Goal: Task Accomplishment & Management: Manage account settings

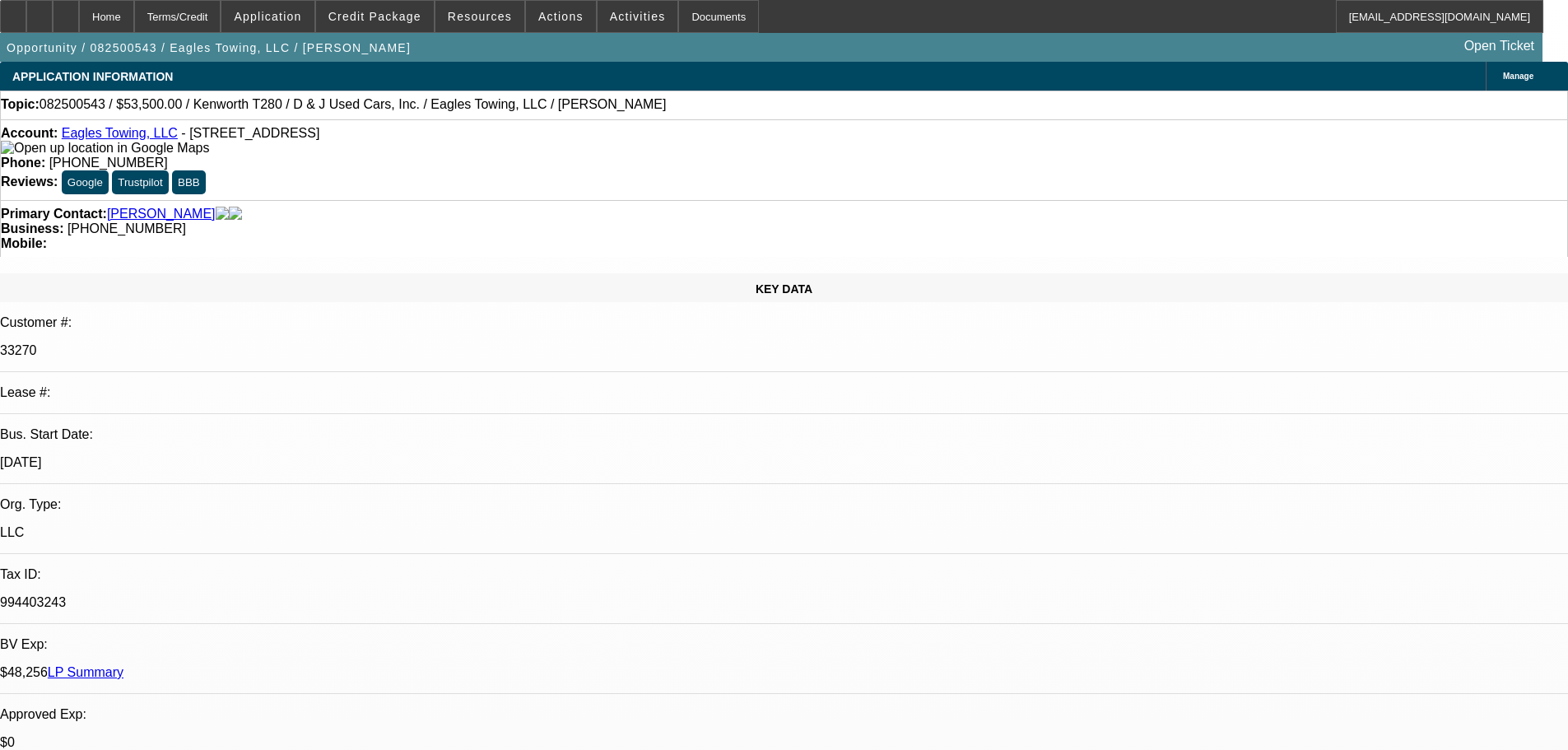
select select "0"
select select "0.1"
select select "4"
select select "0"
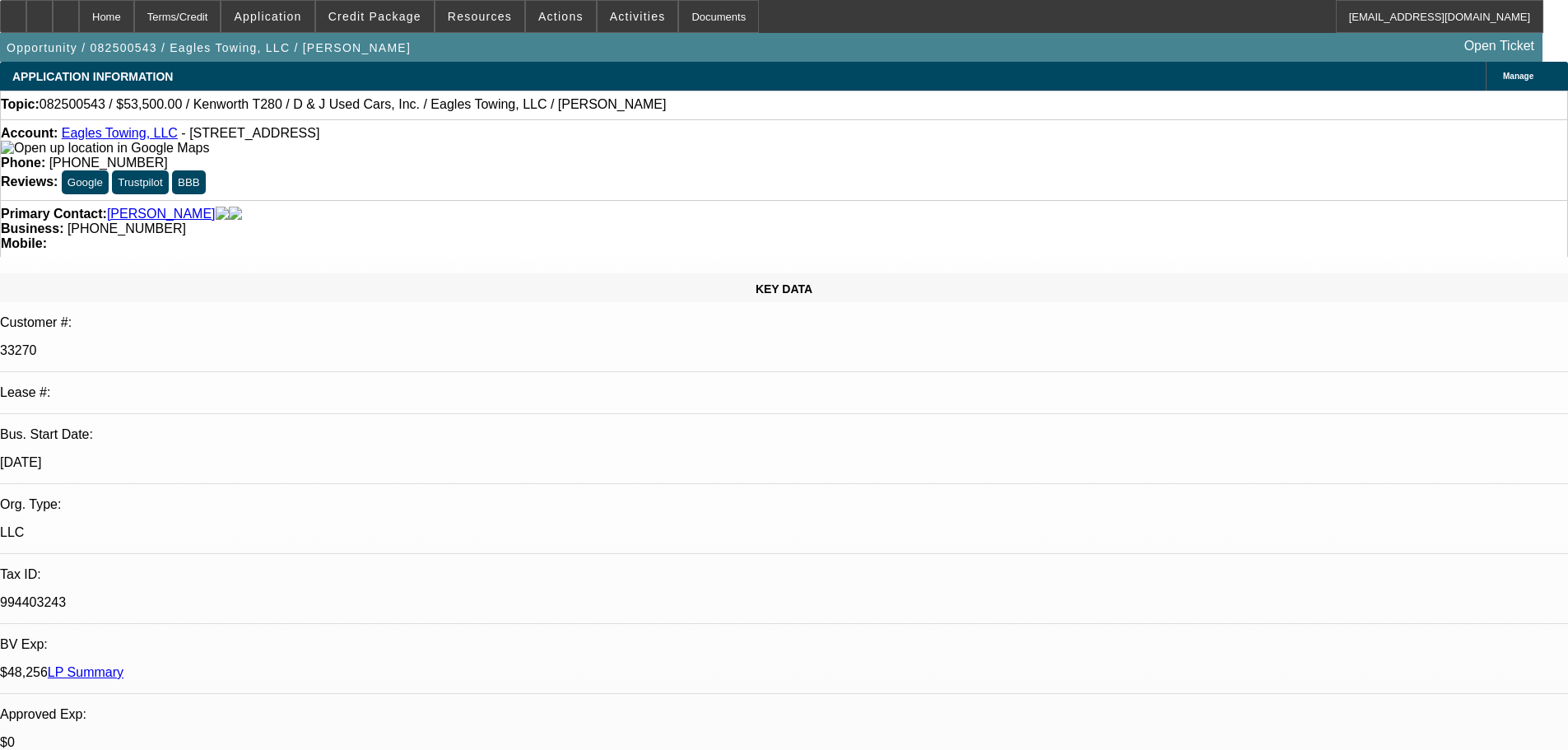
select select "0"
select select "0.1"
select select "4"
select select "0"
select select "2"
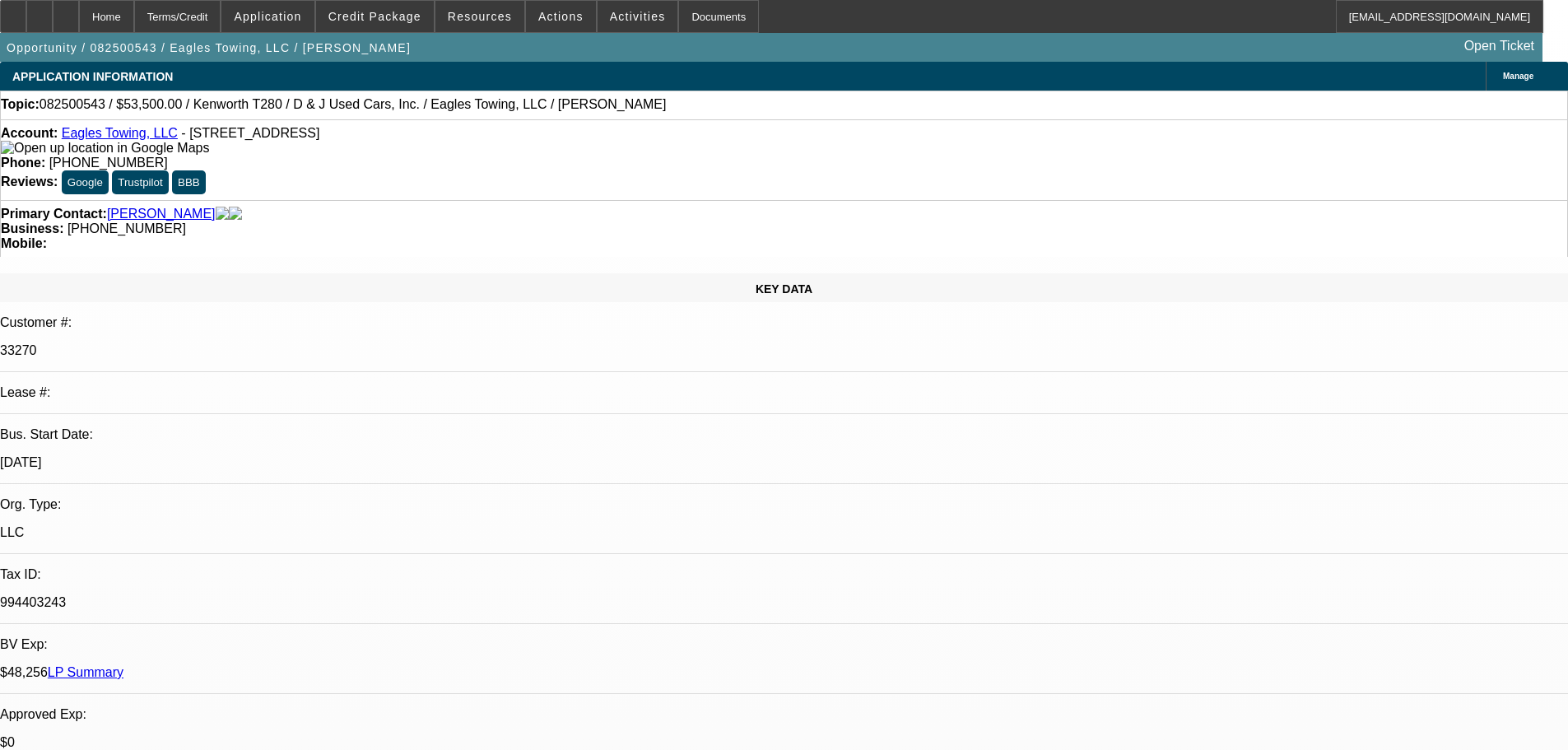
select select "2"
select select "0.1"
select select "4"
select select "0"
select select "2"
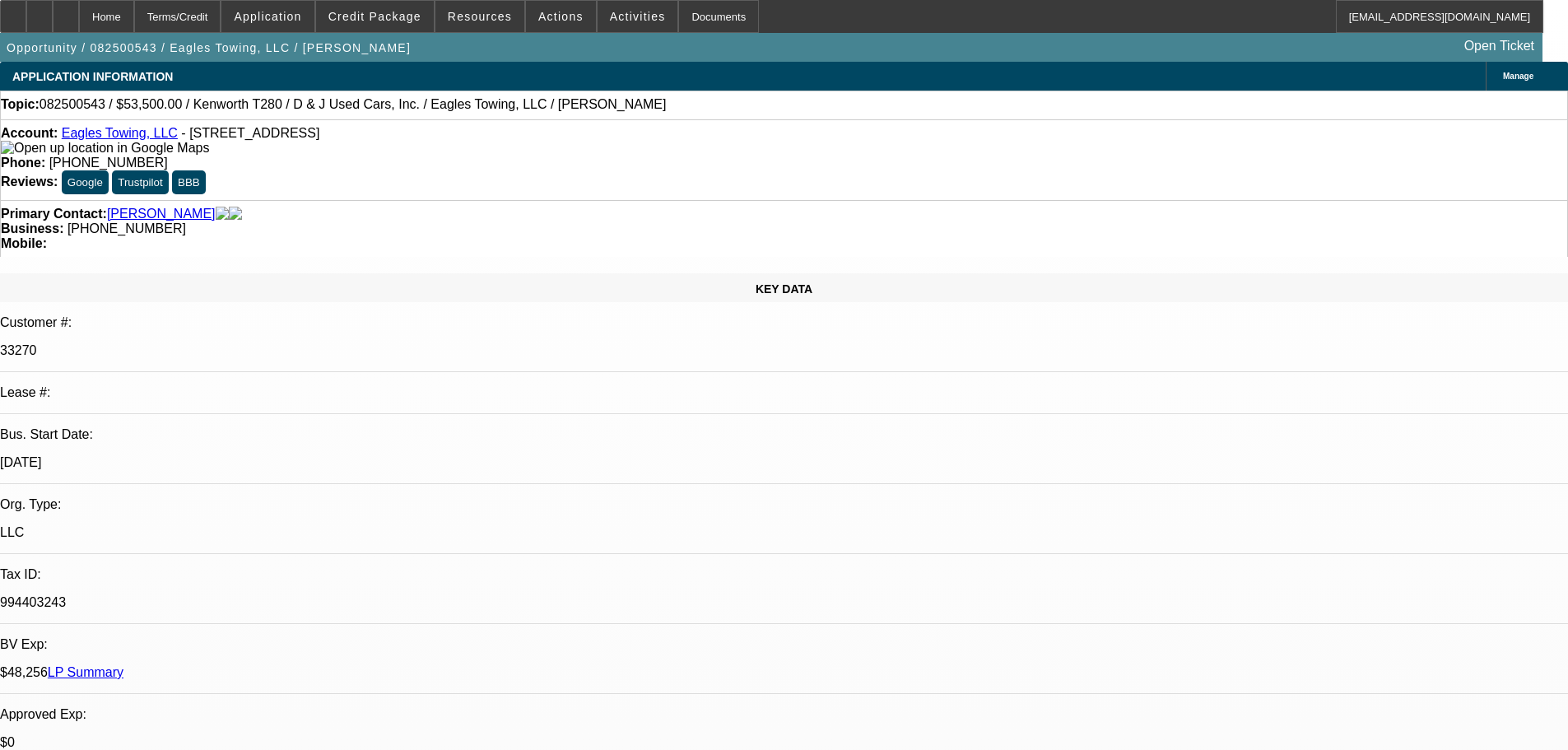
select select "2"
select select "0.1"
select select "4"
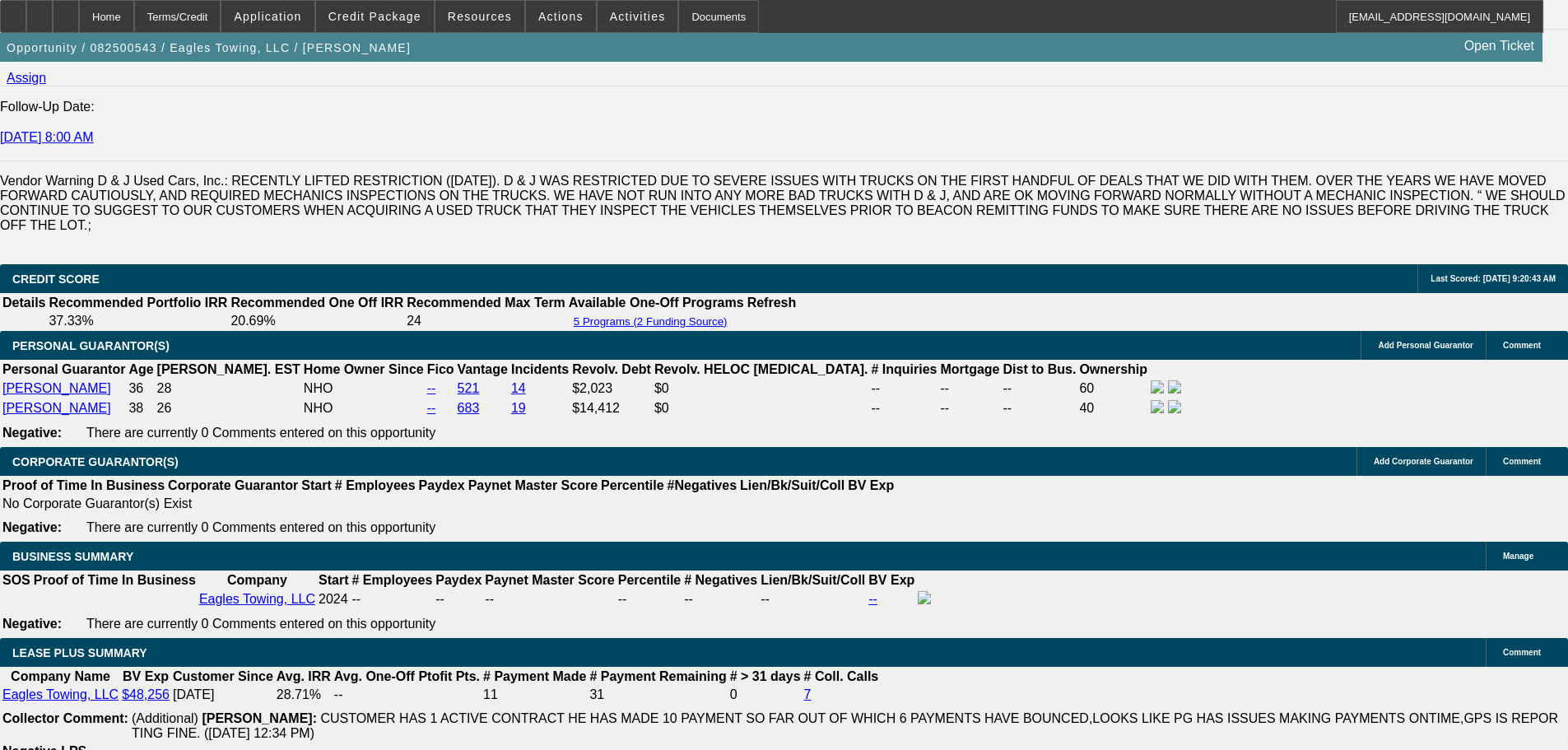
scroll to position [2080, 0]
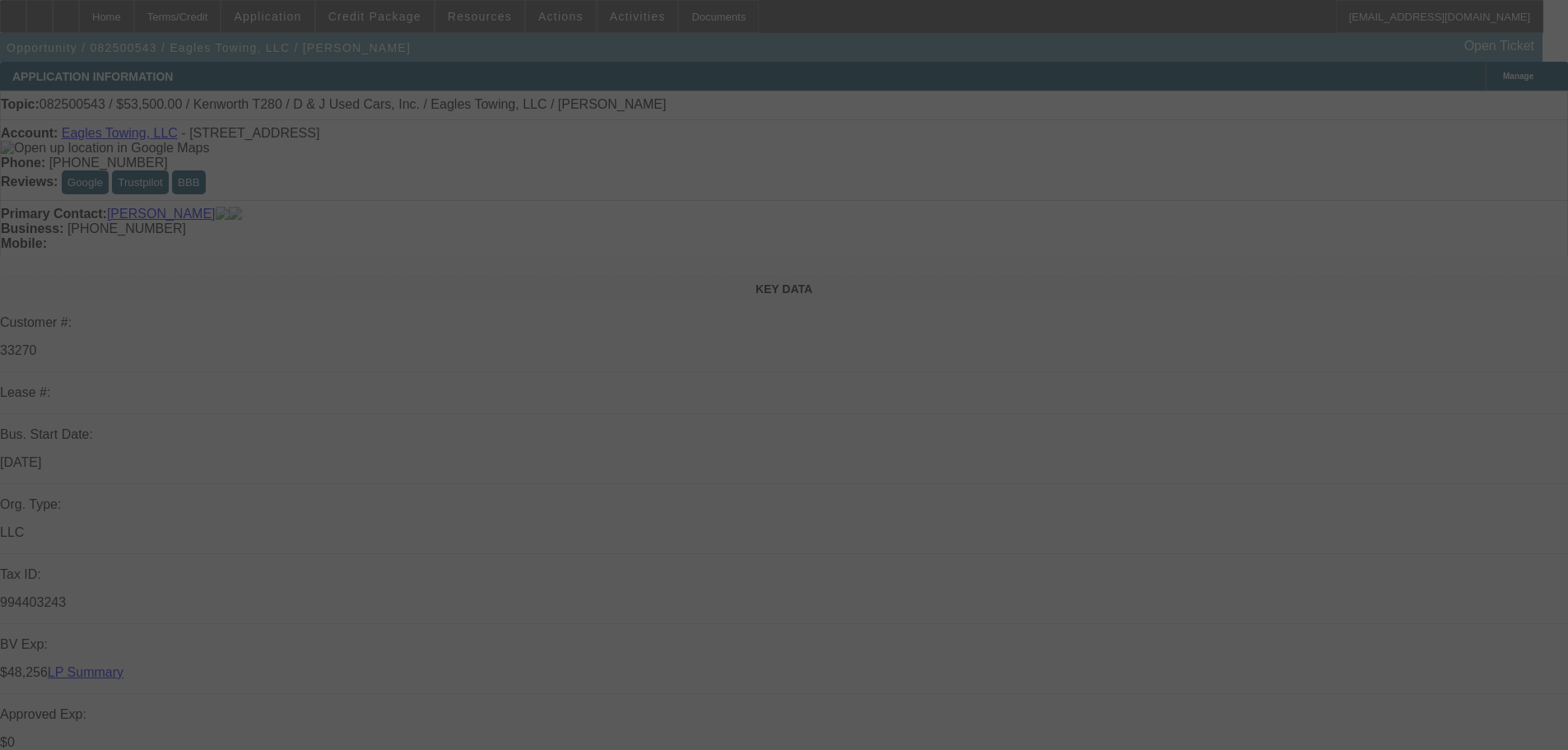
select select "0"
select select "0.1"
select select "4"
select select "0"
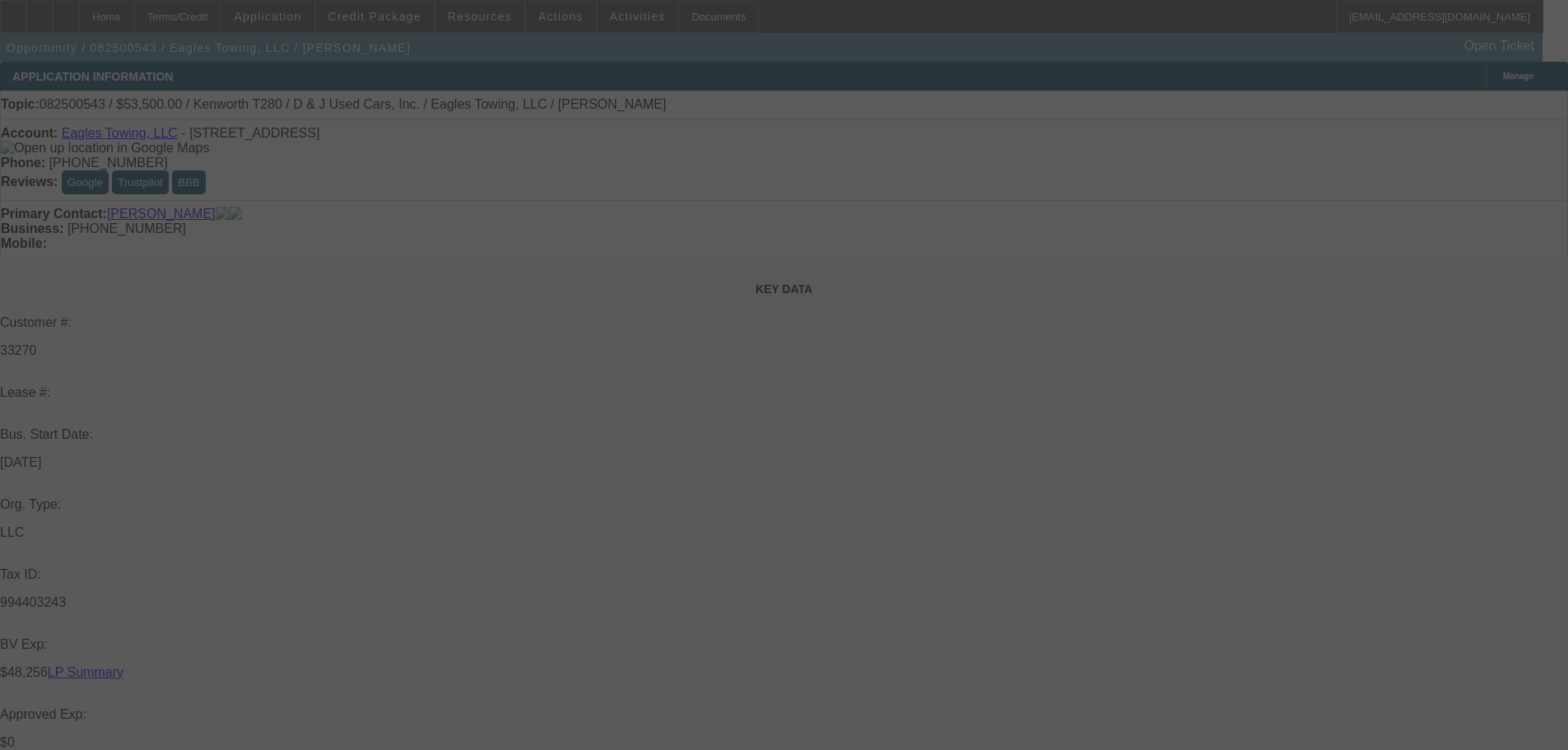
select select "0"
select select "0.1"
select select "4"
select select "0"
select select "2"
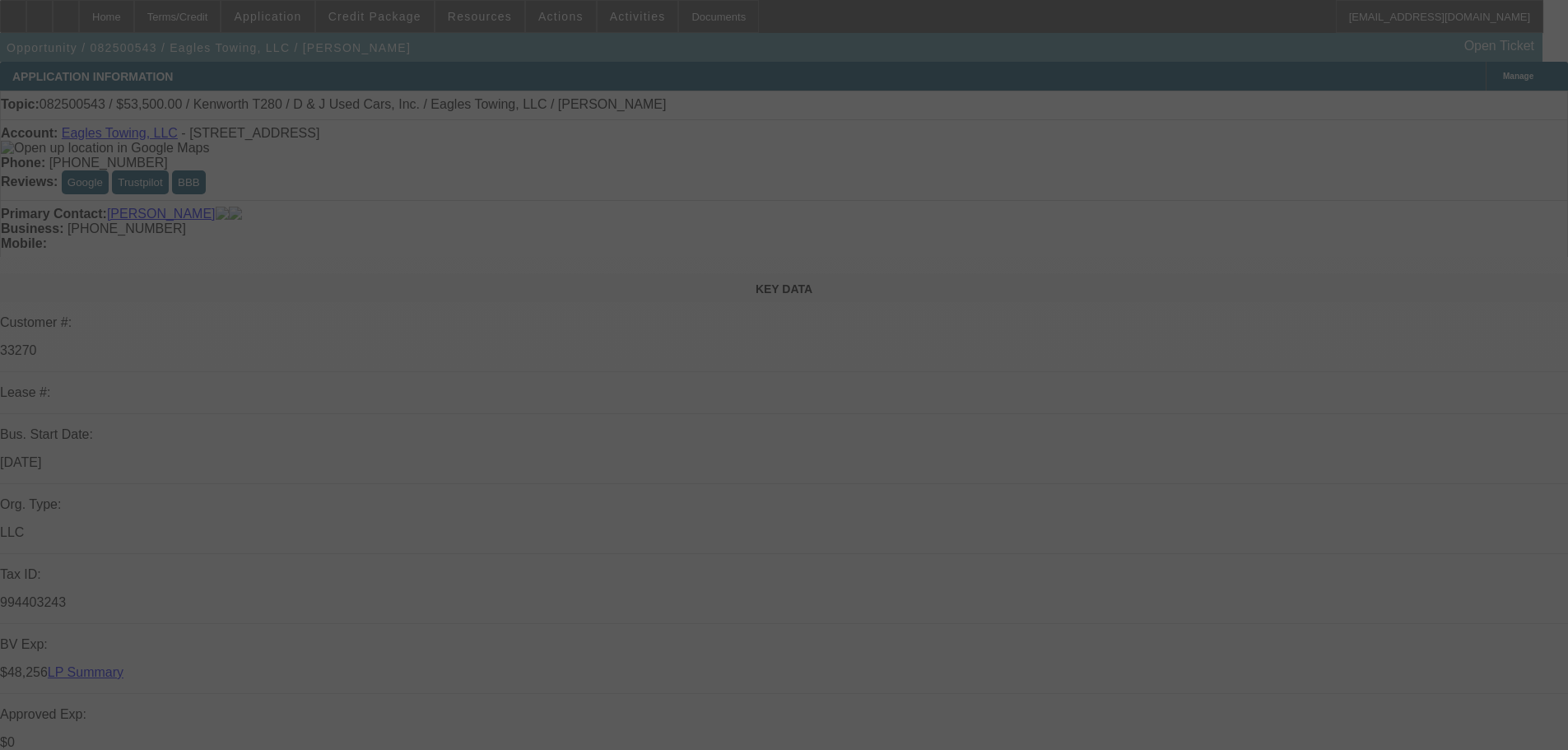
select select "2"
select select "0.1"
select select "4"
select select "0"
select select "2"
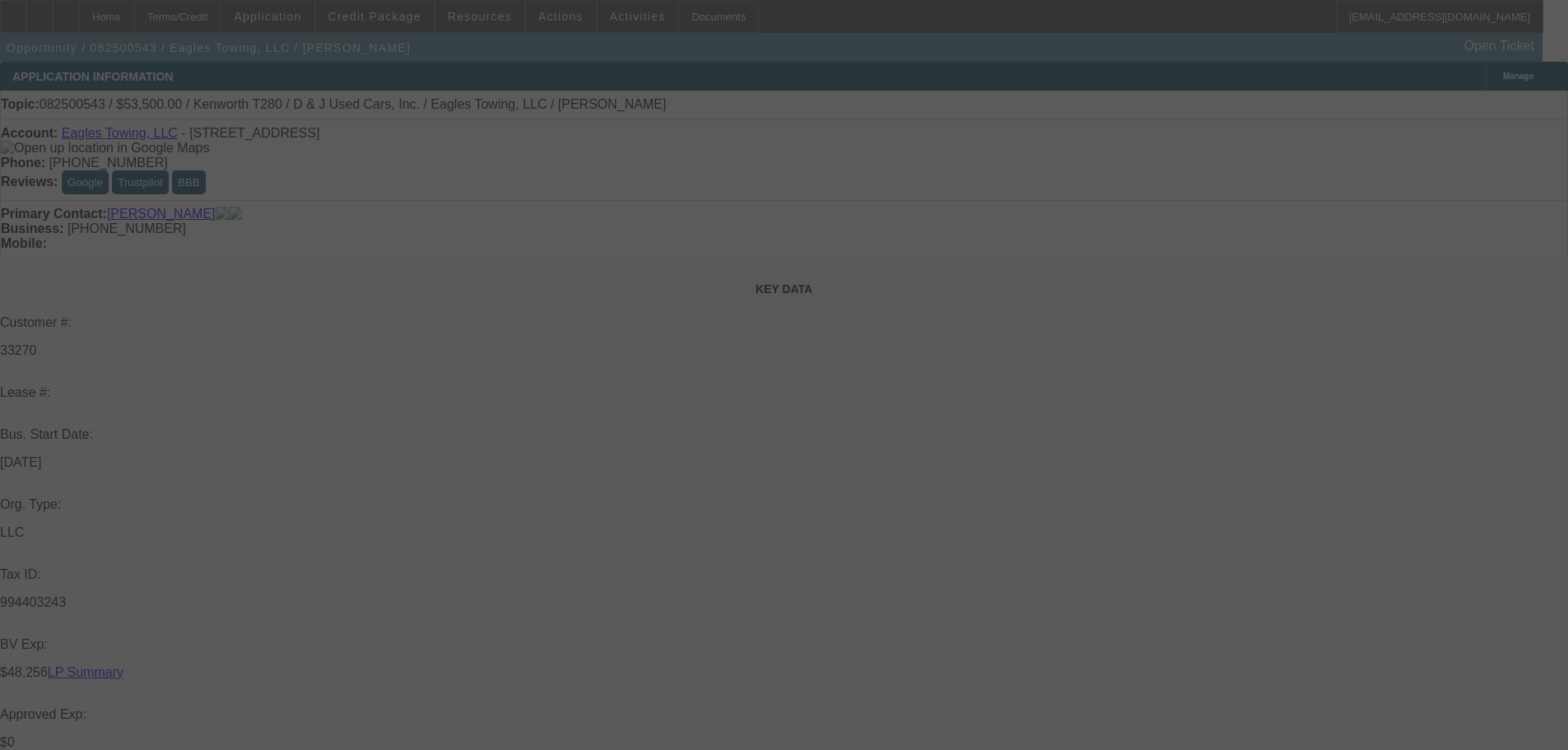
select select "2"
select select "0.1"
select select "4"
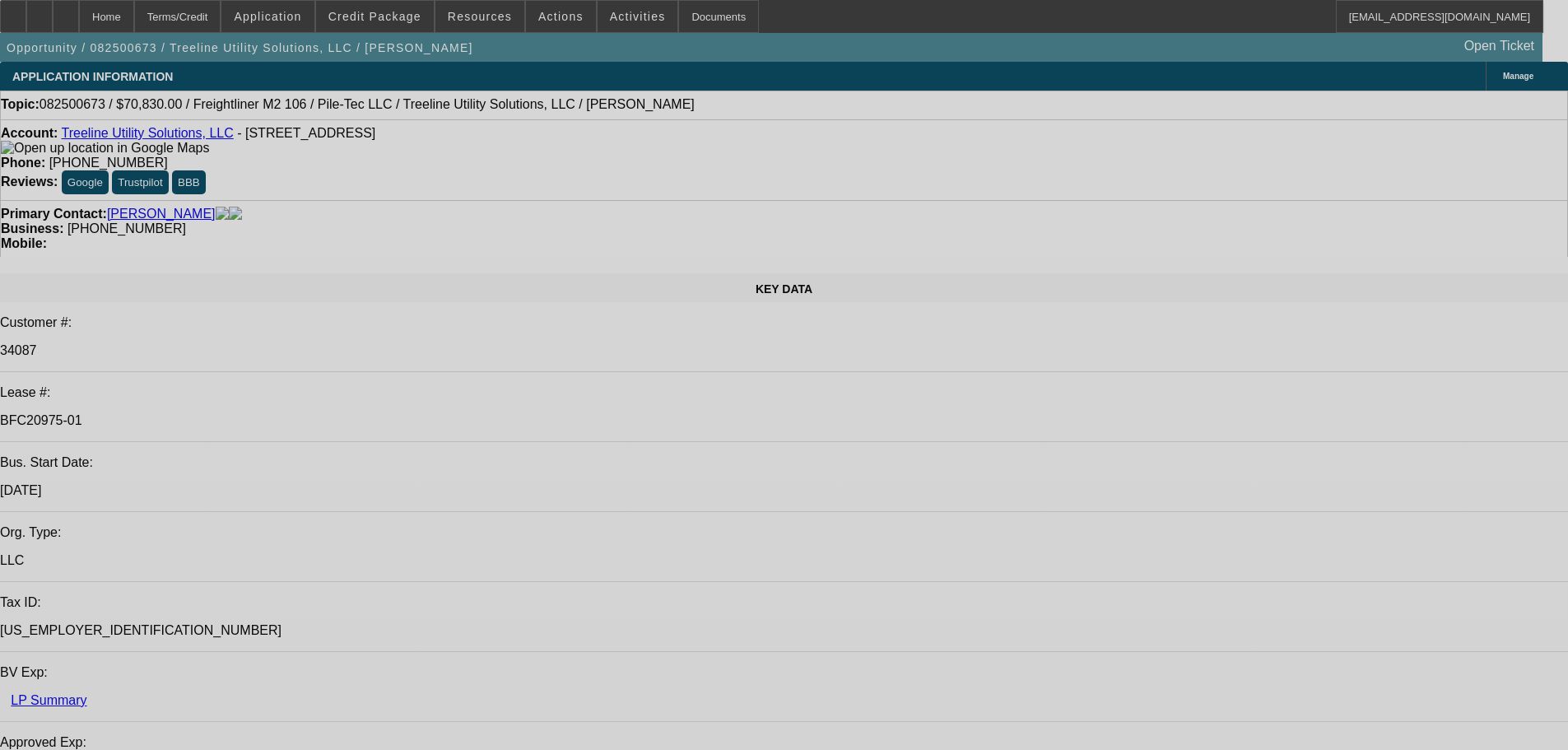
select select "0"
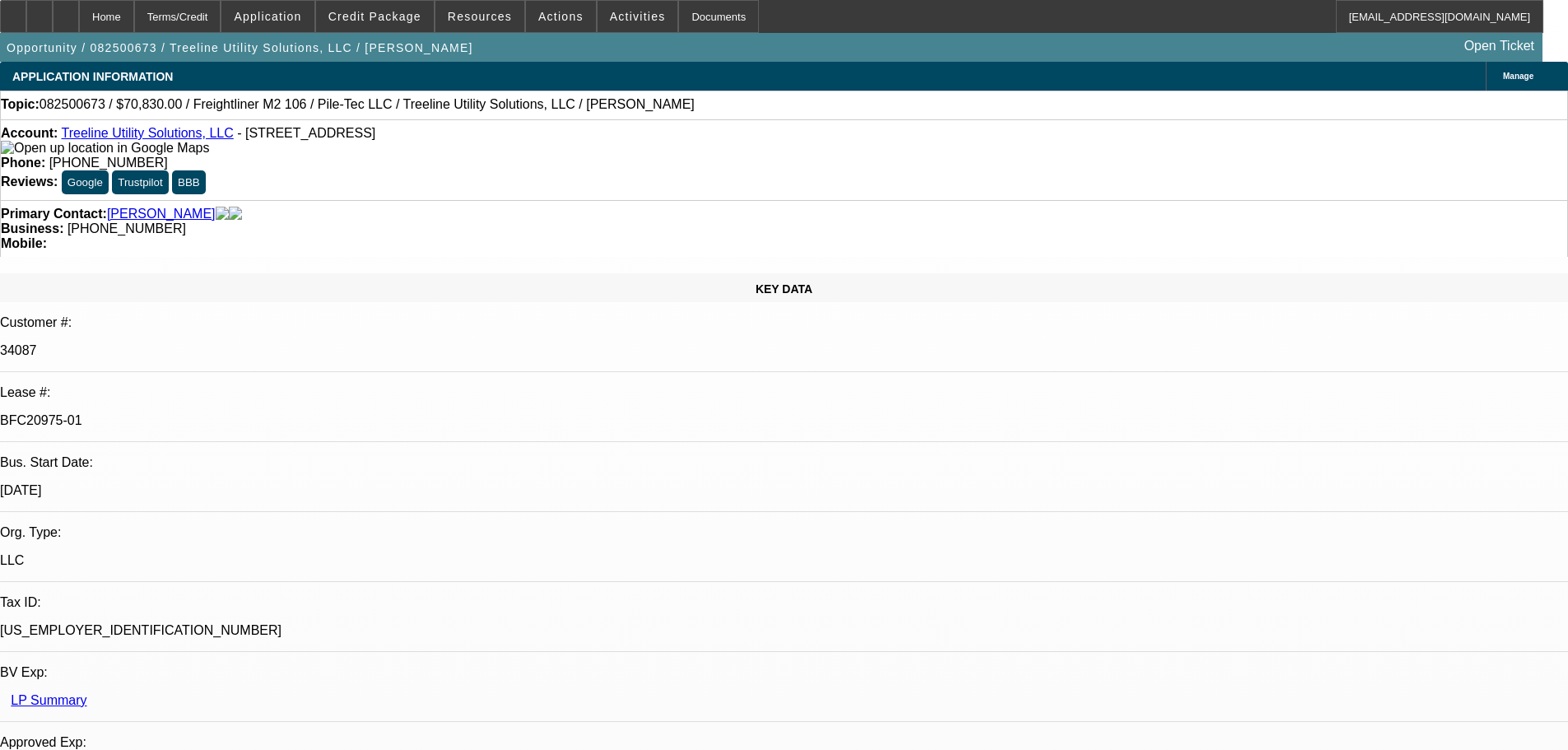
select select "2"
select select "0"
select select "6"
select select "0"
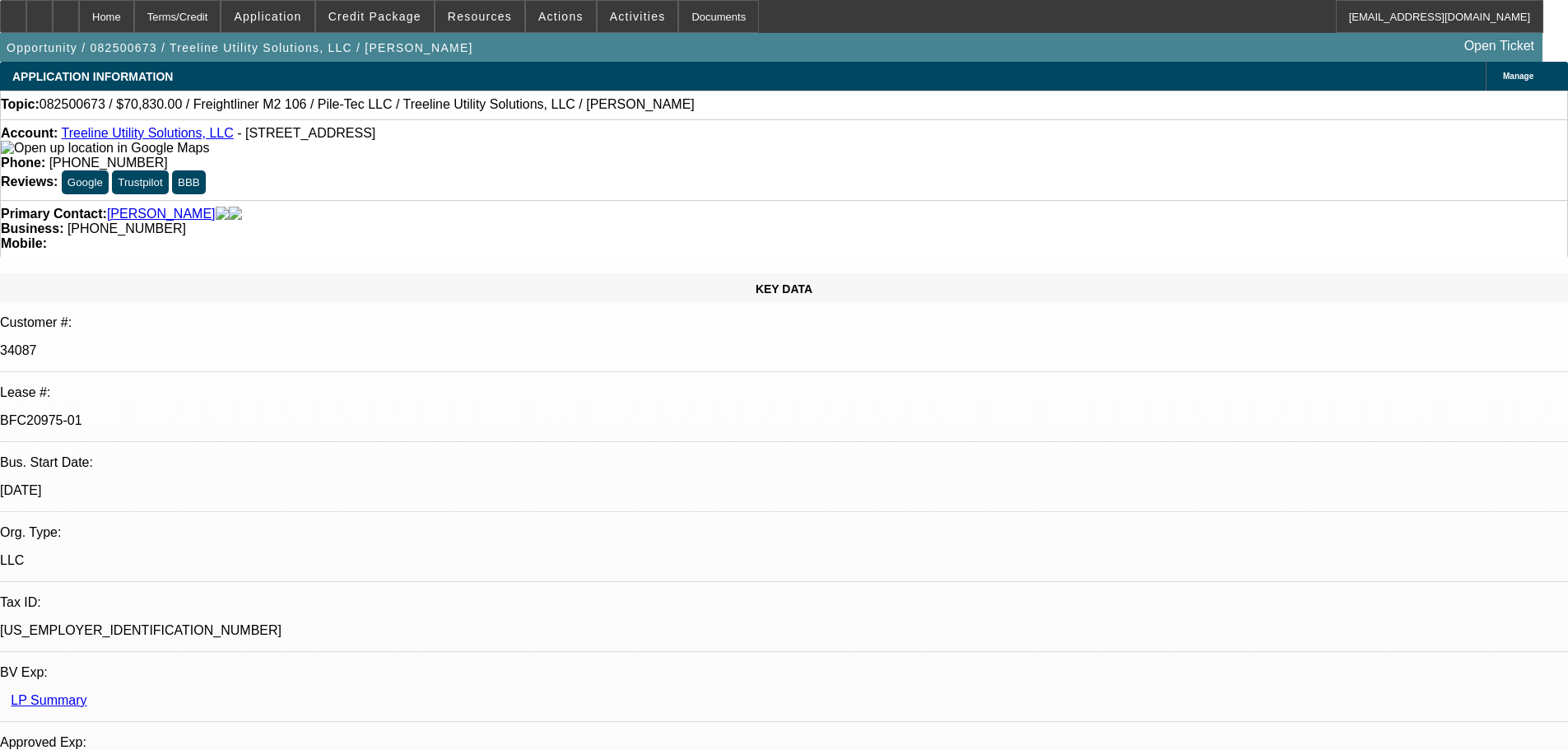
select select "2"
select select "0"
select select "6"
select select "0"
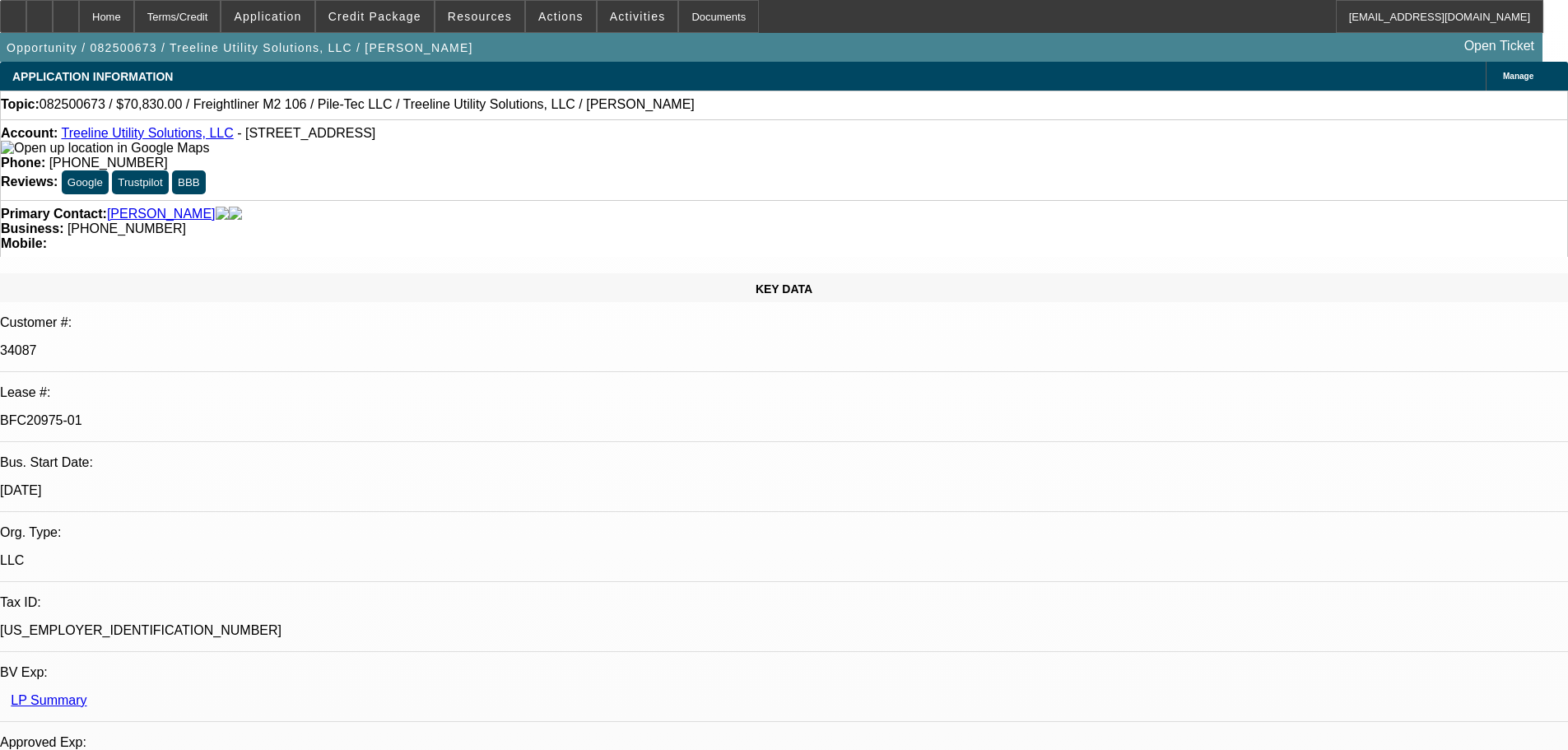
select select "2"
select select "0"
select select "6"
select select "0"
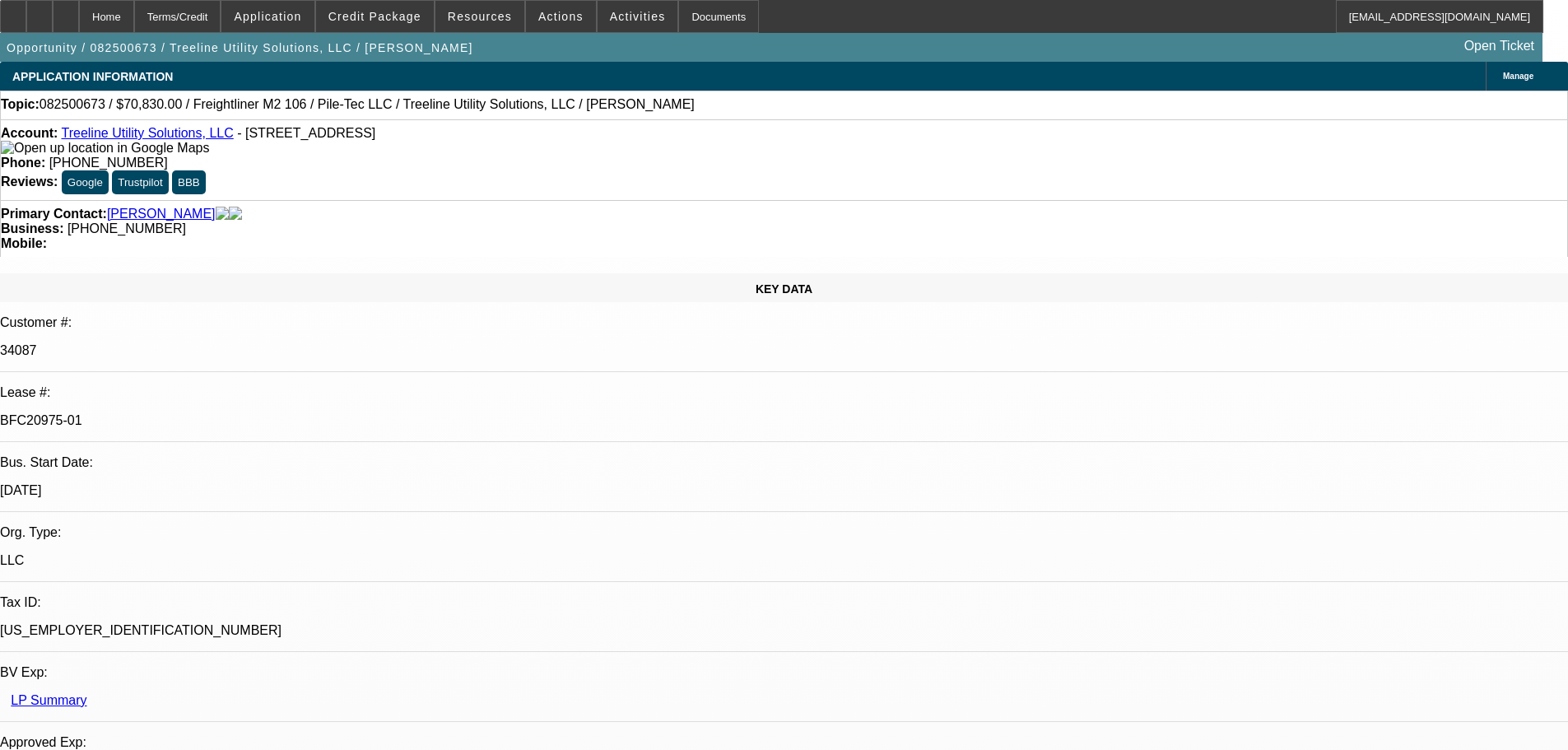
select select "2"
select select "0"
select select "6"
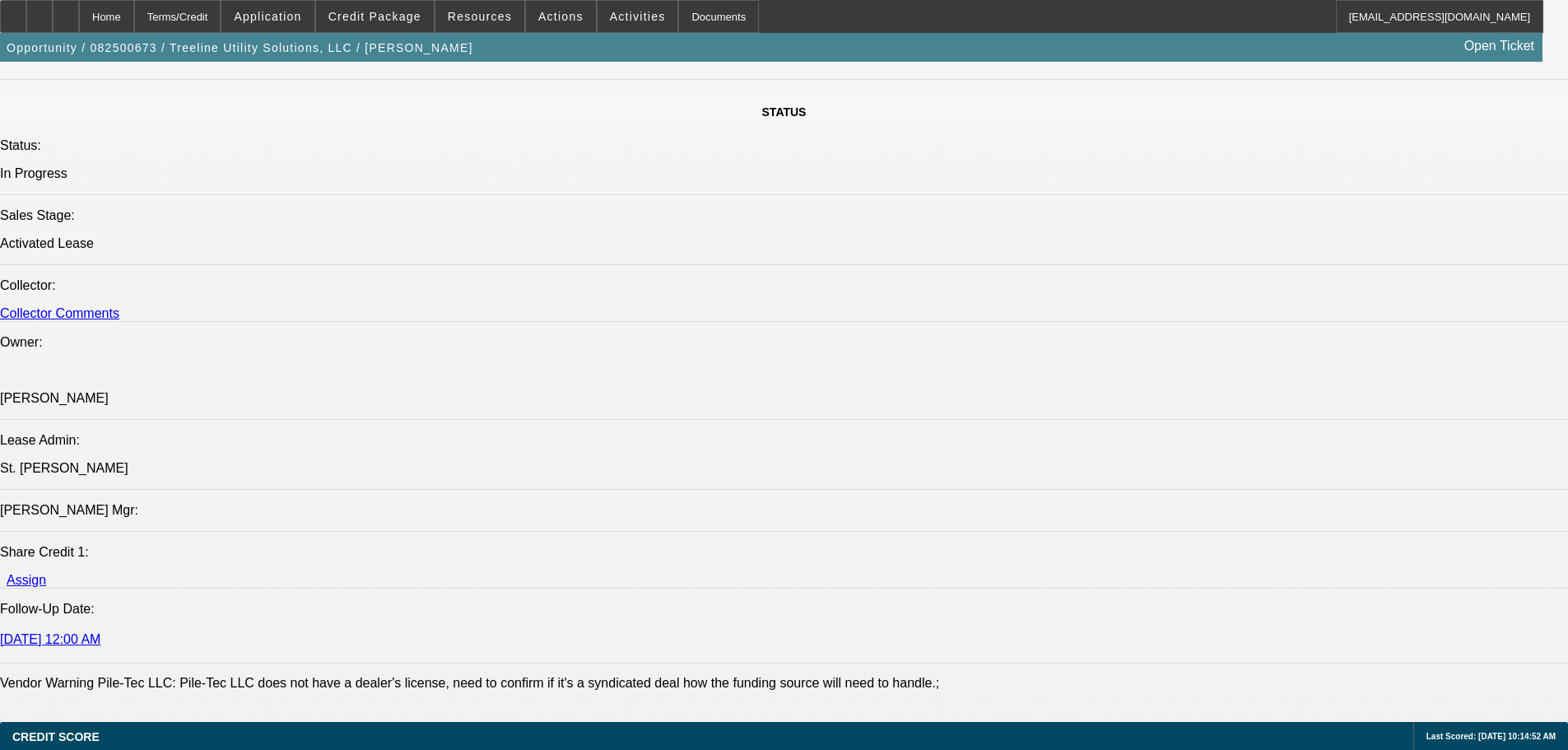
scroll to position [1509, 0]
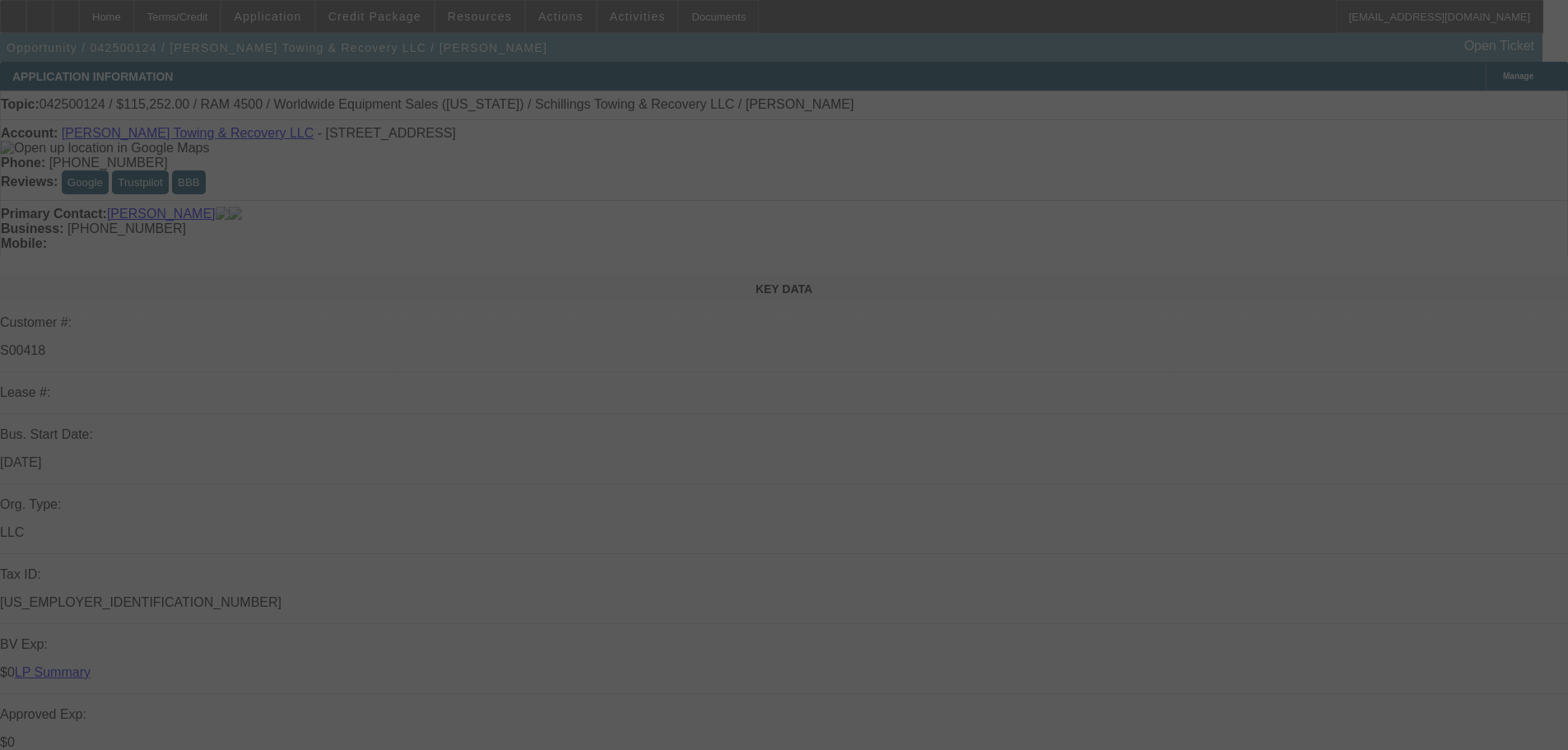
select select "0"
select select "3"
select select "0"
select select "6"
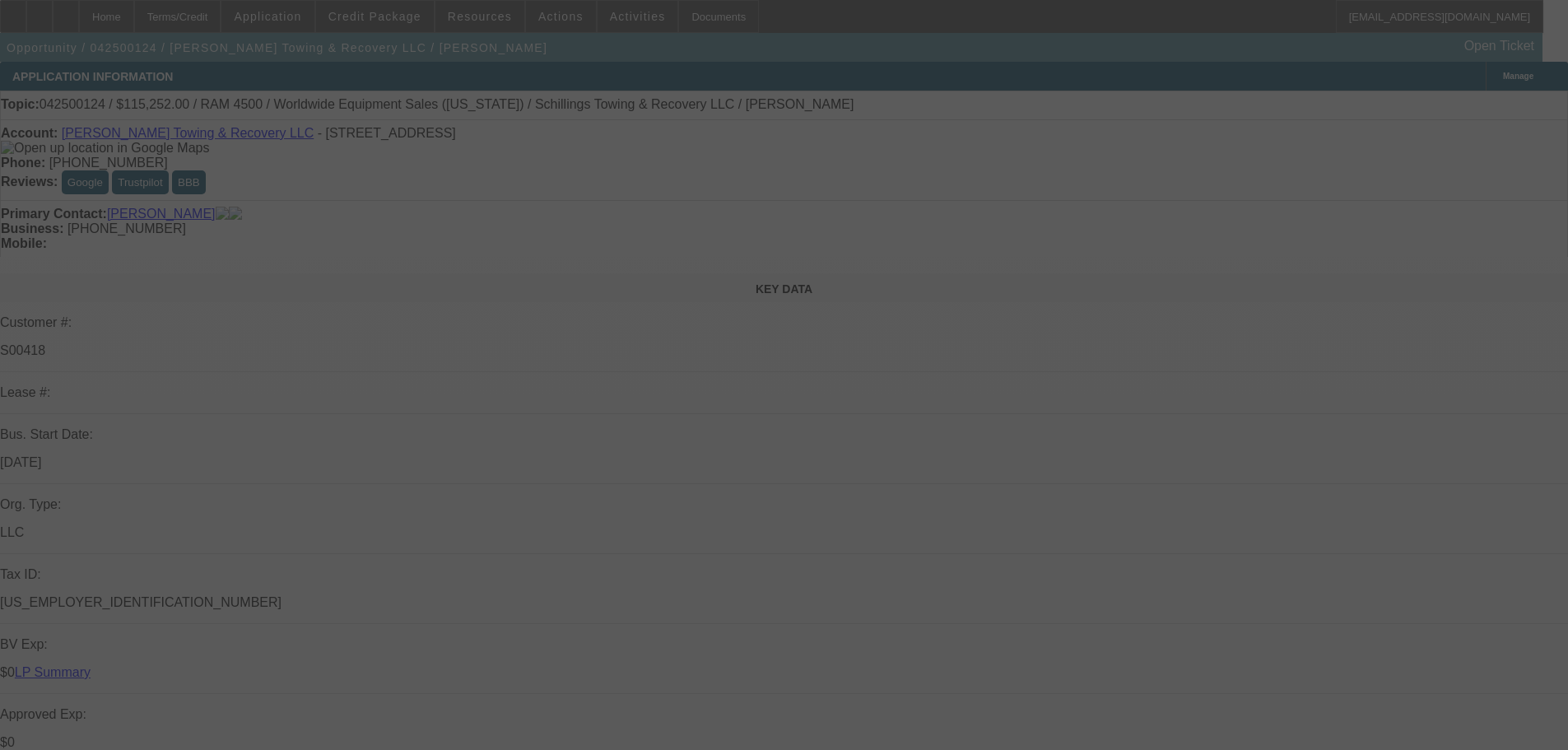
select select "0"
select select "3"
select select "0"
select select "6"
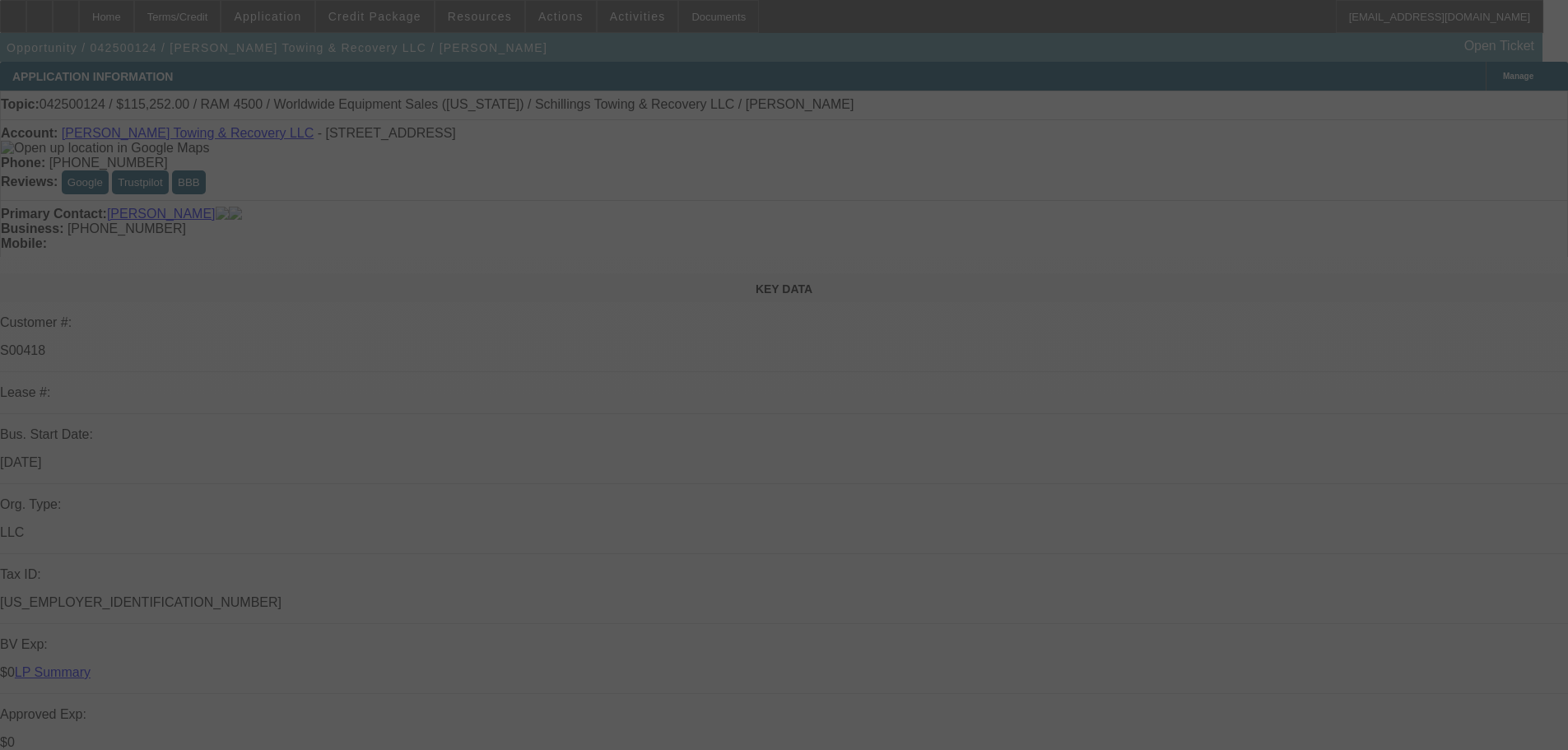
select select "0"
select select "3"
select select "0"
select select "6"
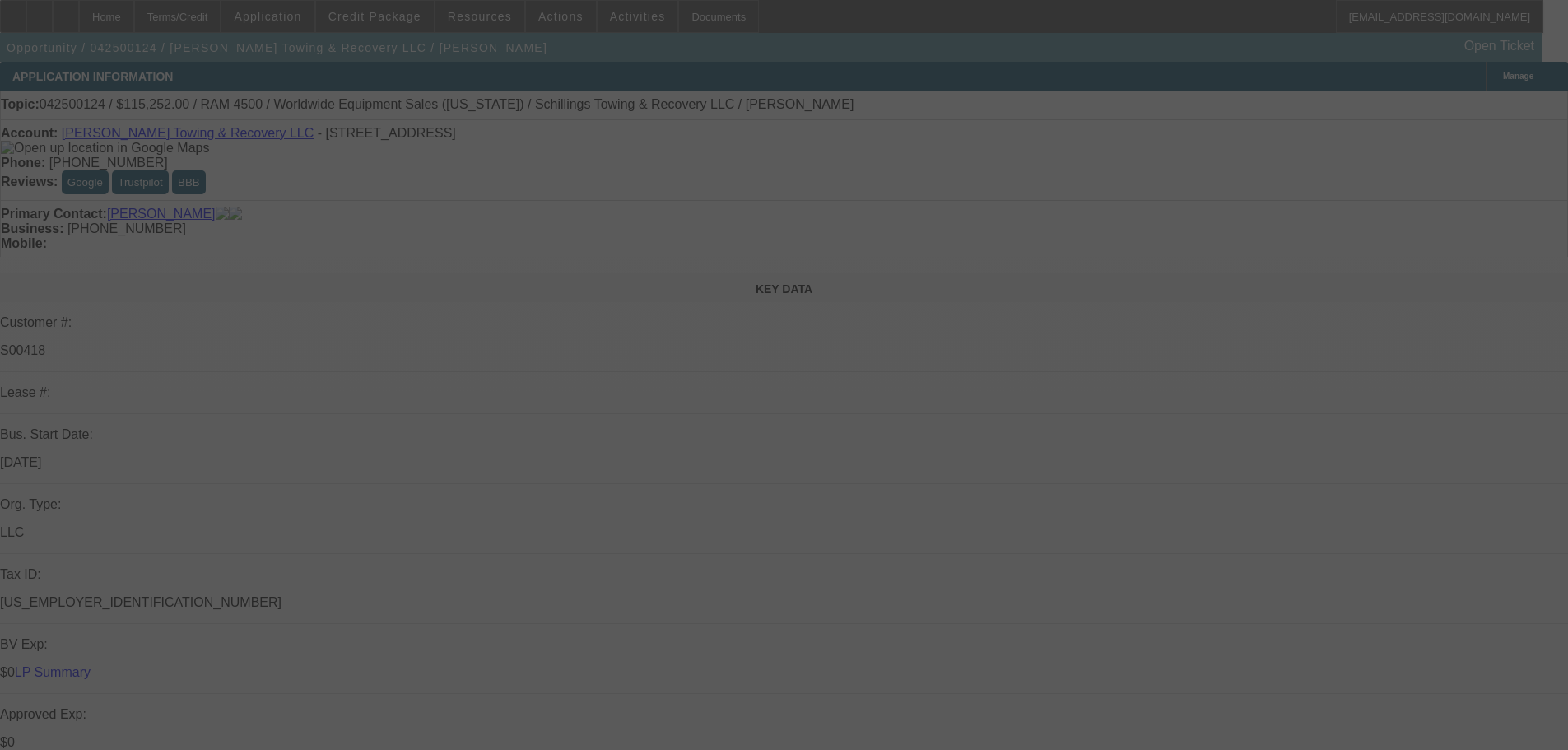
select select "0"
select select "3"
select select "0"
select select "6"
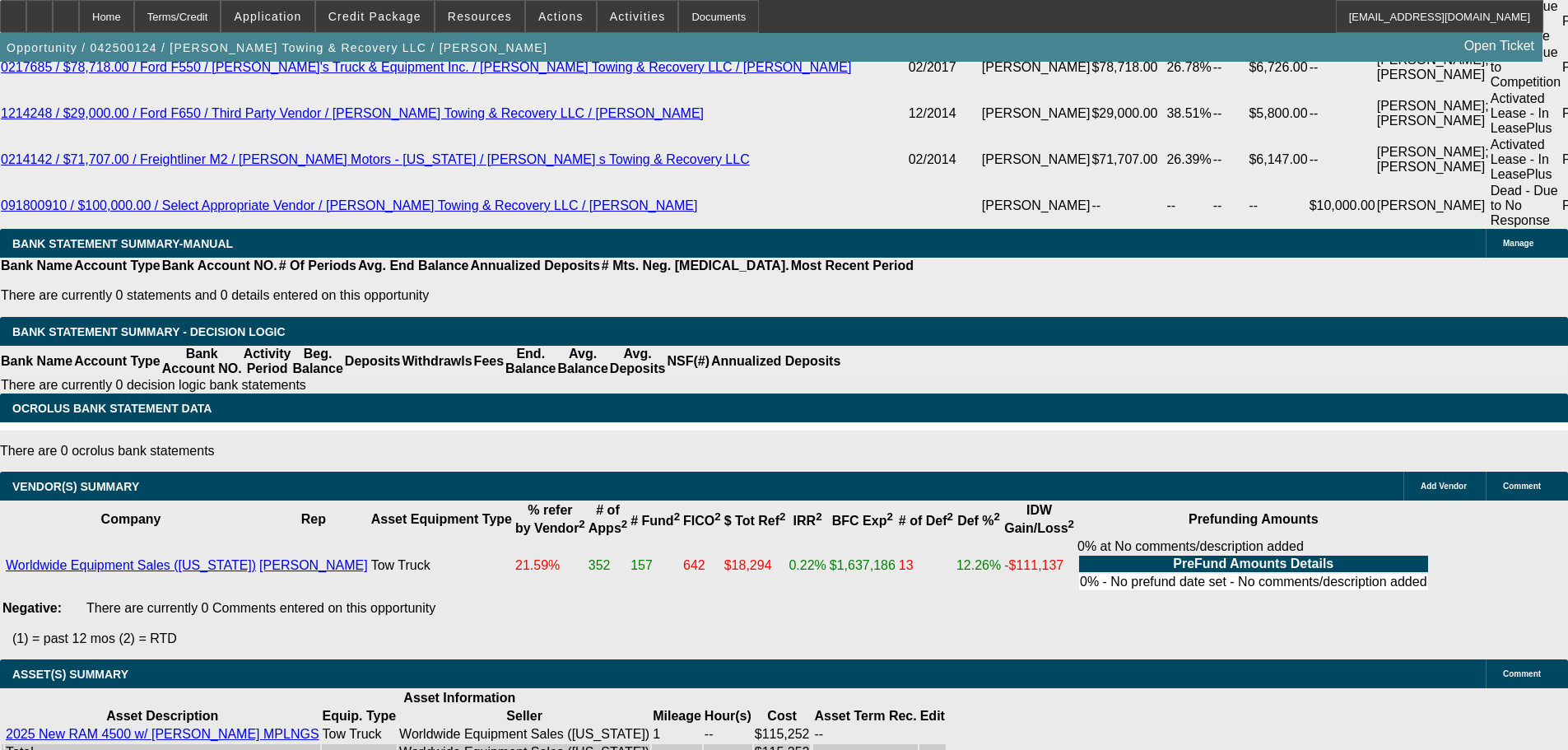
scroll to position [82, 0]
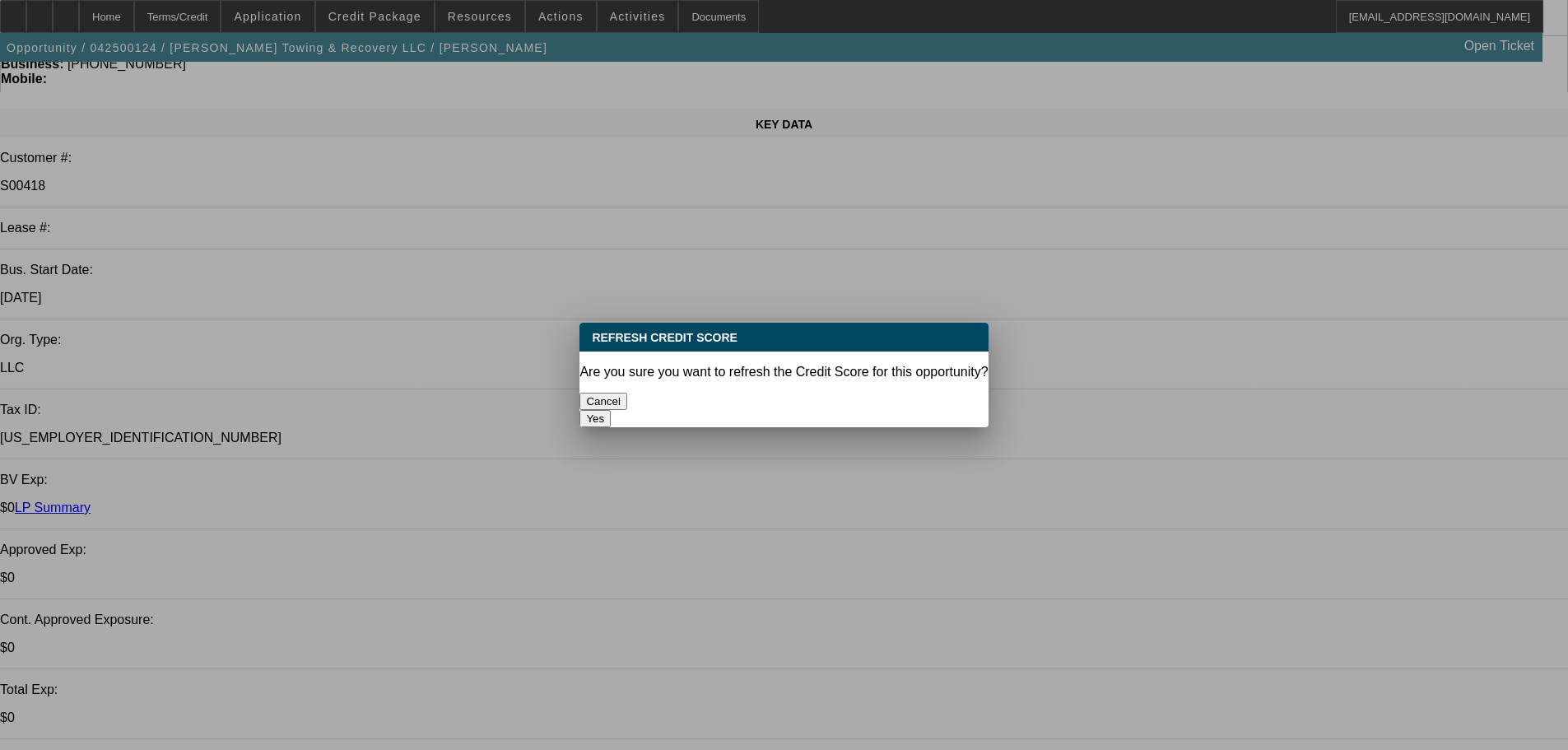
scroll to position [0, 0]
click at [611, 410] on button "Yes" at bounding box center [595, 418] width 31 height 17
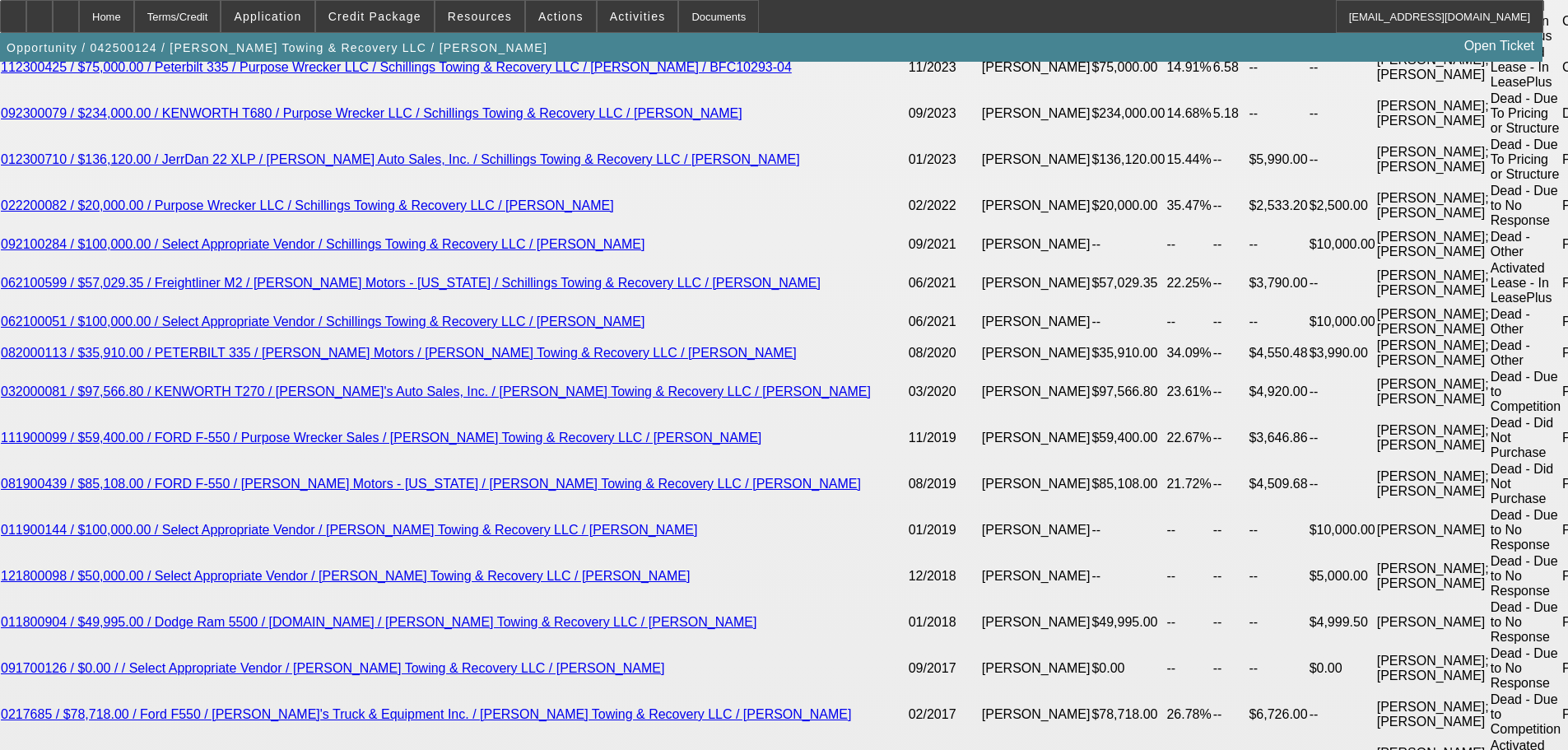
scroll to position [2880, 0]
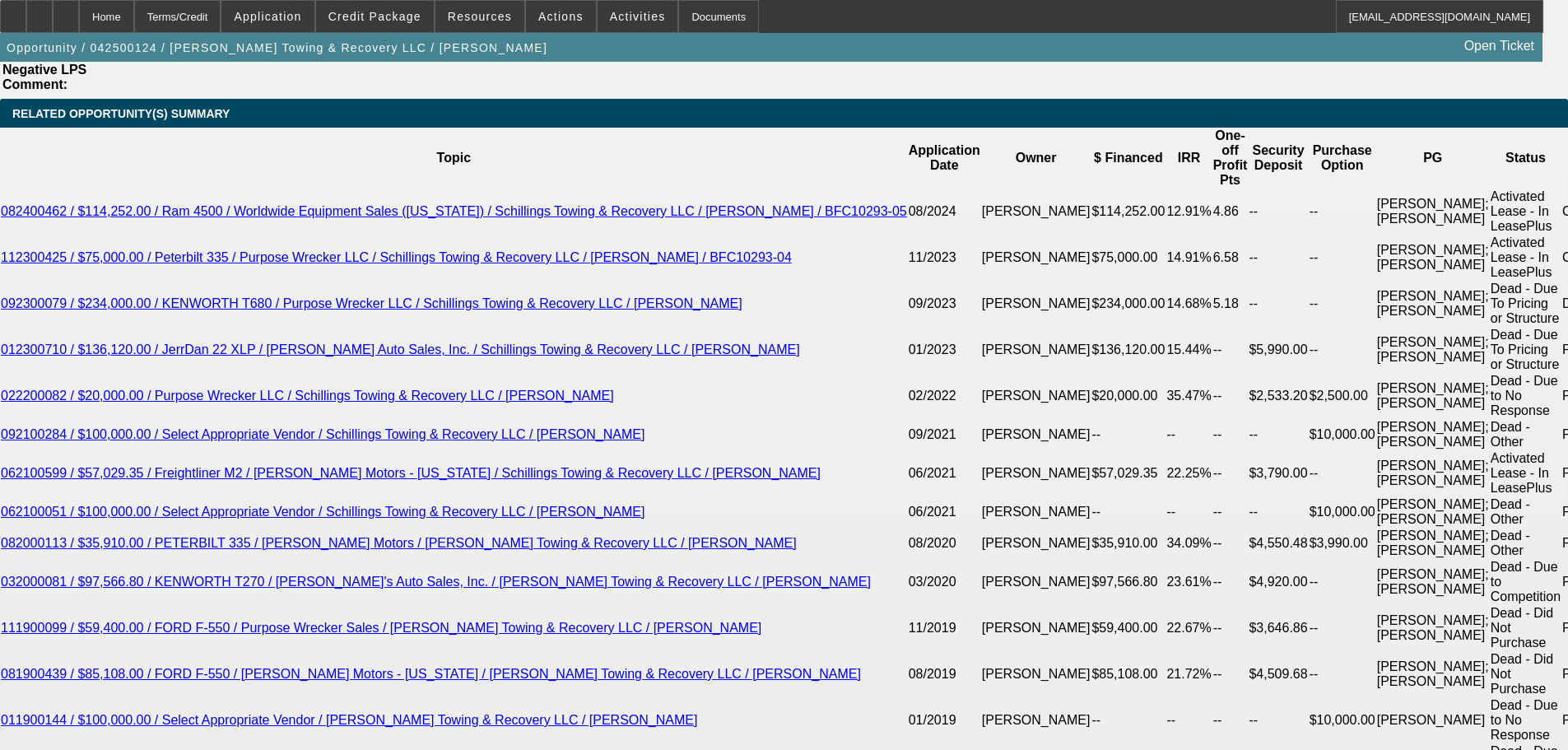
select select "0"
select select "3"
select select "0"
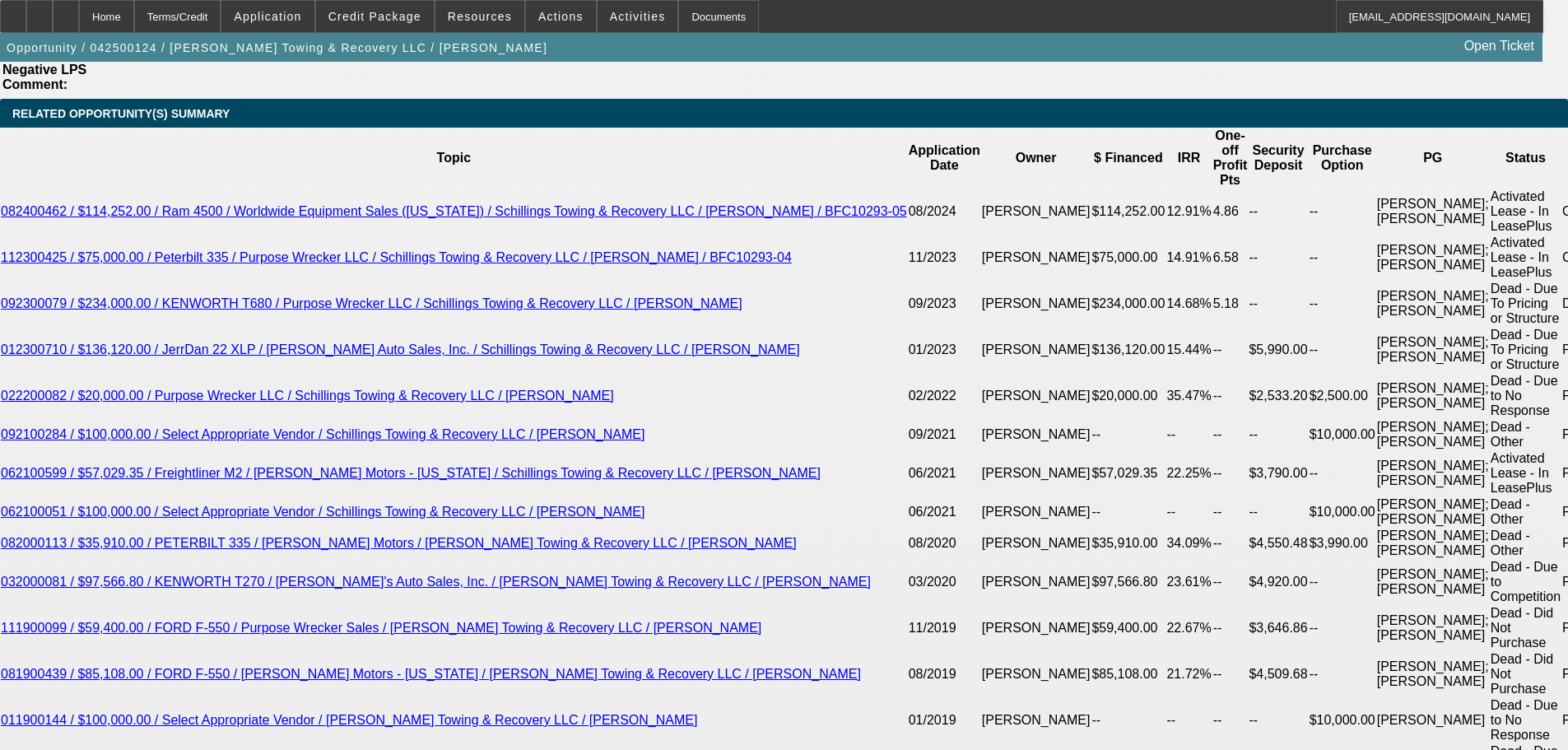
select select "6"
select select "0"
select select "3"
select select "0"
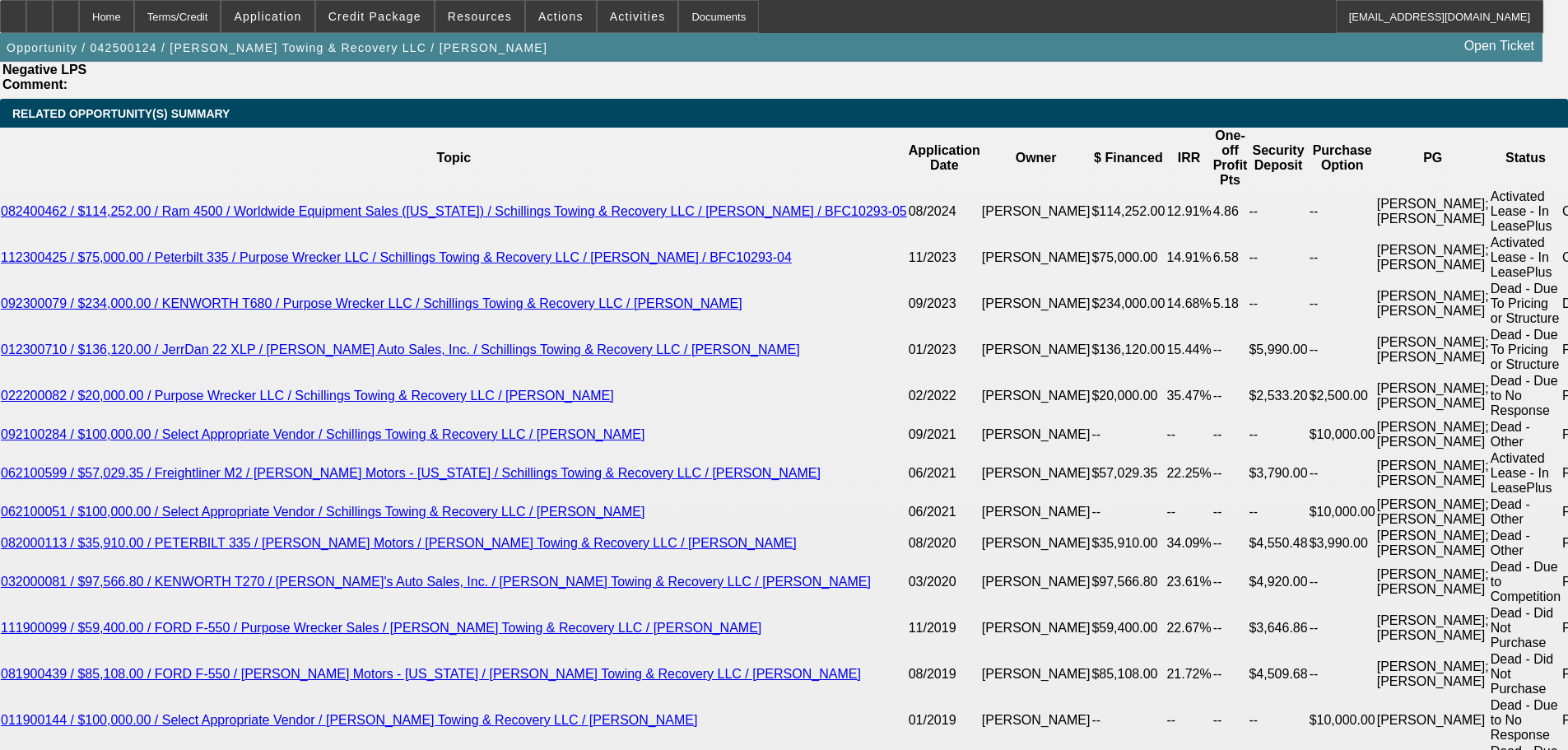
select select "6"
select select "0"
select select "3"
select select "0"
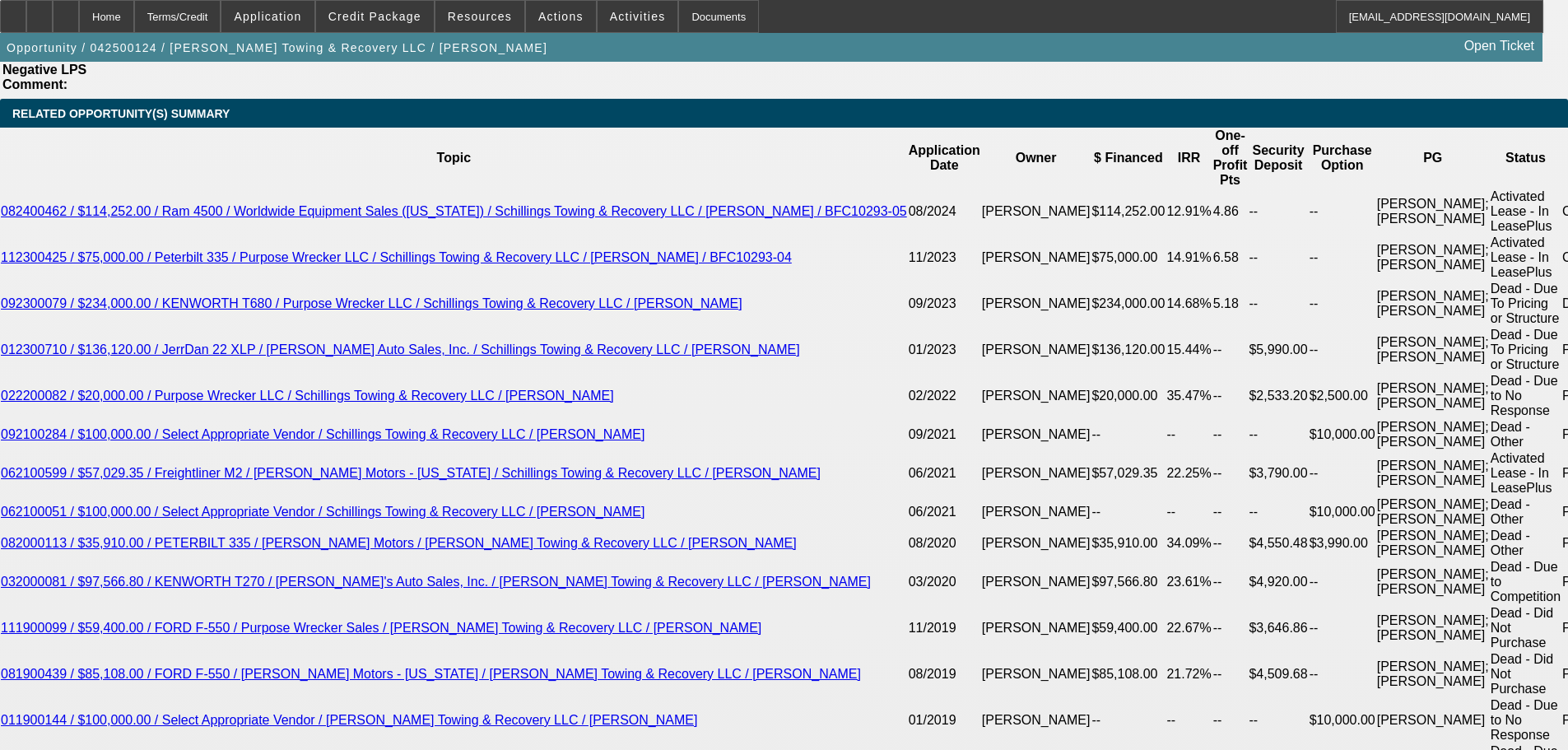
select select "6"
select select "0"
select select "3"
select select "0"
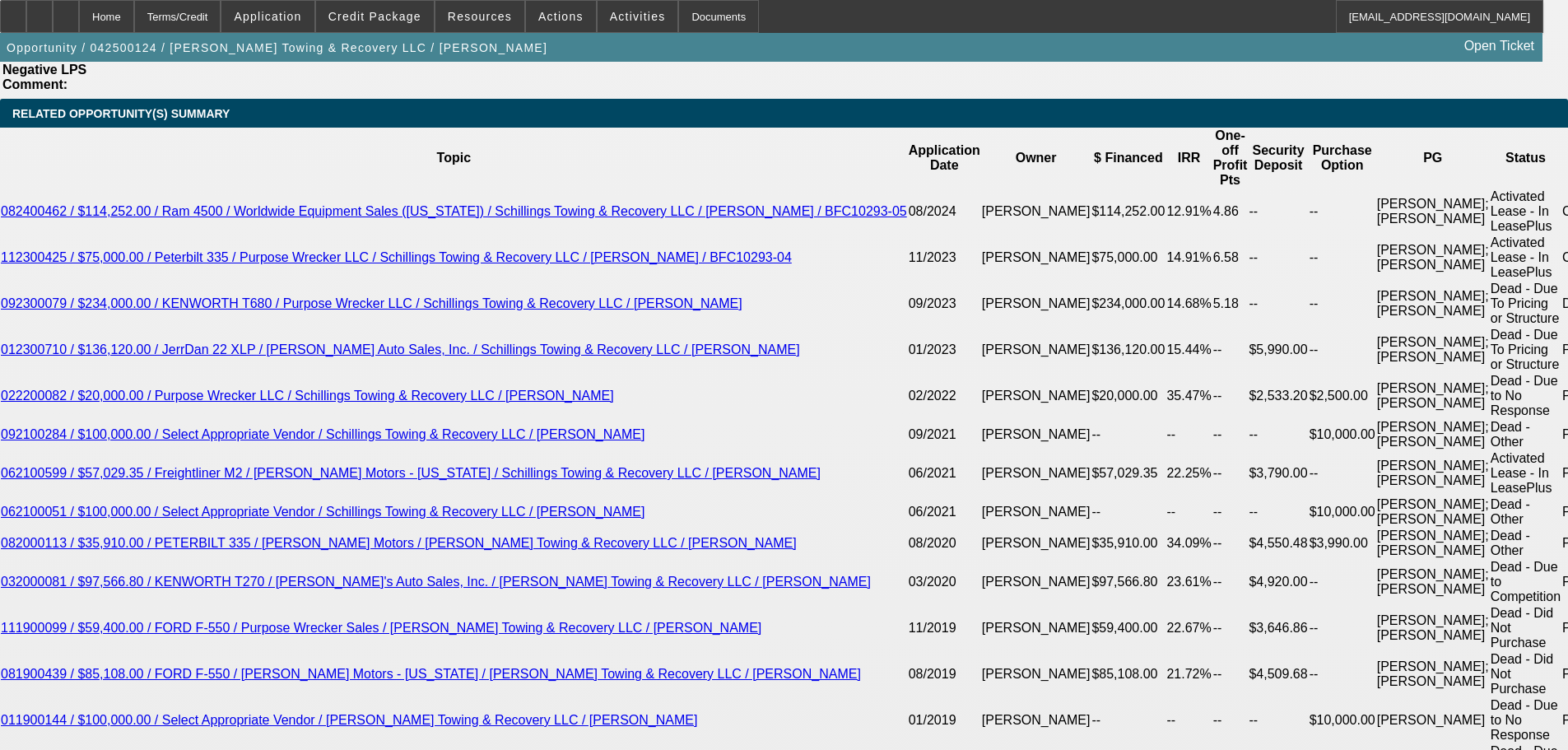
select select "6"
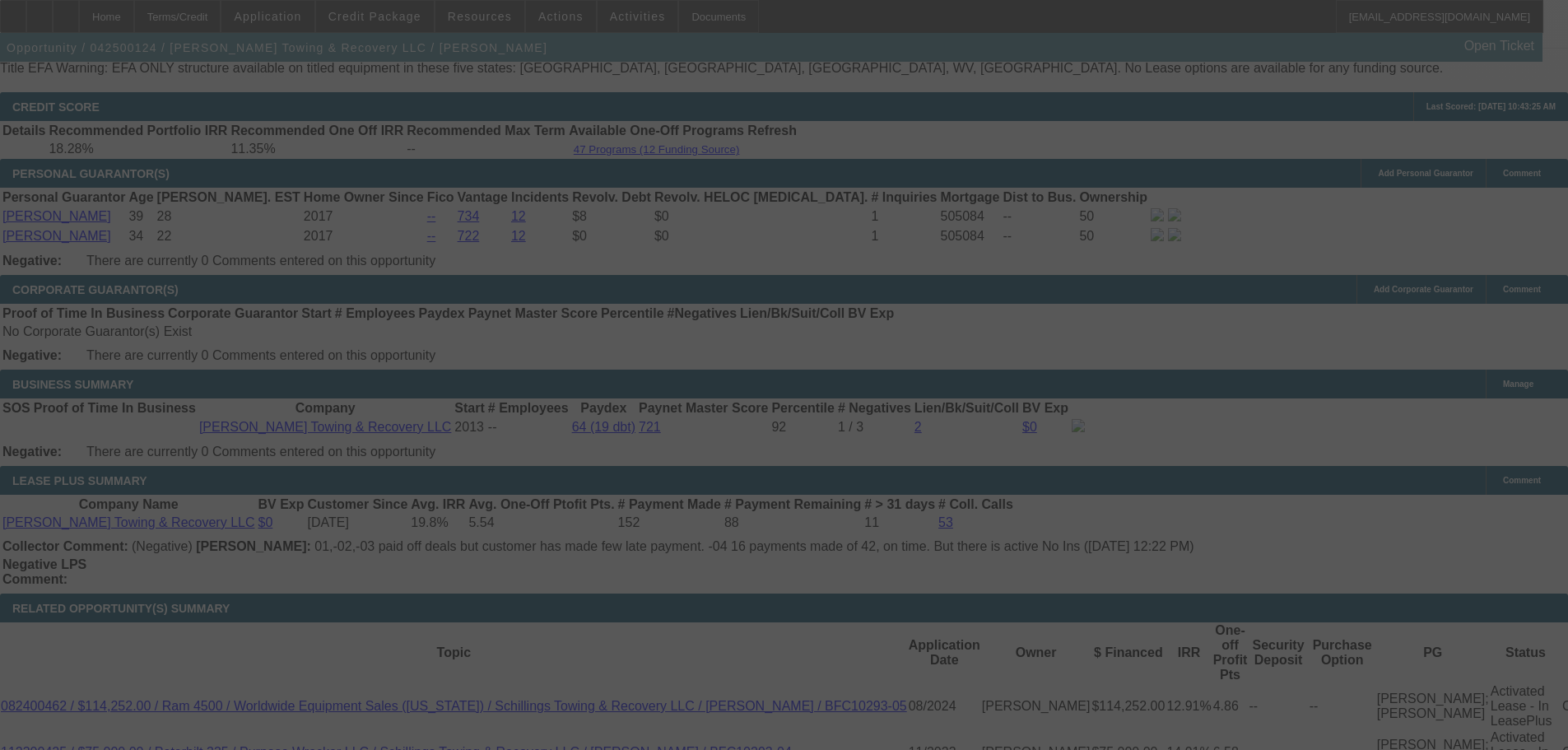
scroll to position [2222, 0]
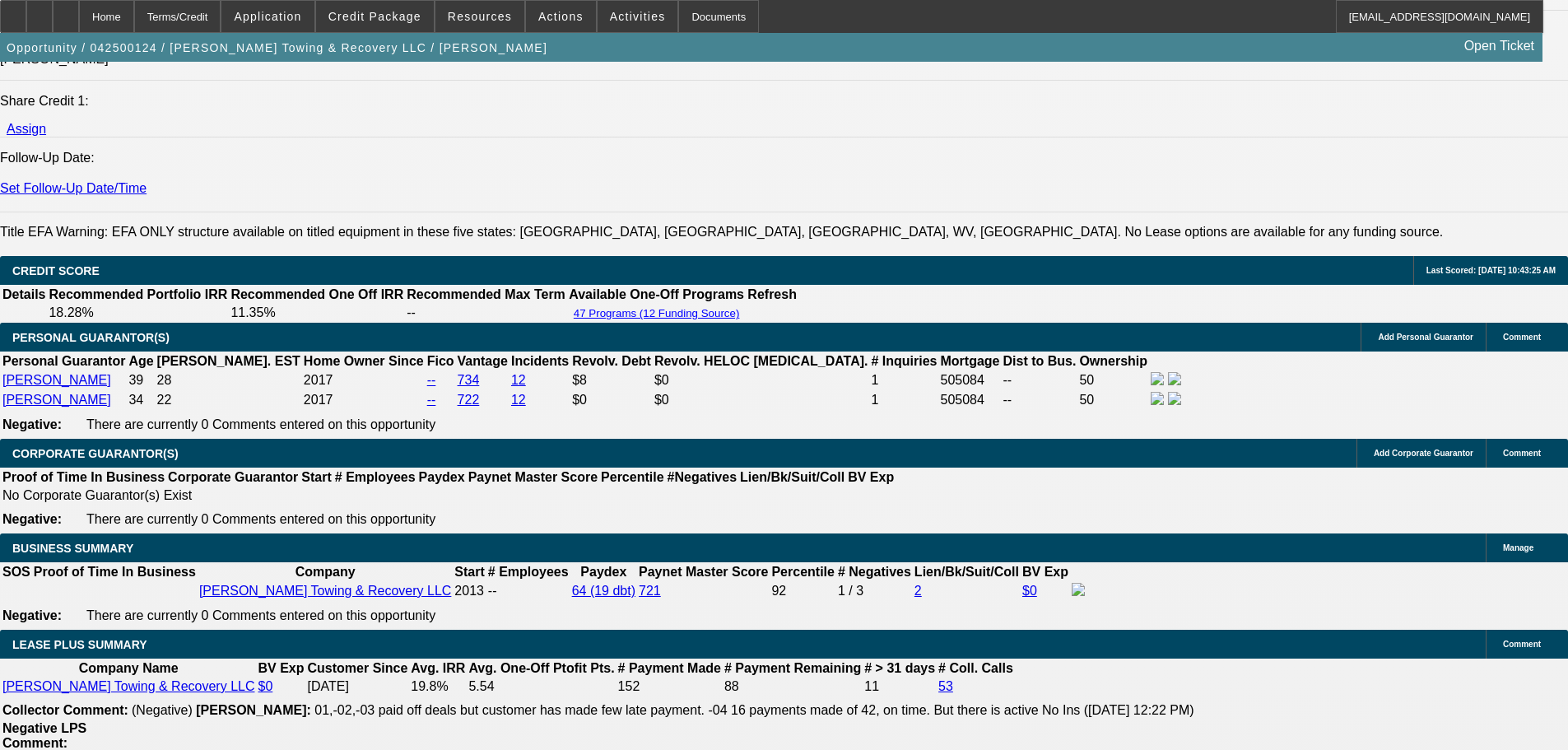
select select "0"
select select "3"
select select "0"
select select "6"
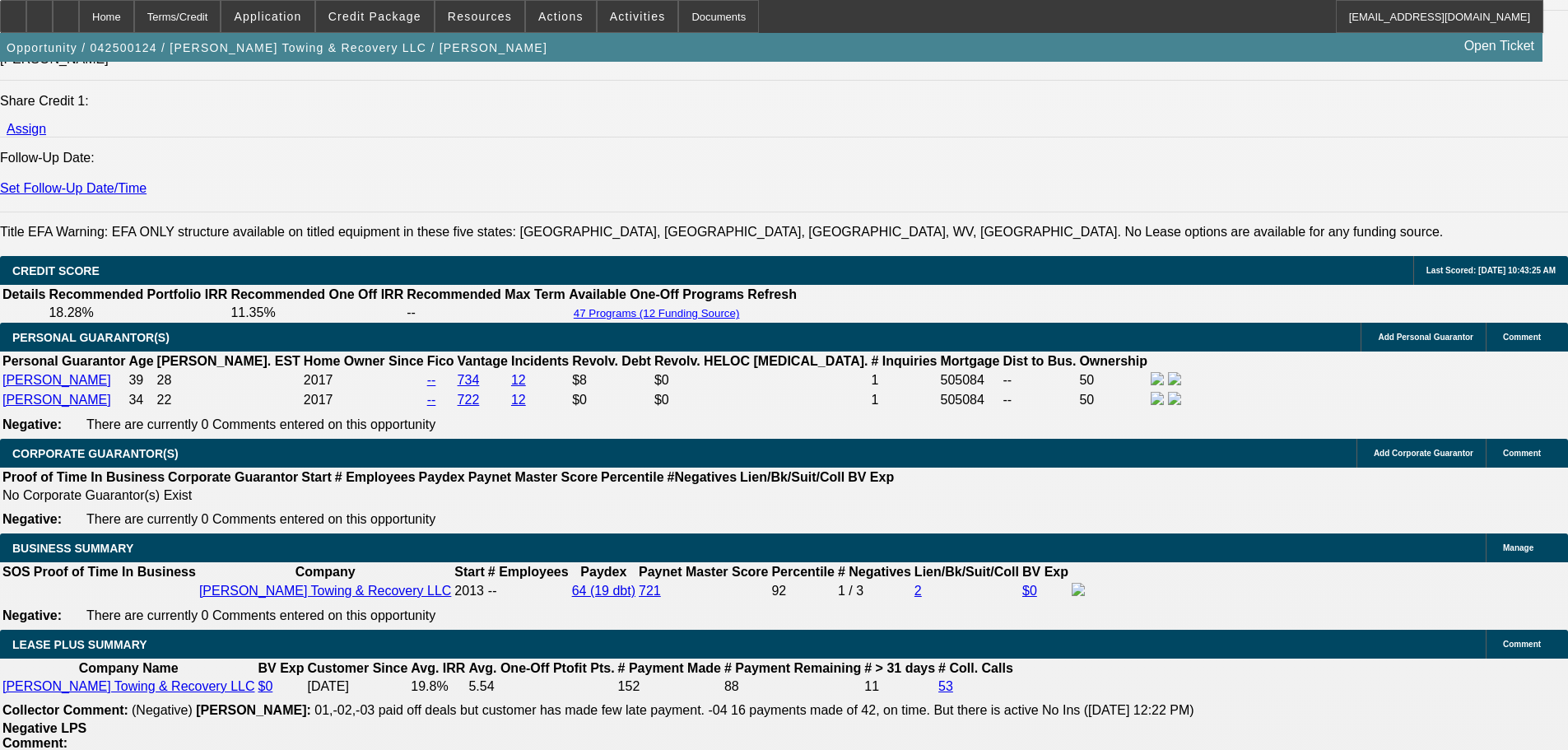
select select "0"
select select "3"
select select "0"
select select "6"
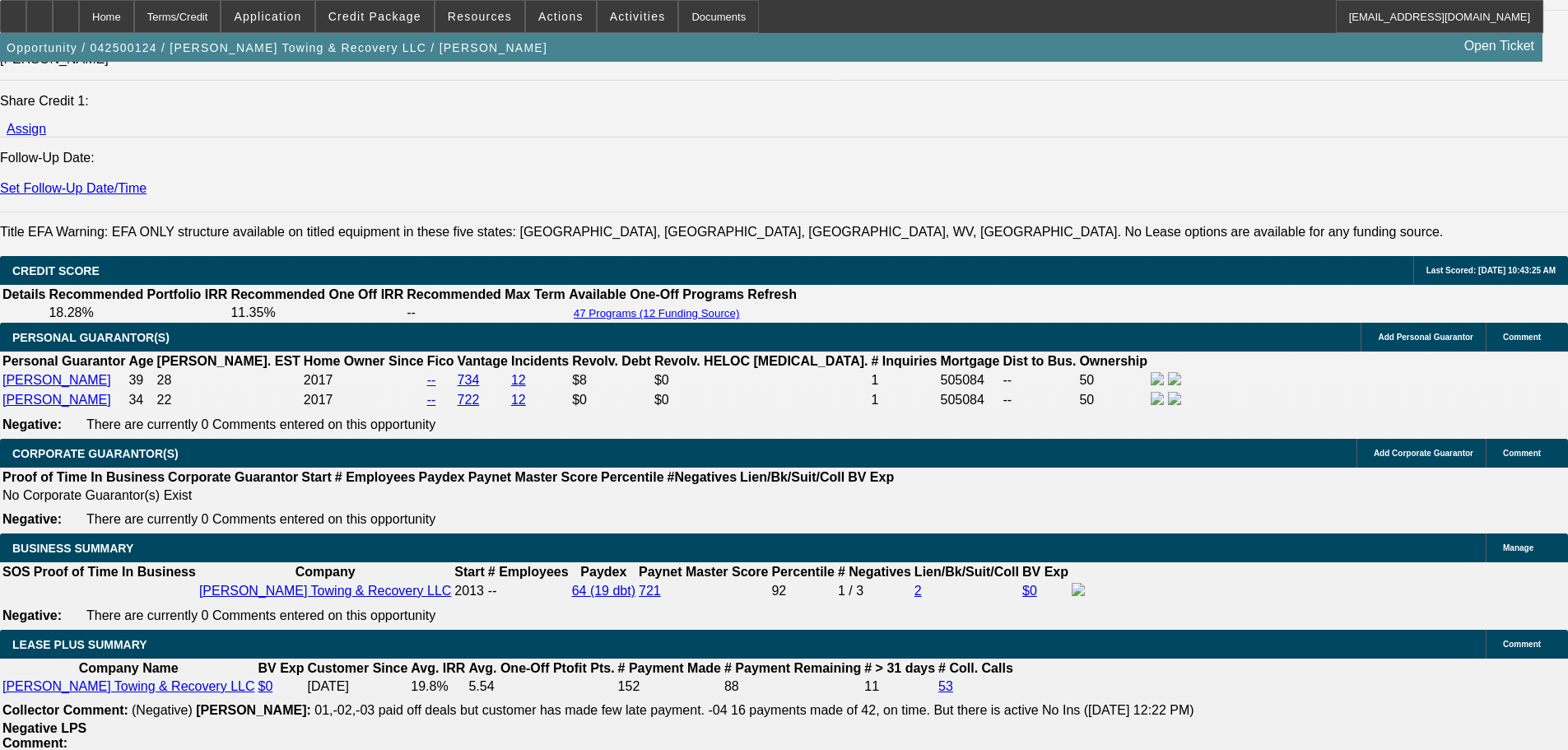
select select "0"
select select "3"
select select "0"
select select "6"
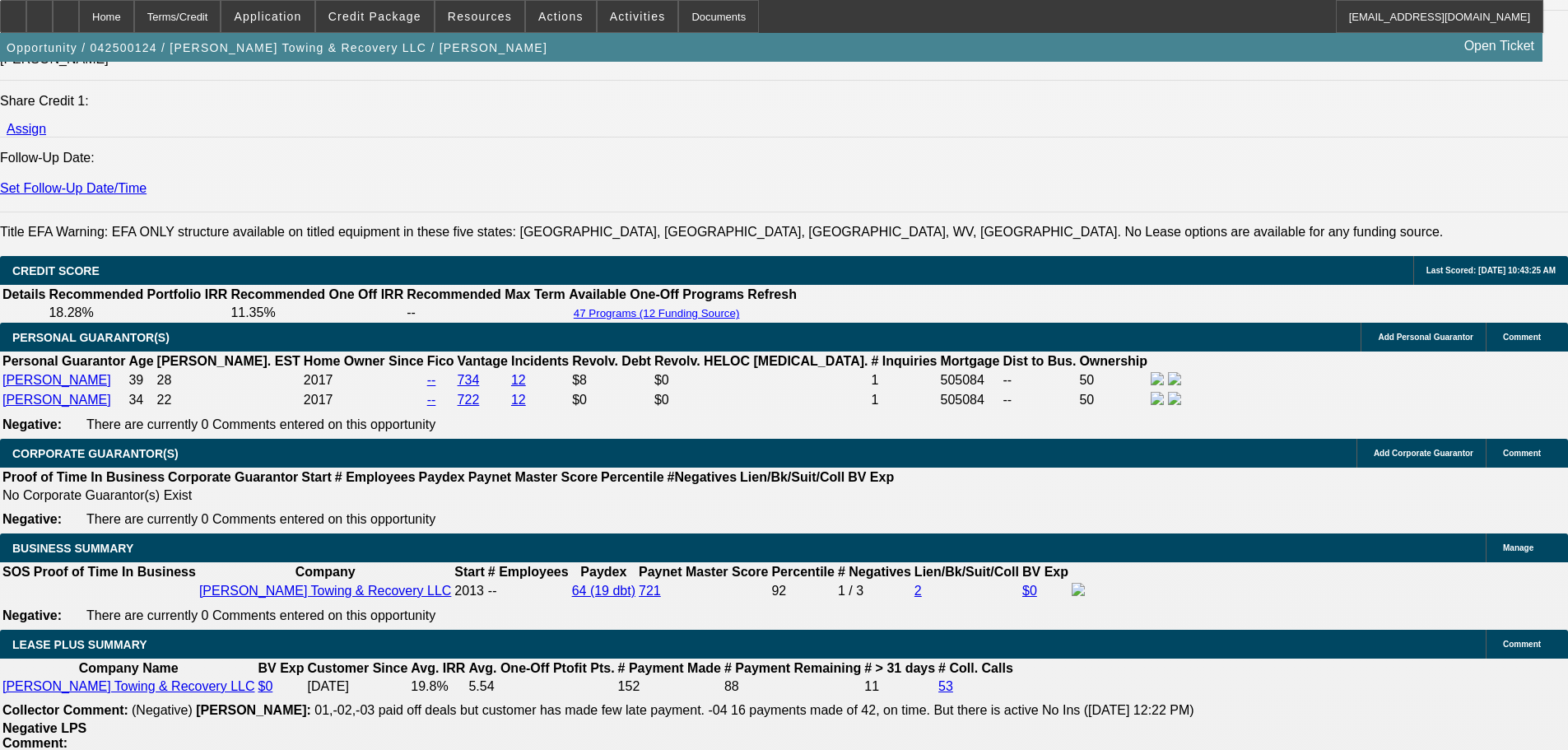
select select "0"
select select "3"
select select "0"
select select "6"
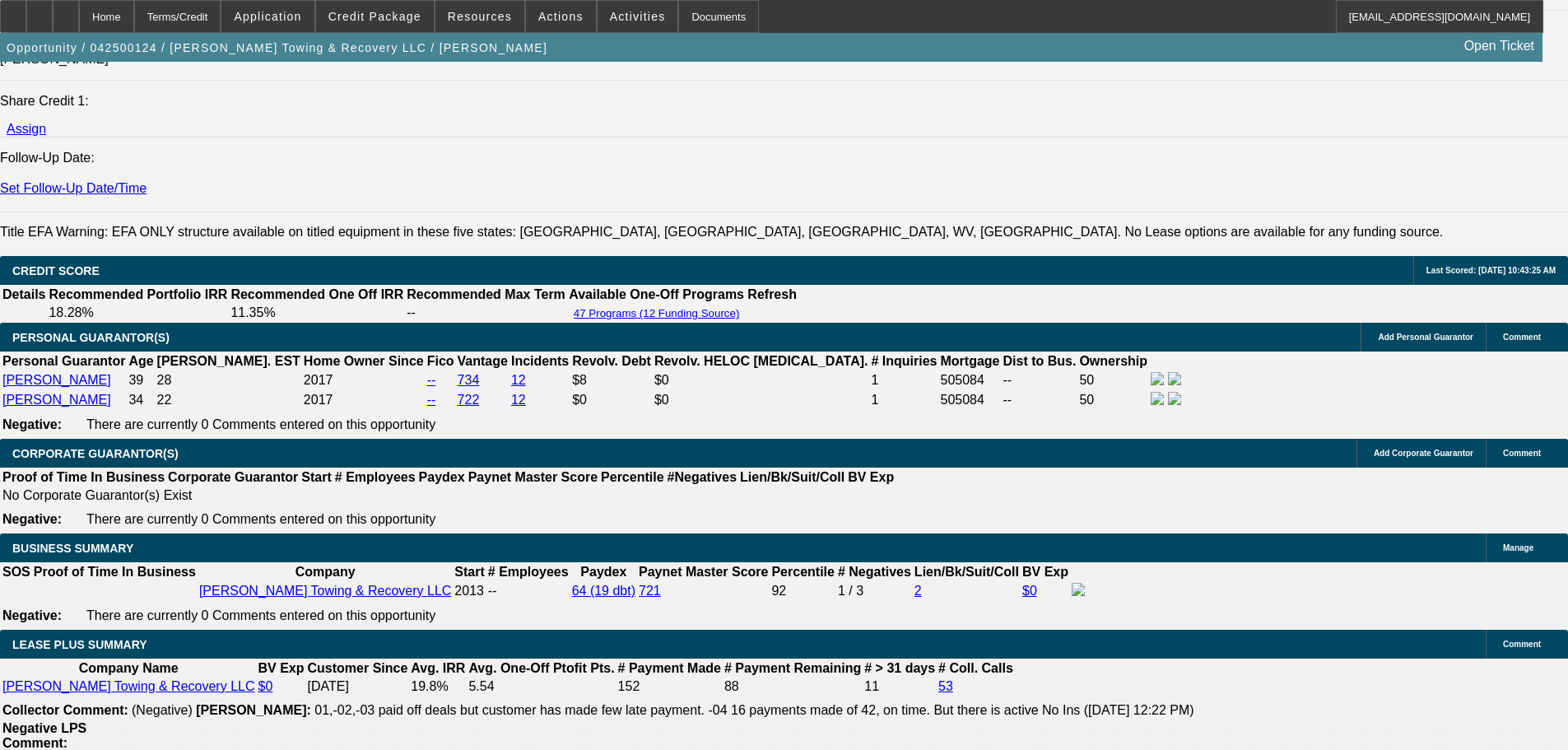
scroll to position [0, 0]
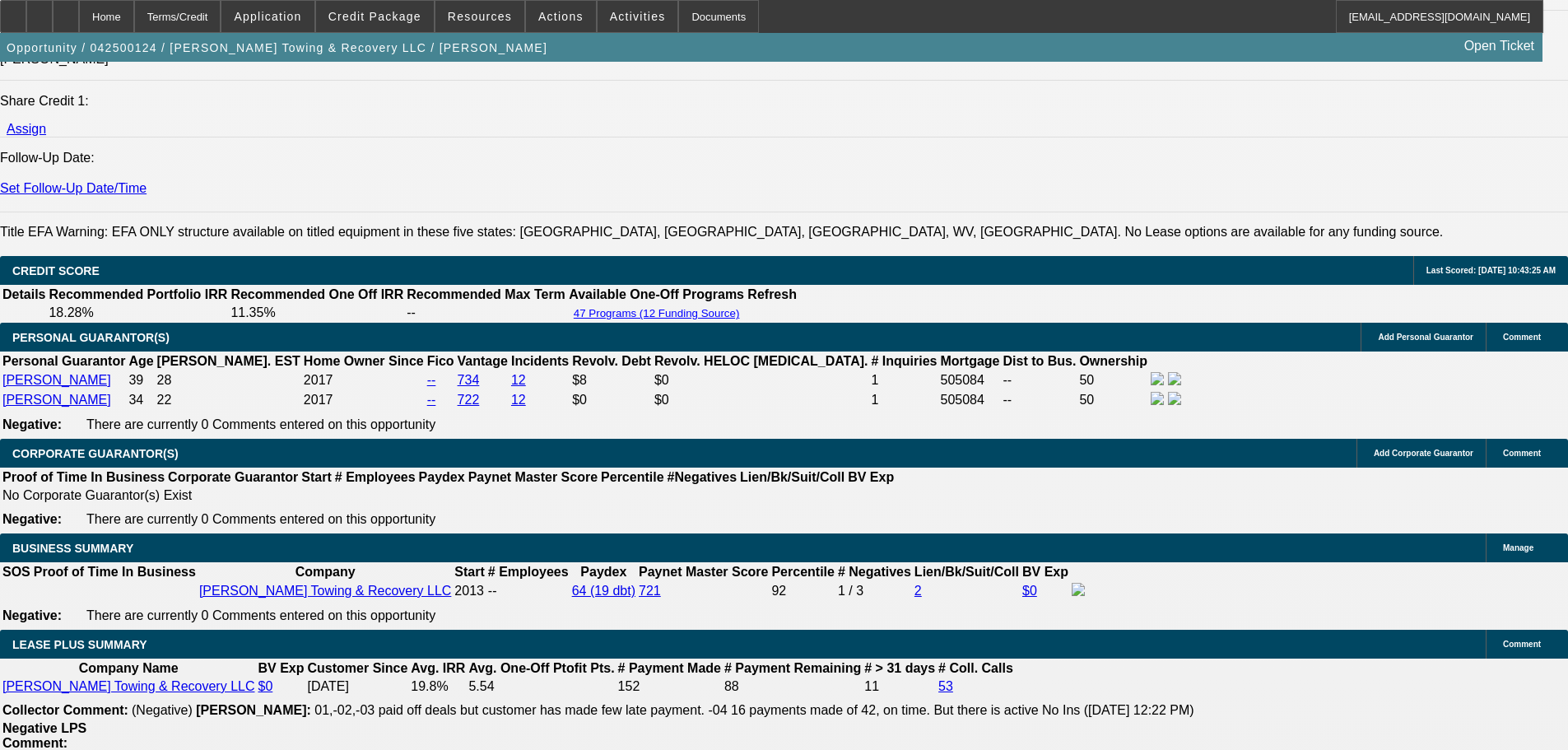
scroll to position [82, 0]
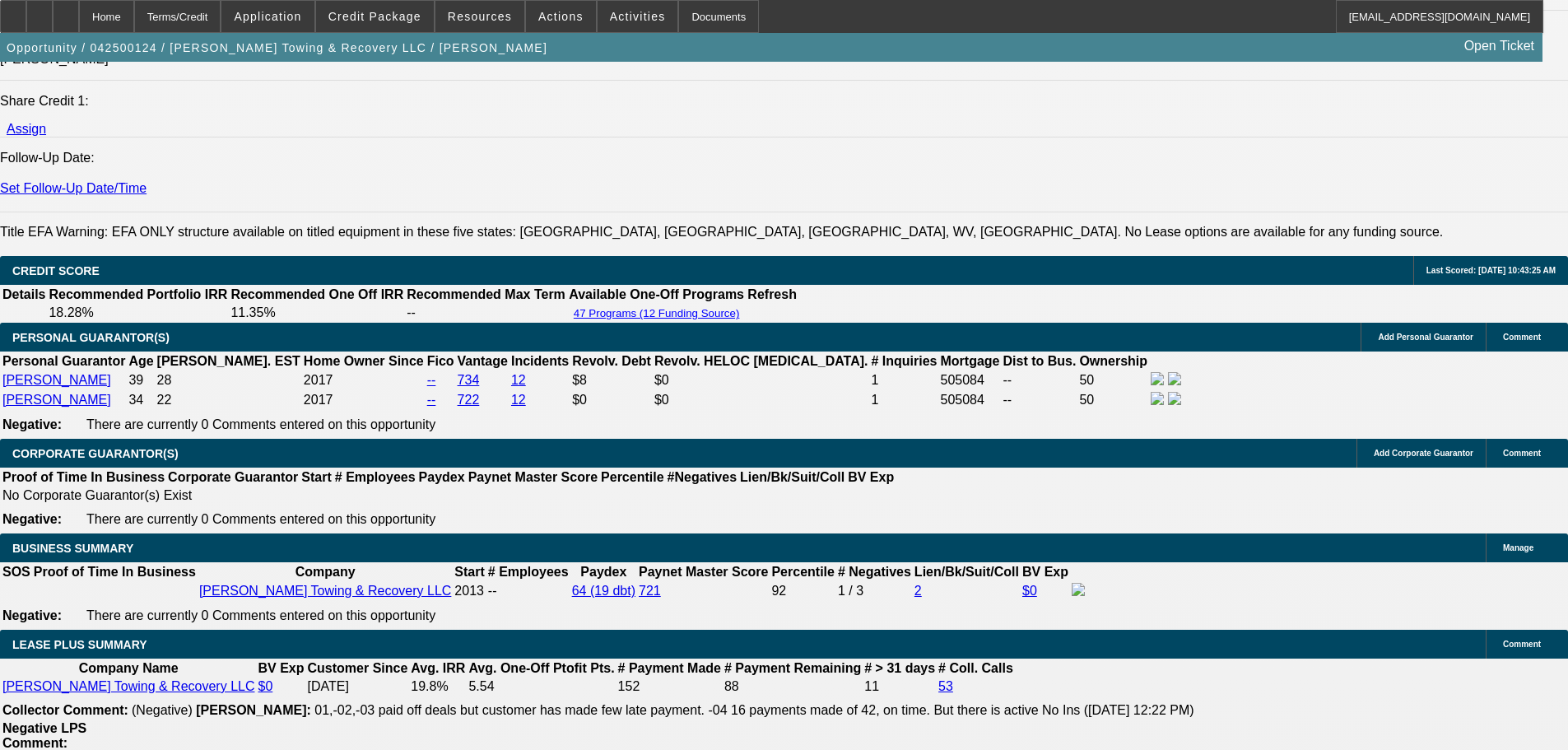
scroll to position [247, 0]
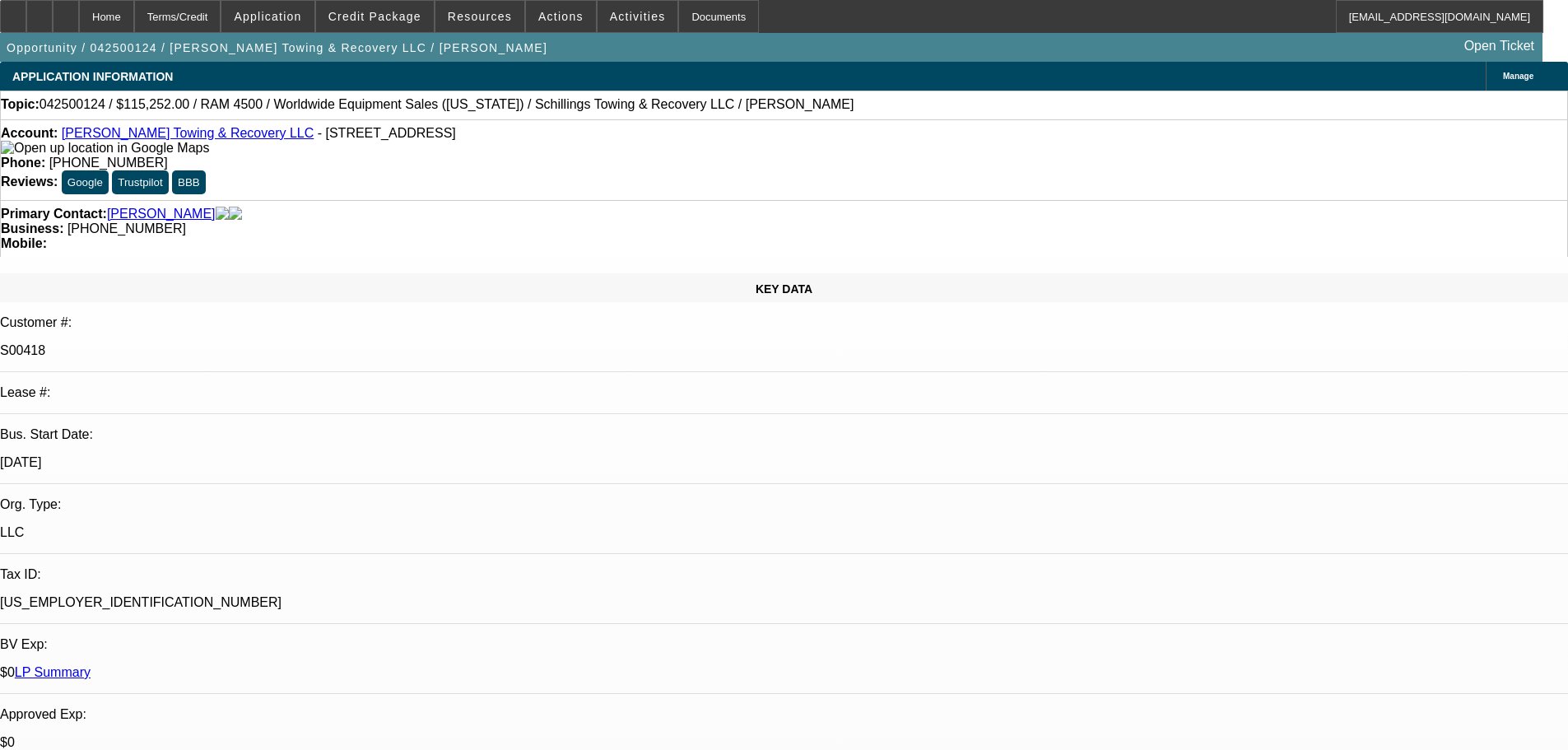
scroll to position [0, 0]
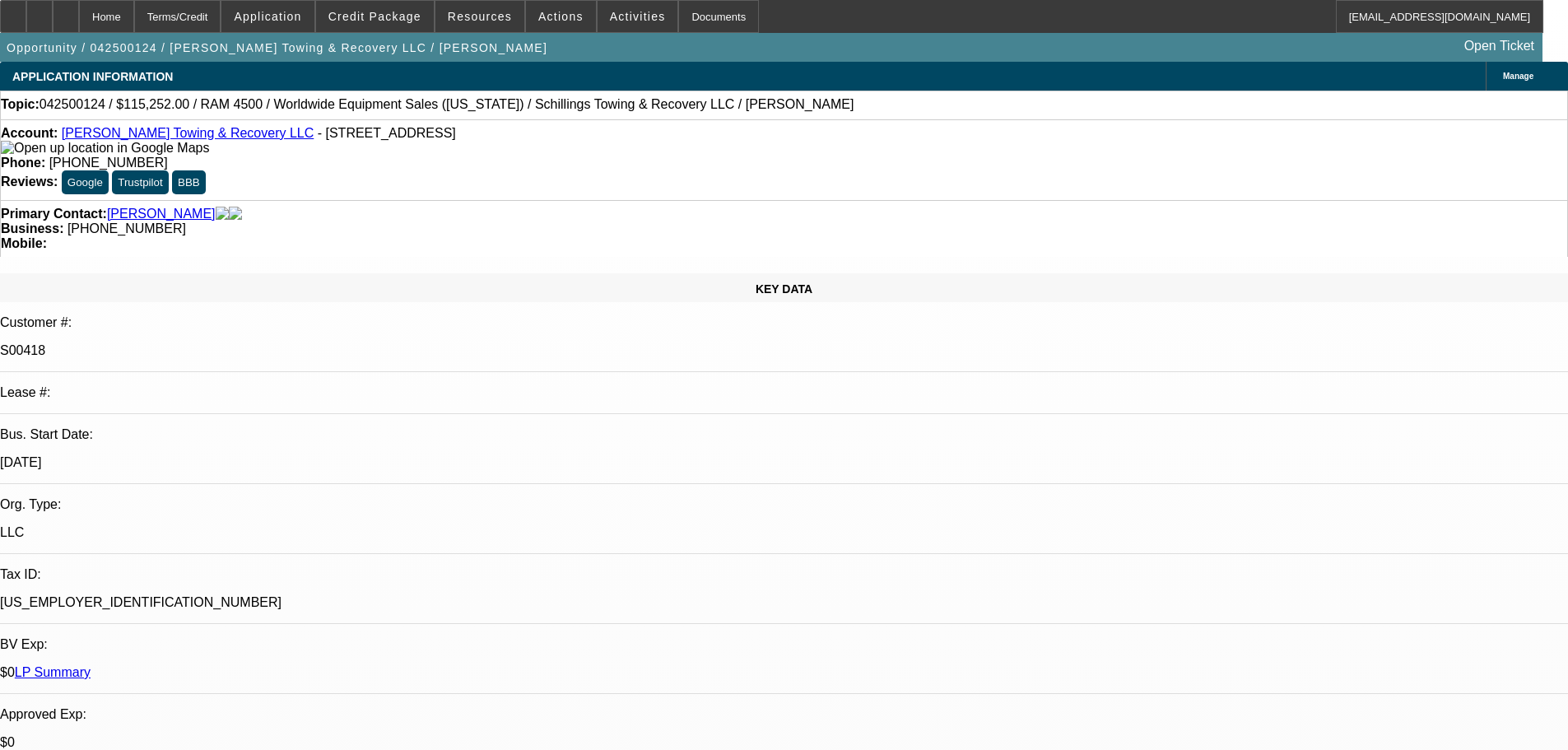
scroll to position [0, 0]
click at [1188, 287] on span "Reply All" at bounding box center [1203, 288] width 44 height 12
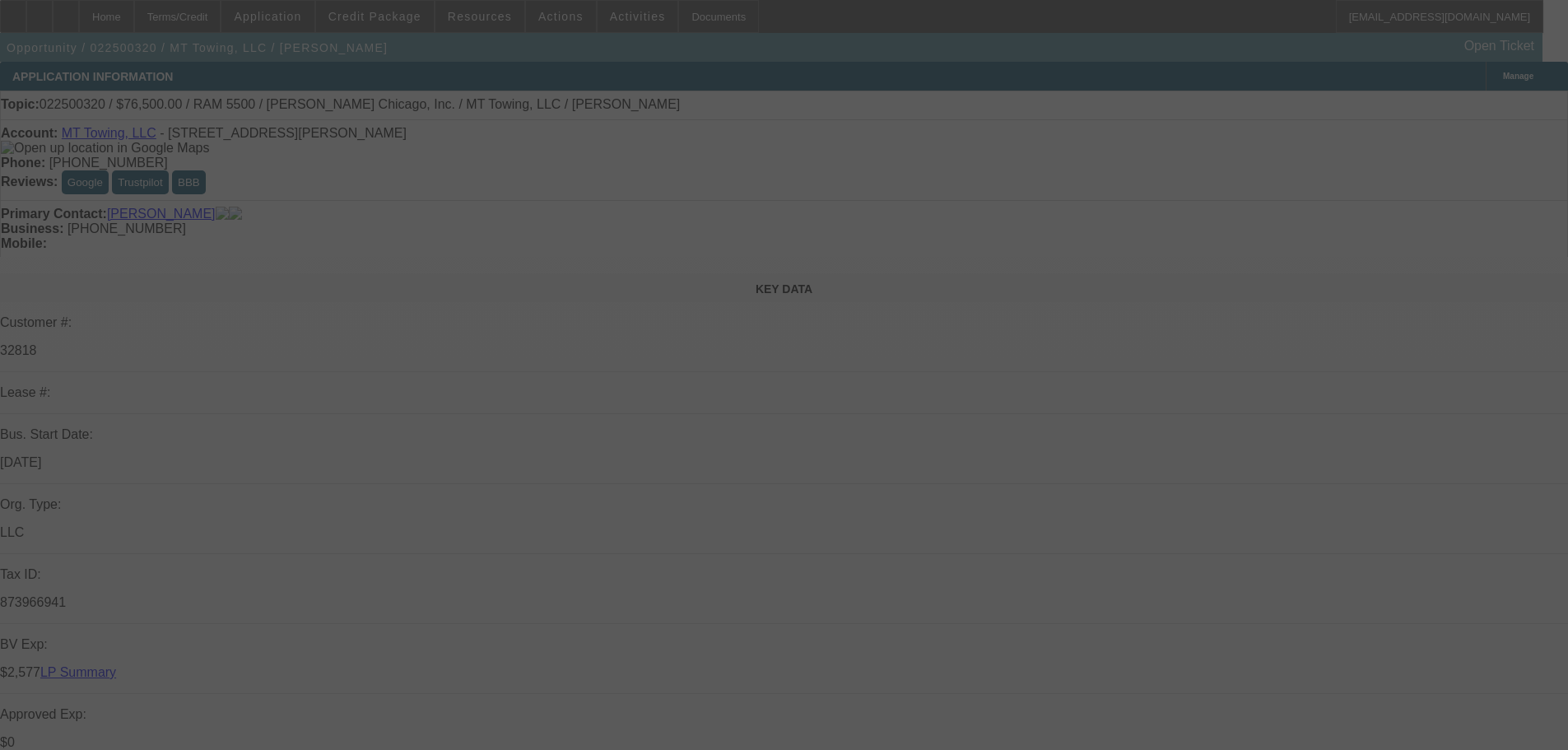
select select "0"
select select "2"
select select "0"
select select "6"
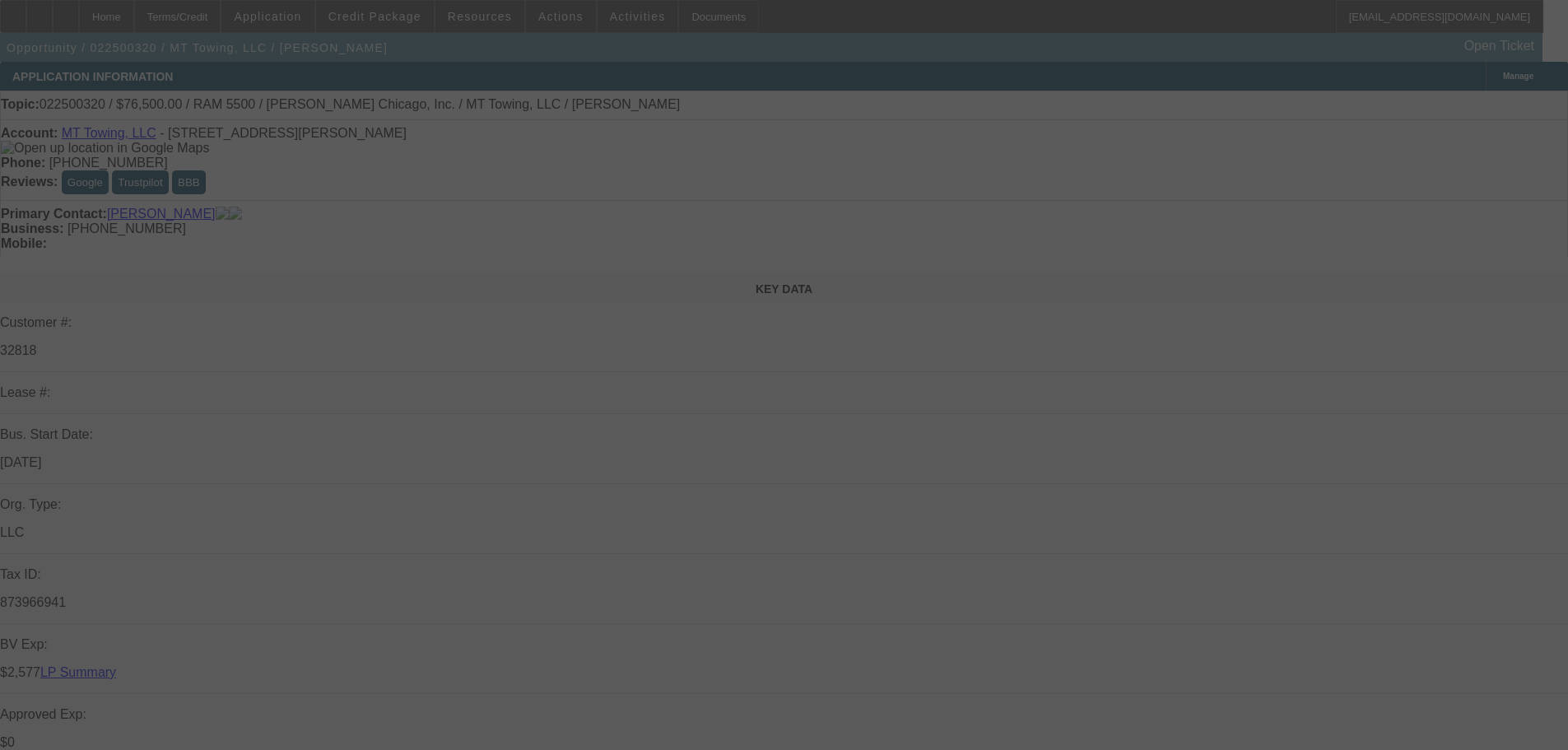
select select "0"
select select "3"
select select "0"
select select "6"
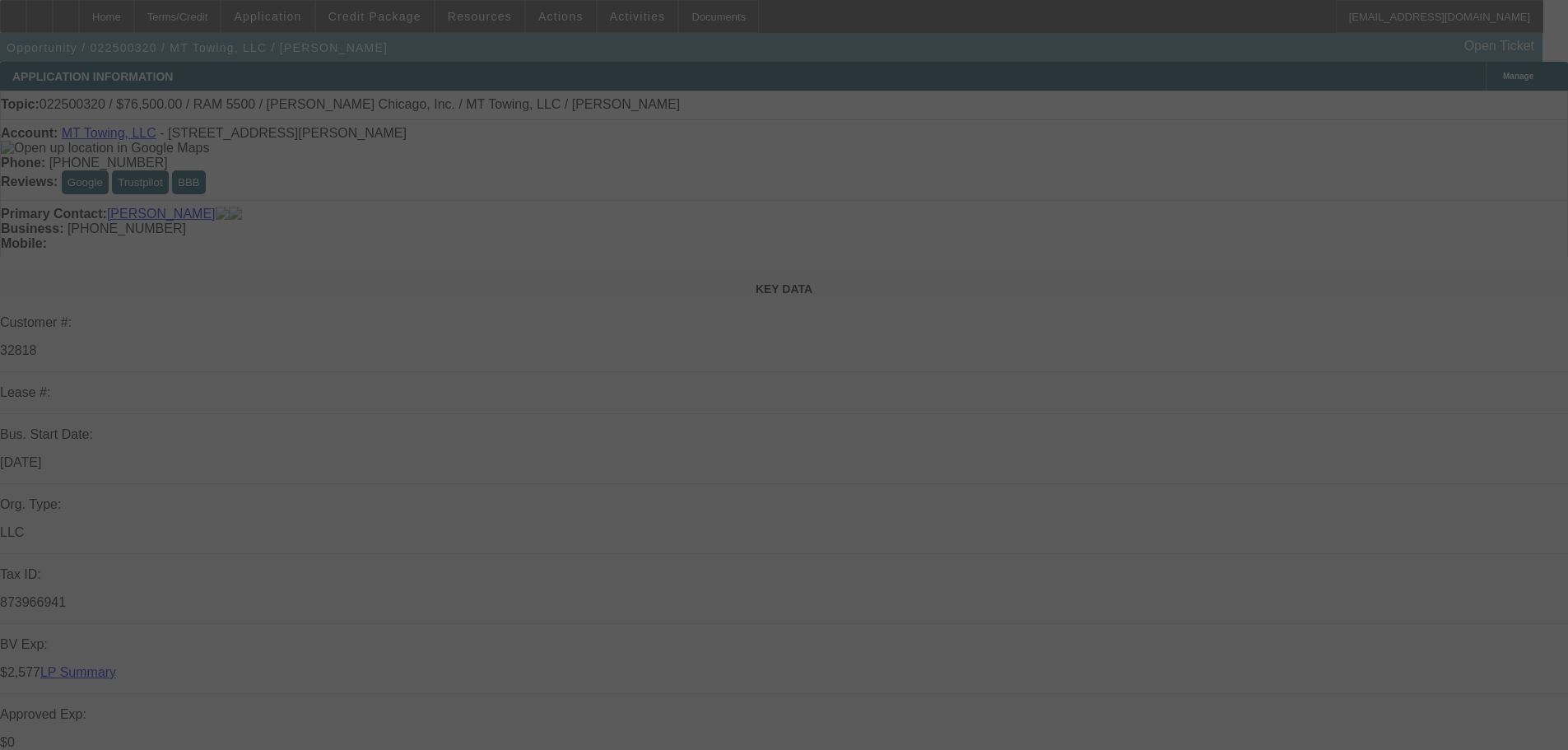
select select "0"
select select "3"
select select "0"
select select "6"
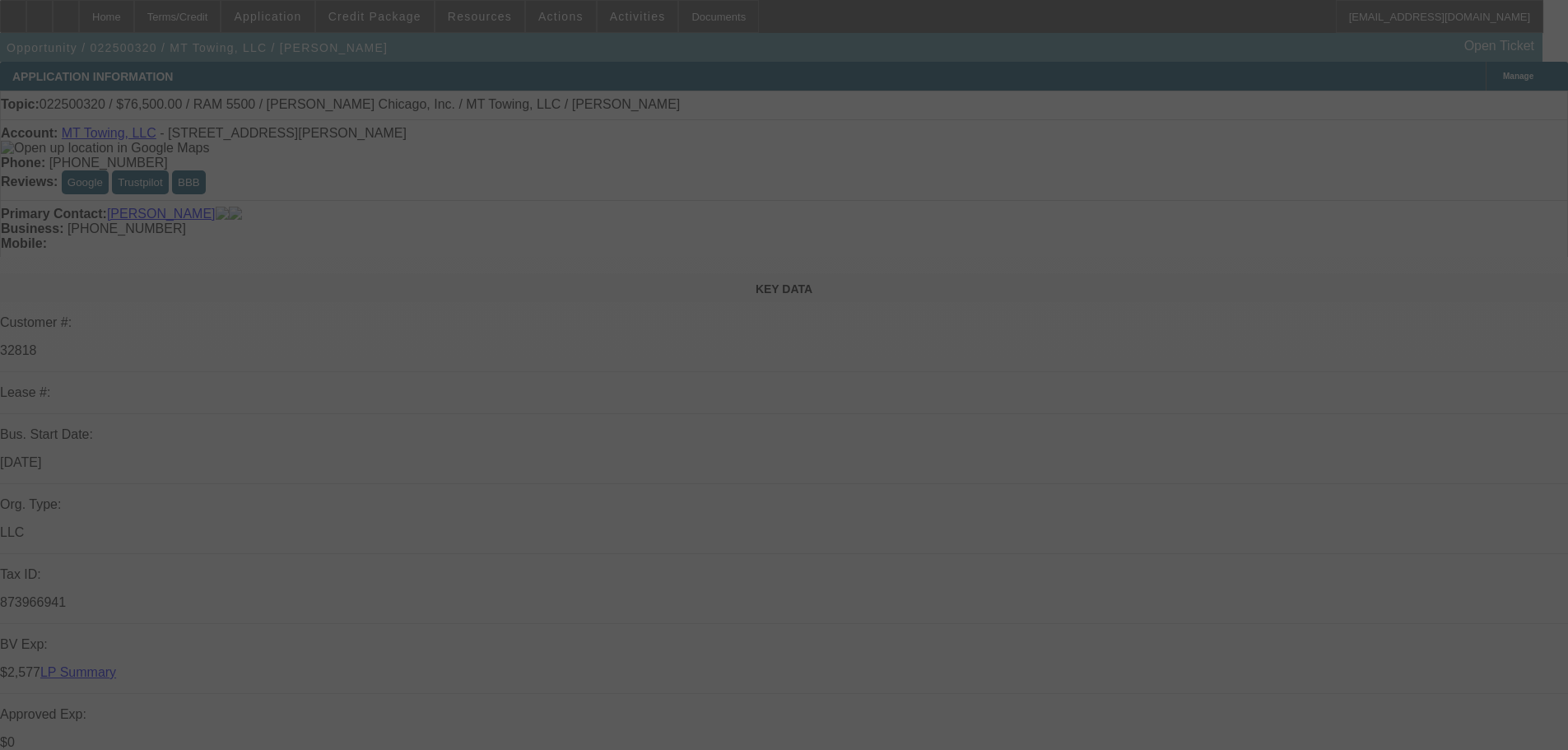
select select "0"
select select "2"
select select "0"
select select "6"
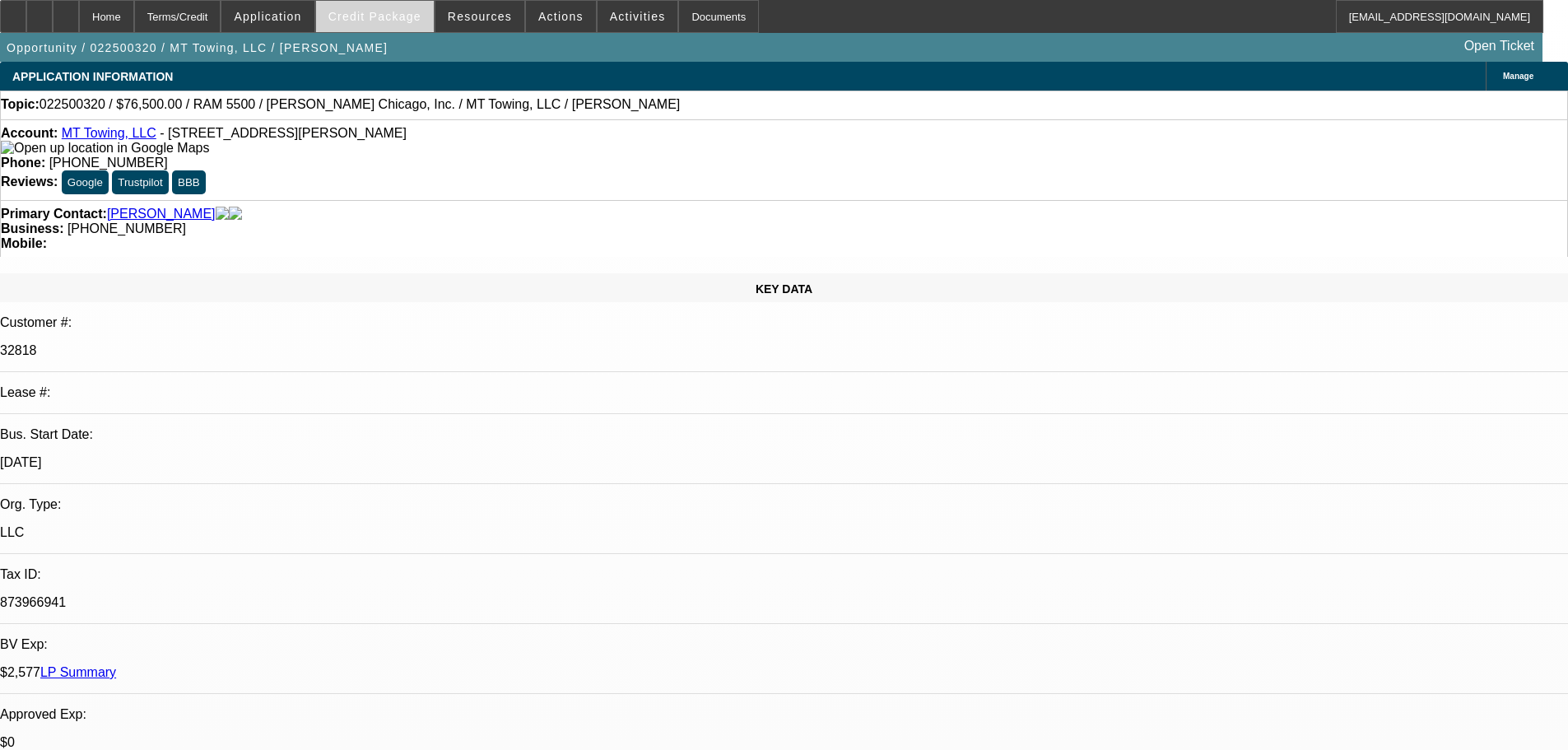
click at [393, 4] on span at bounding box center [375, 17] width 117 height 40
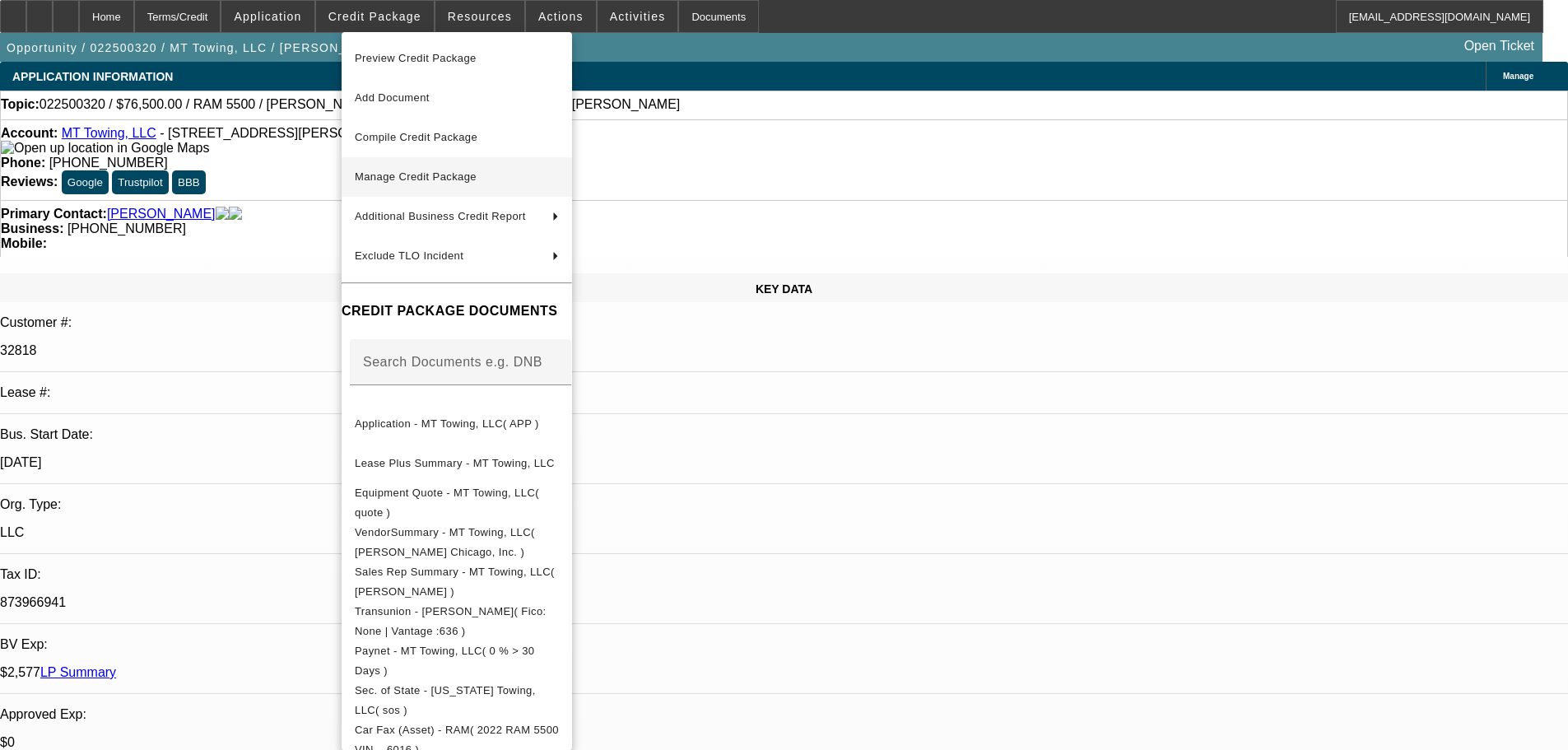
click at [411, 176] on span "Manage Credit Package" at bounding box center [415, 176] width 122 height 12
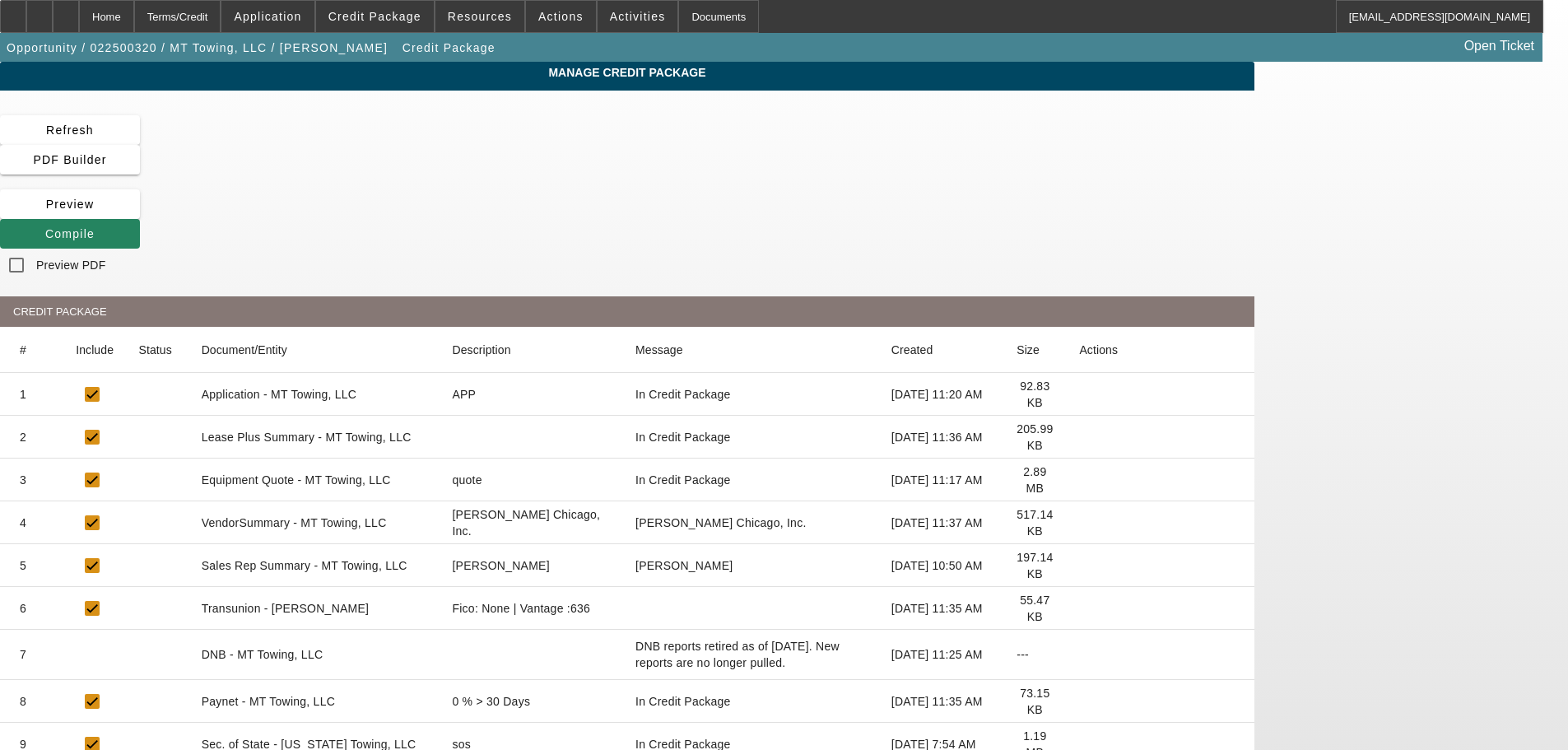
click at [1079, 437] on icon at bounding box center [1079, 437] width 0 height 0
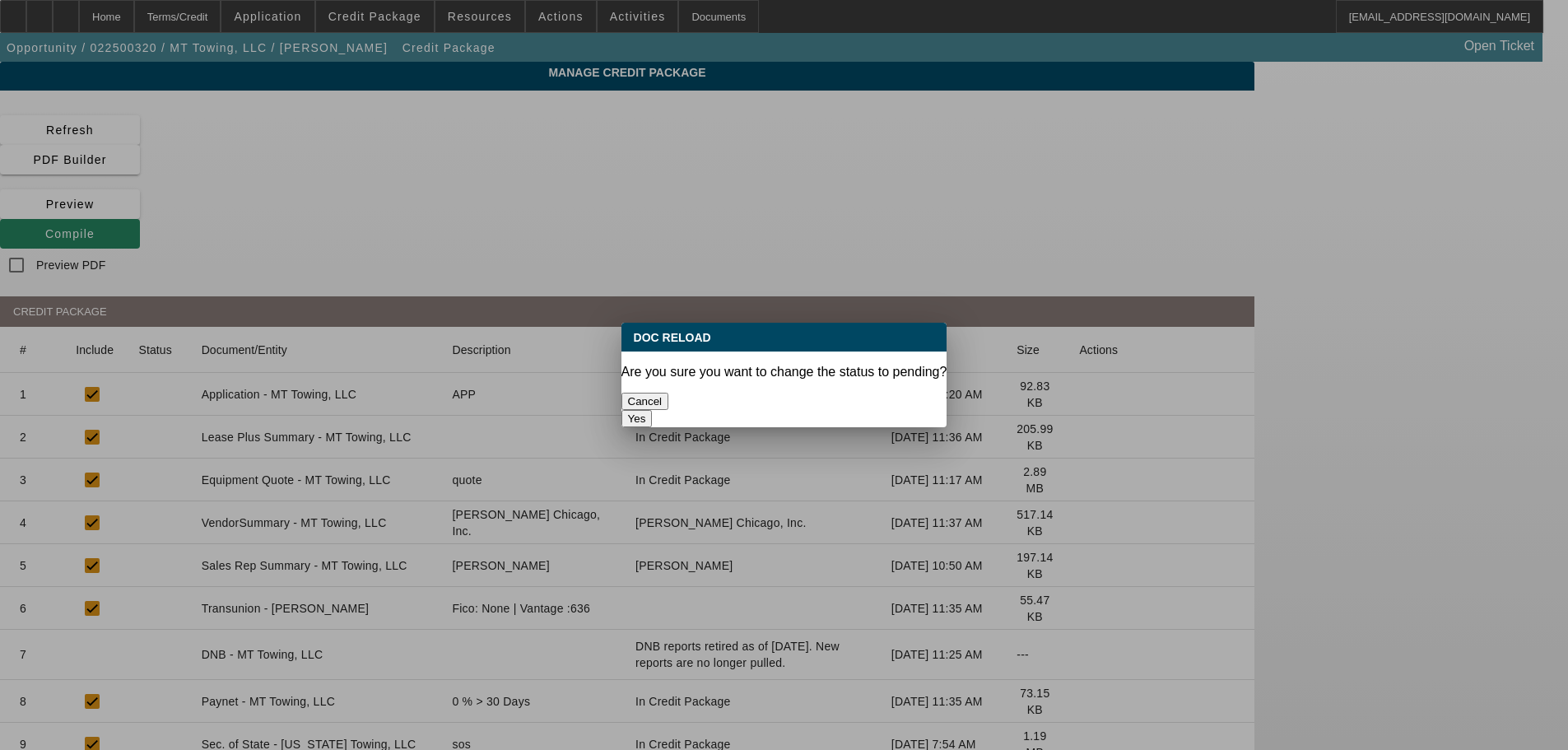
click at [653, 410] on button "Yes" at bounding box center [636, 418] width 31 height 17
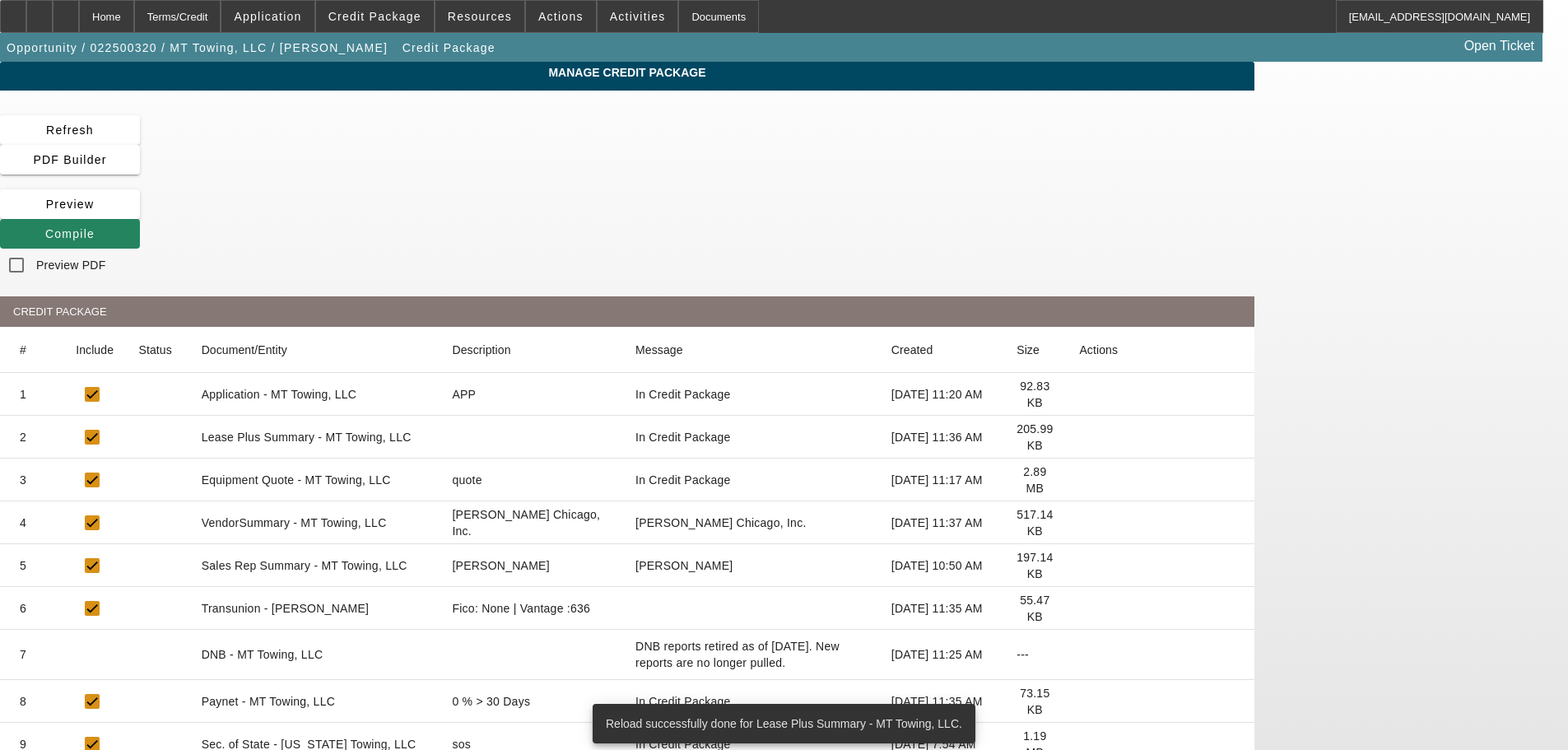
click at [1079, 523] on icon at bounding box center [1079, 523] width 0 height 0
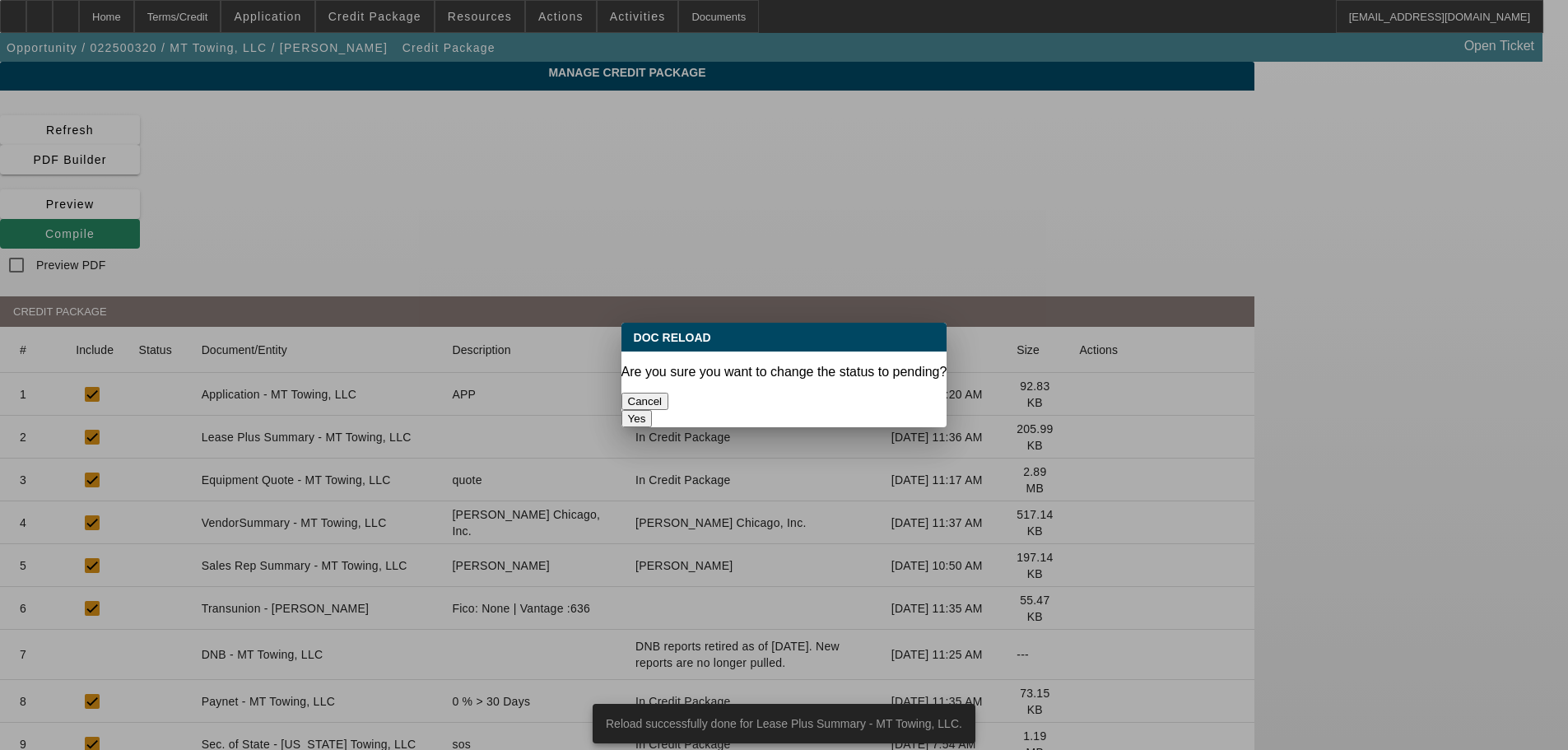
click at [653, 410] on button "Yes" at bounding box center [636, 418] width 31 height 17
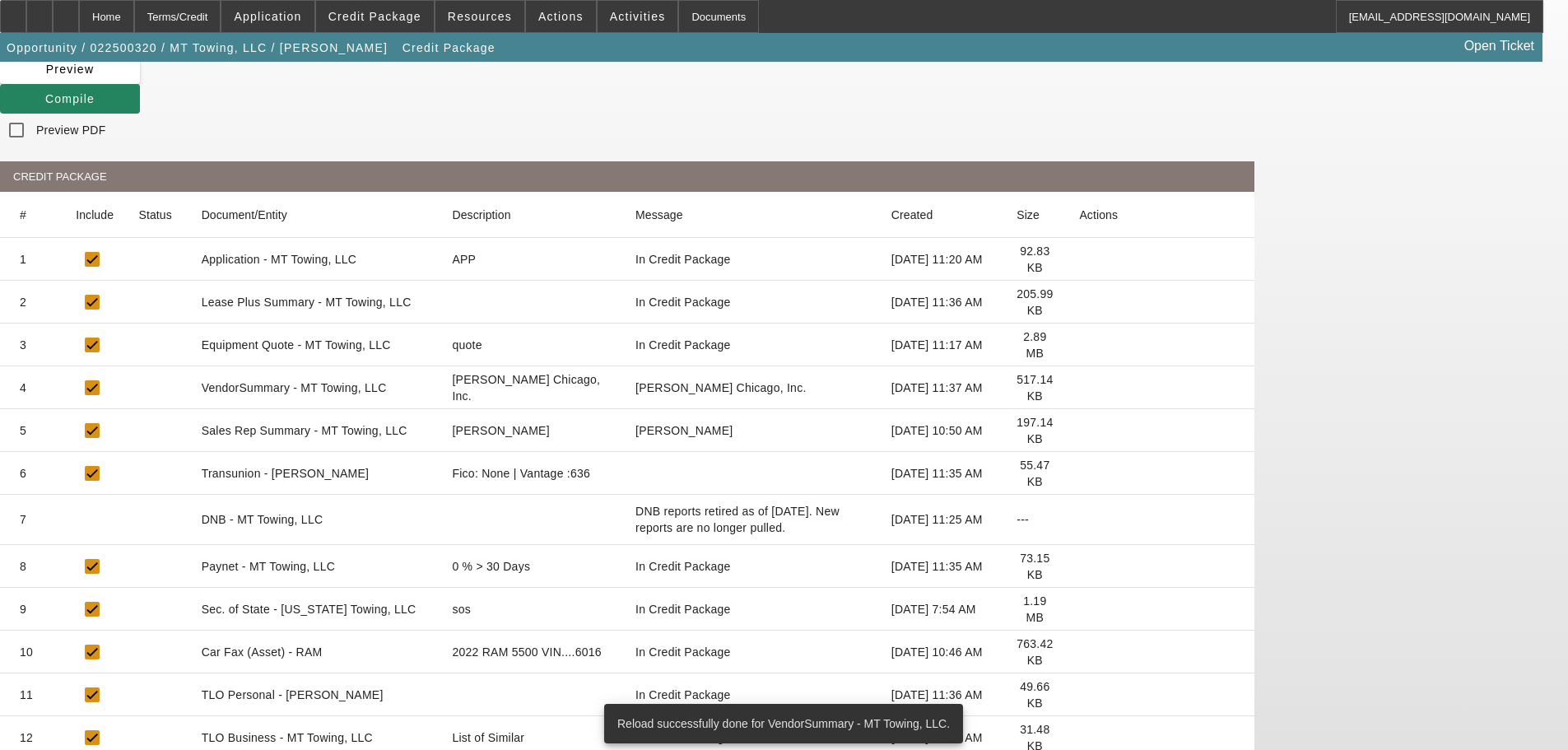
scroll to position [165, 0]
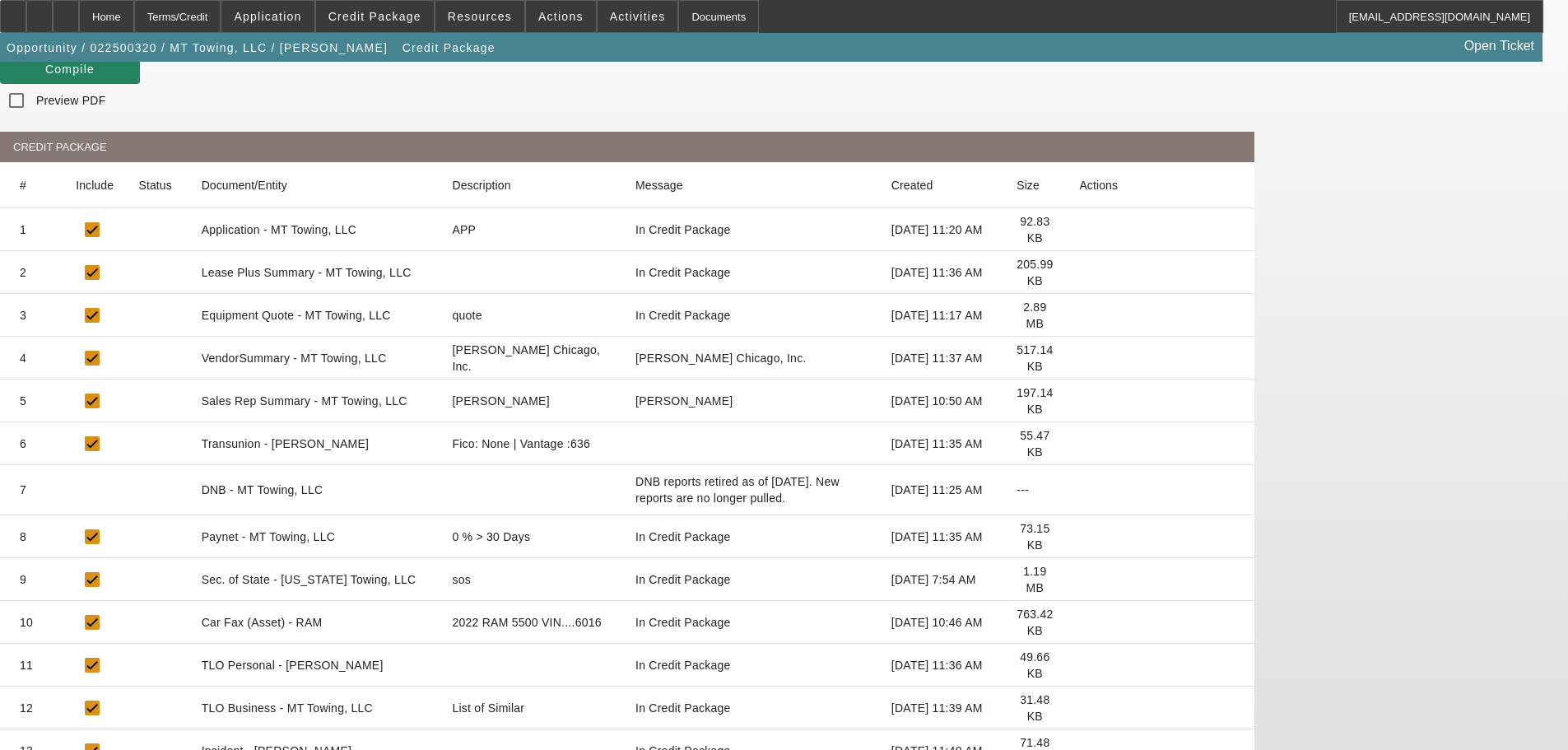
click at [1079, 707] on icon at bounding box center [1079, 707] width 0 height 0
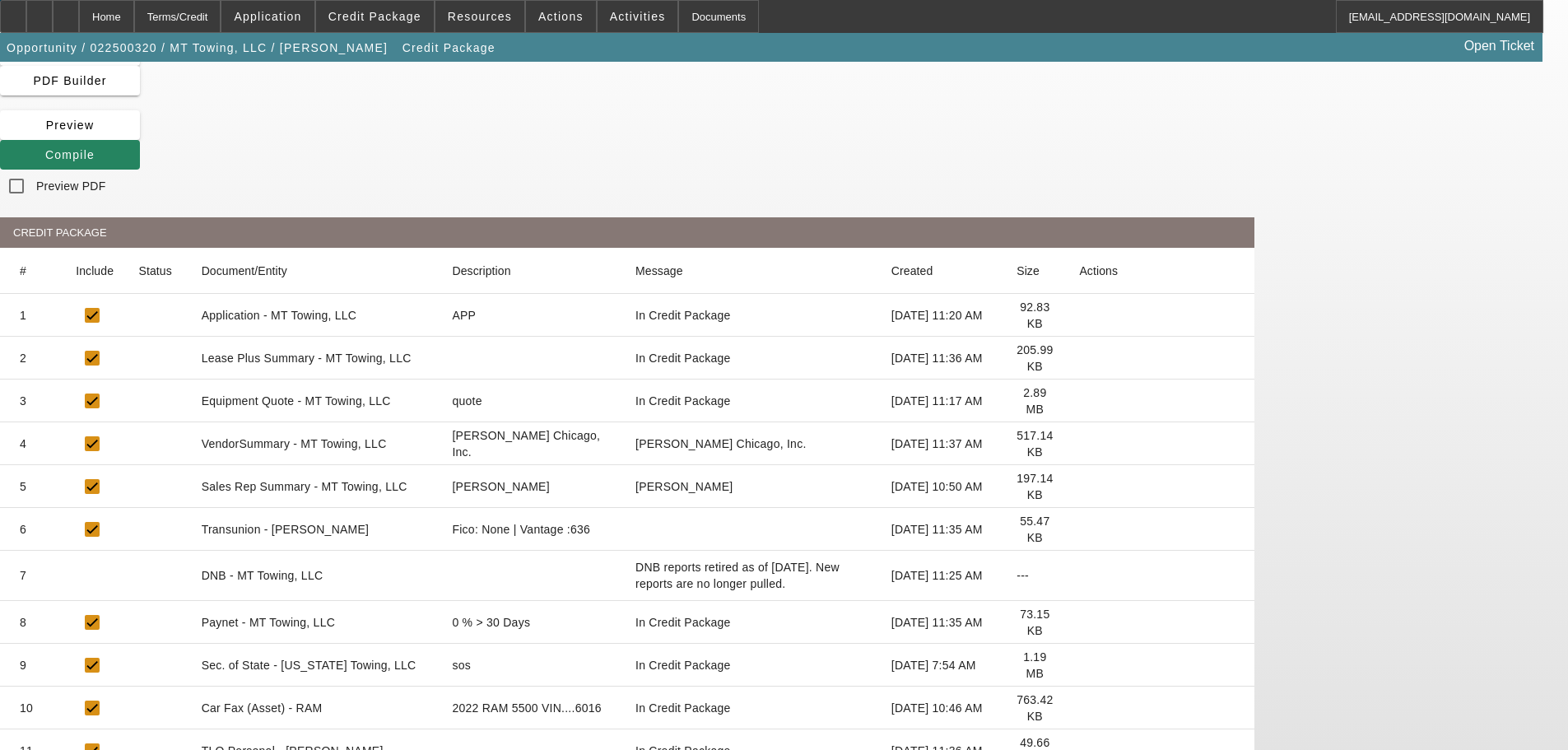
scroll to position [0, 0]
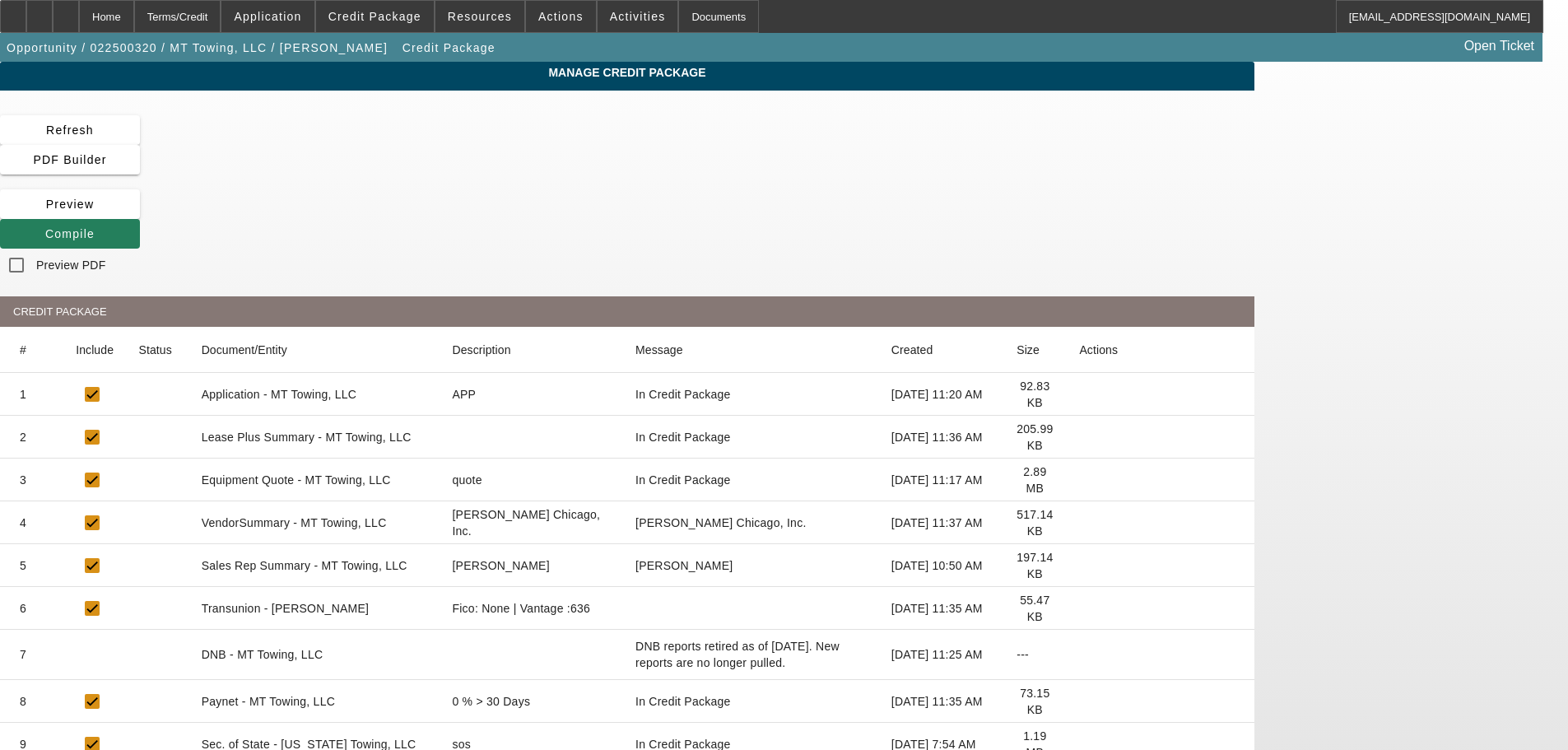
click at [45, 227] on icon at bounding box center [45, 234] width 0 height 13
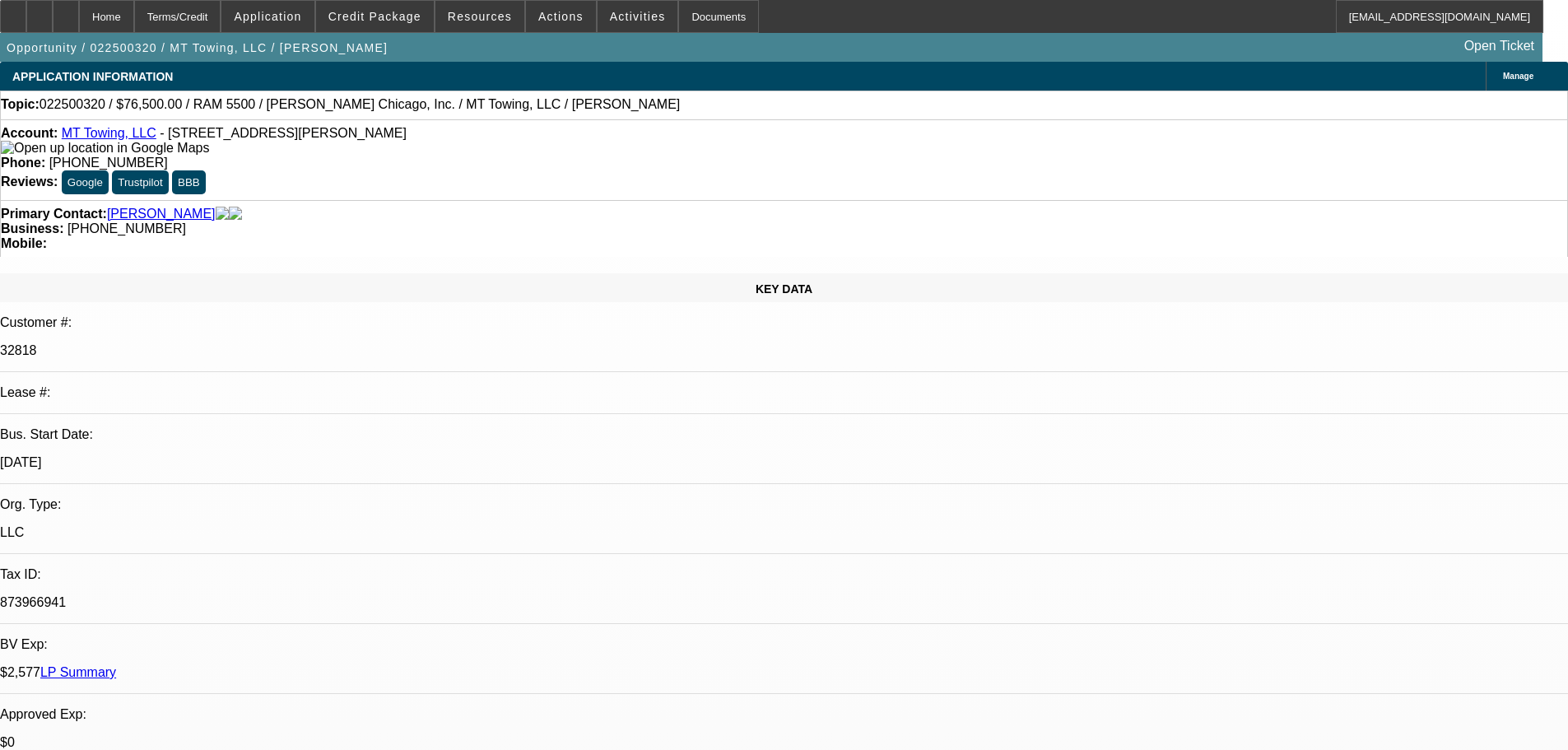
select select "0"
select select "2"
select select "0"
select select "6"
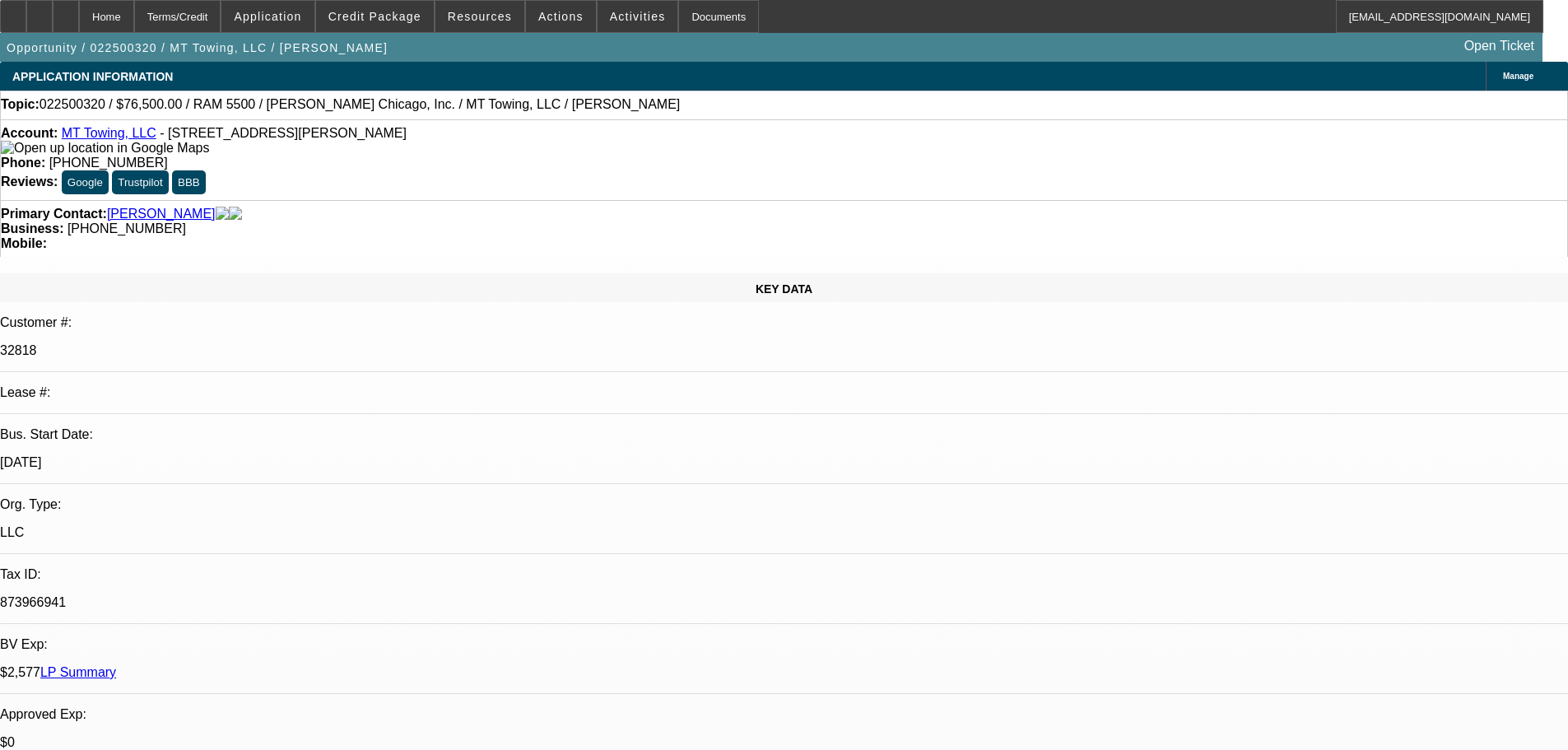
select select "0"
select select "3"
select select "0"
select select "6"
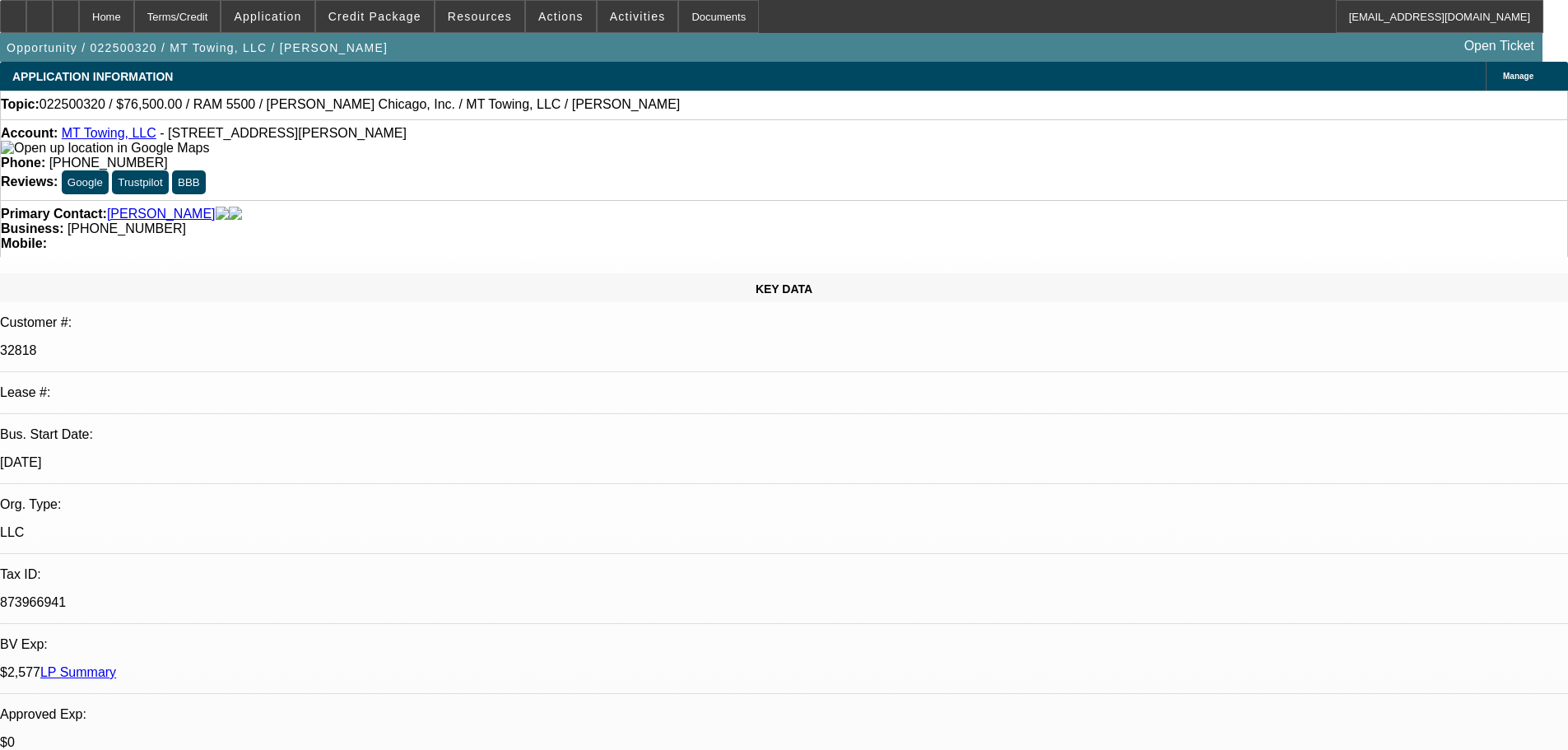
select select "0"
select select "3"
select select "0"
select select "6"
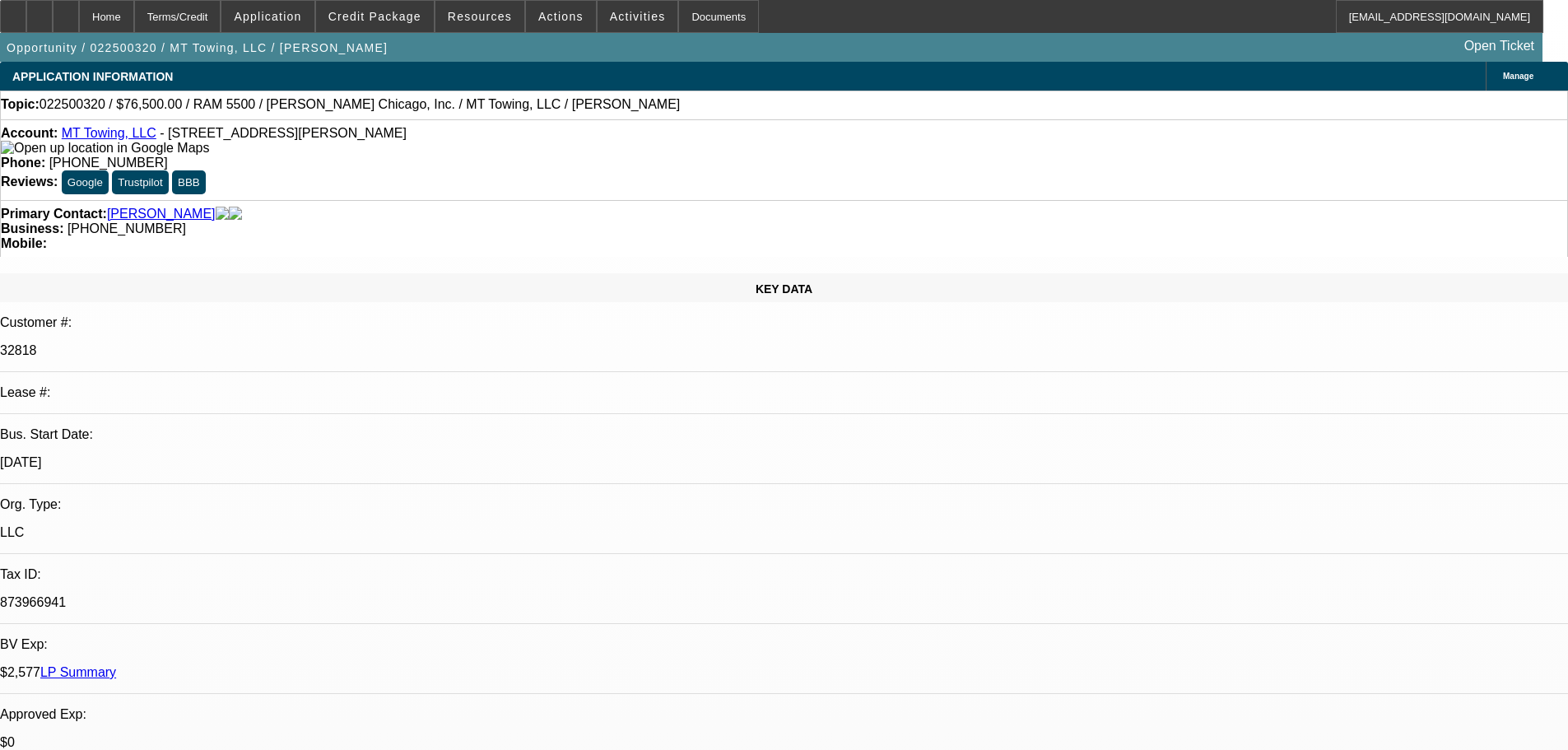
select select "0"
select select "2"
select select "0"
select select "6"
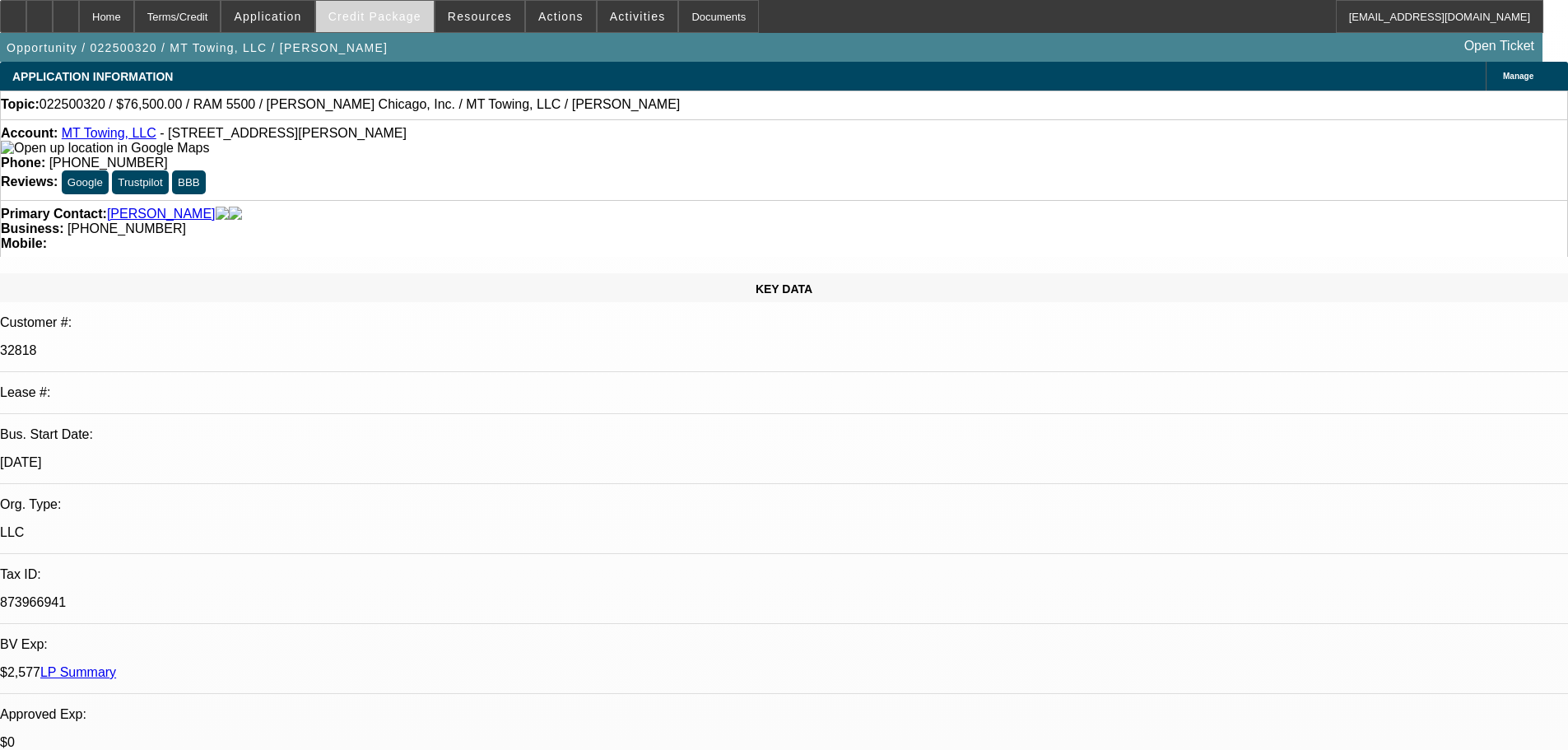
click at [395, 30] on span at bounding box center [375, 17] width 117 height 40
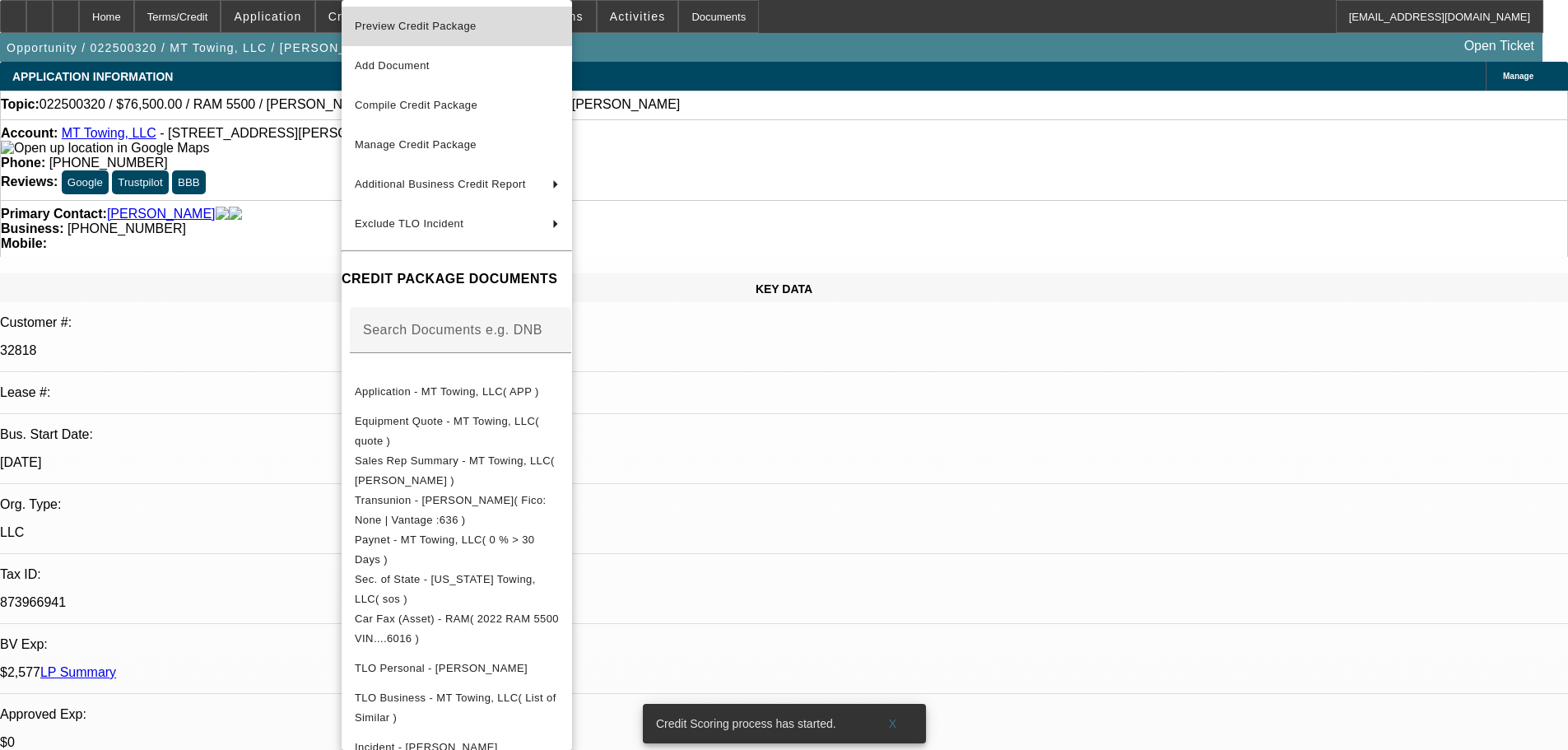
click at [437, 32] on span "Preview Credit Package" at bounding box center [457, 26] width 204 height 20
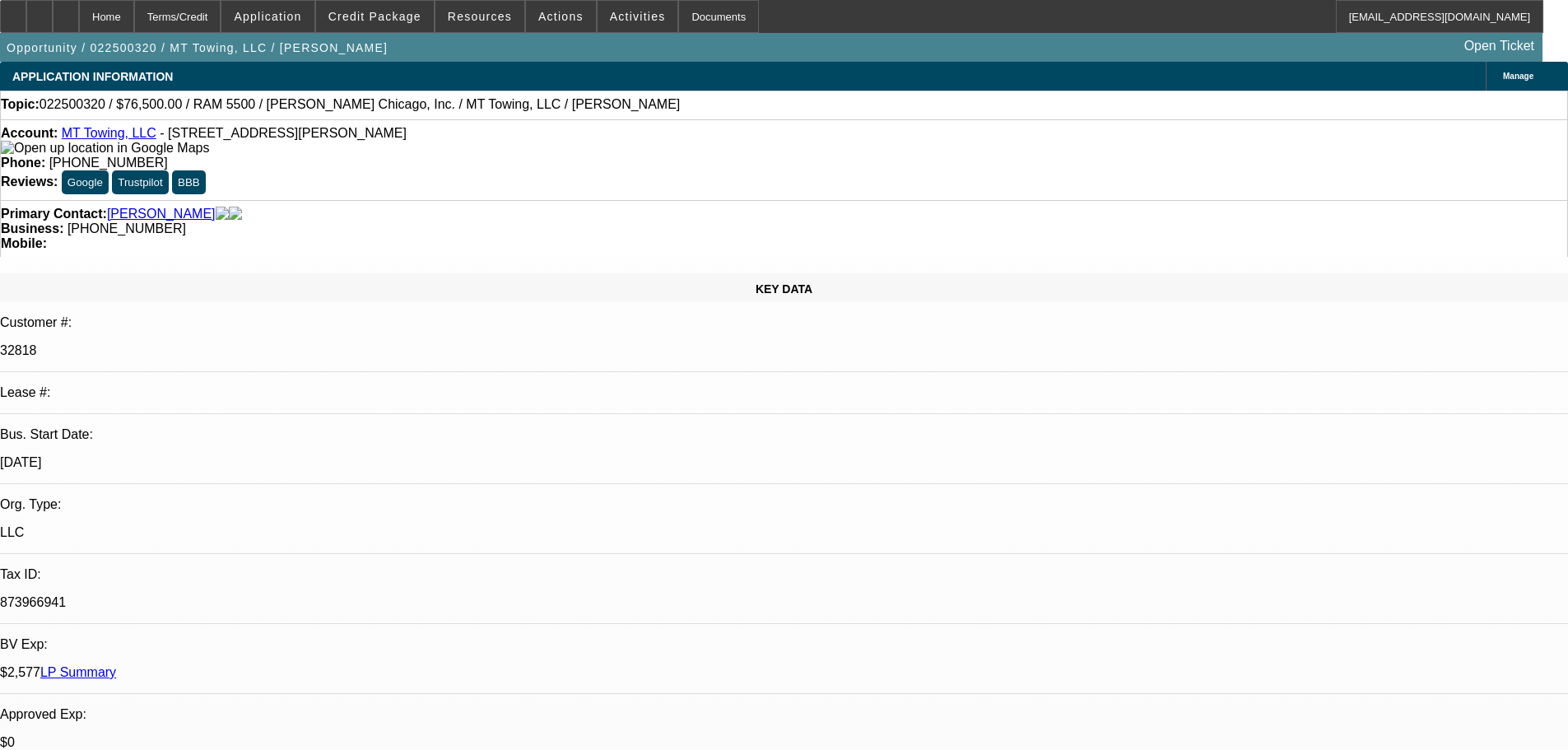
drag, startPoint x: 32, startPoint y: 153, endPoint x: 52, endPoint y: 180, distance: 33.6
click at [32, 153] on img at bounding box center [105, 148] width 208 height 15
click at [111, 140] on link "MT Towing, LLC" at bounding box center [109, 132] width 95 height 14
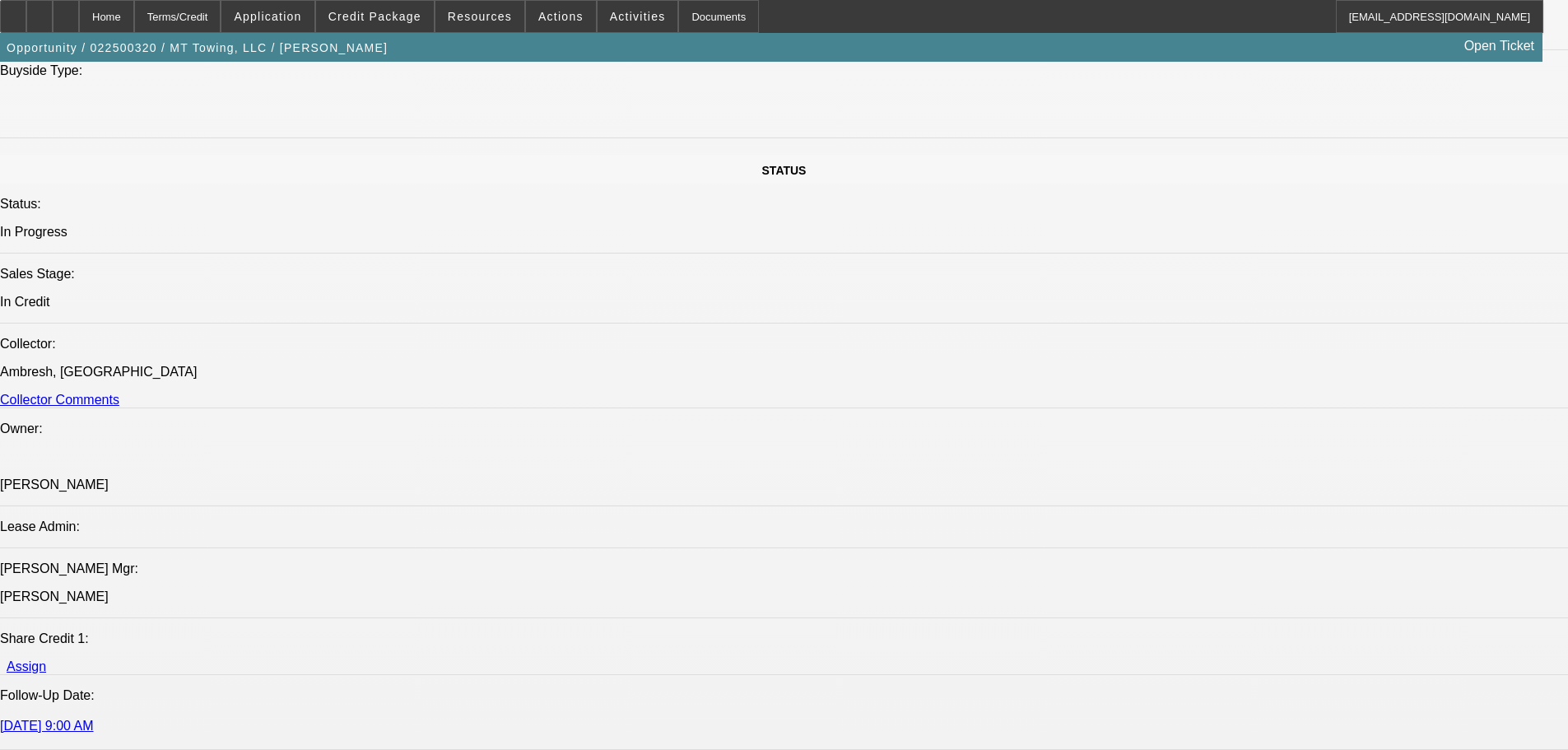
scroll to position [1399, 0]
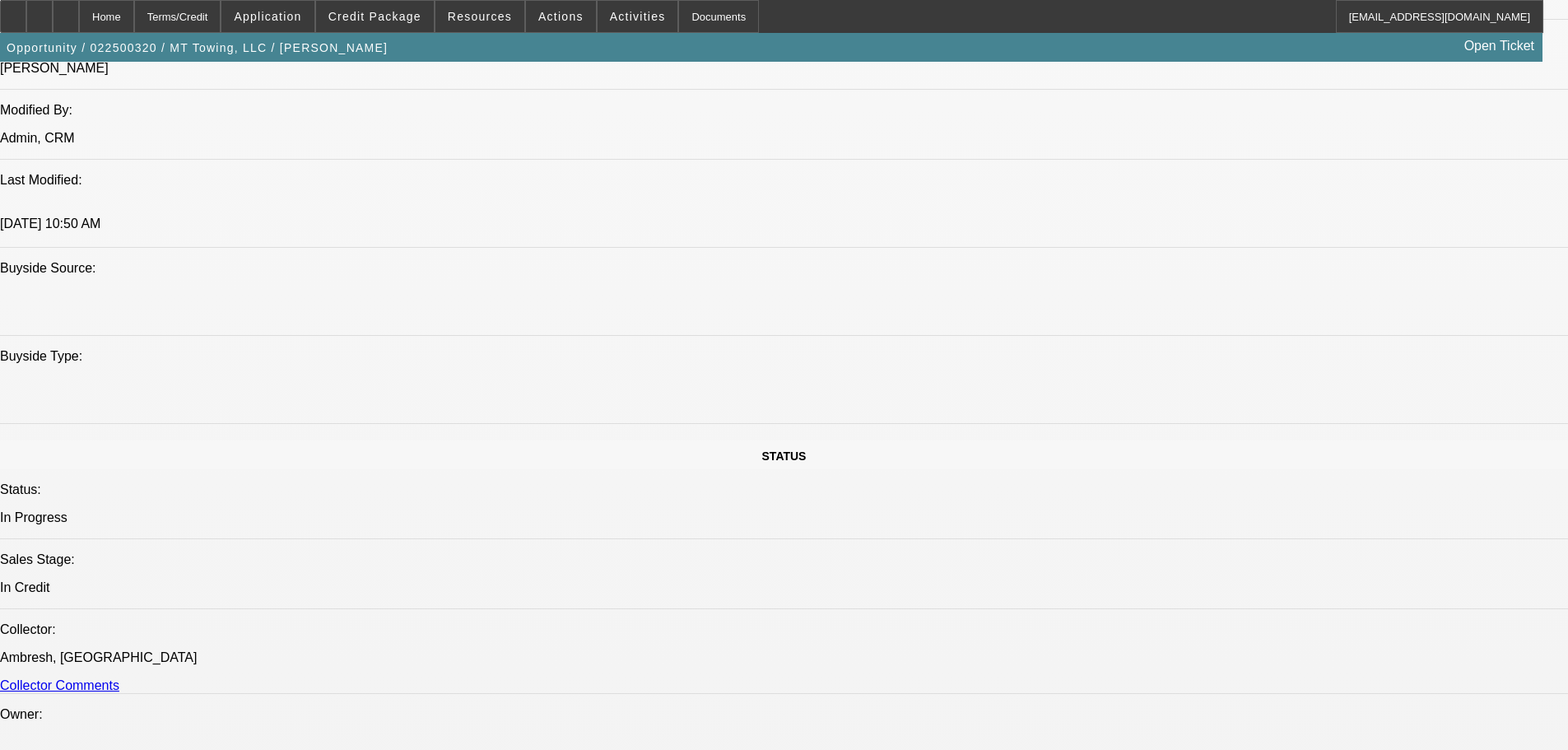
paste textarea "IL DEAL; SOUTH SIDE OF CHICAGO DEAL; VENDOR WARNING; MARTIN = NON HOMEOWNER; LA…"
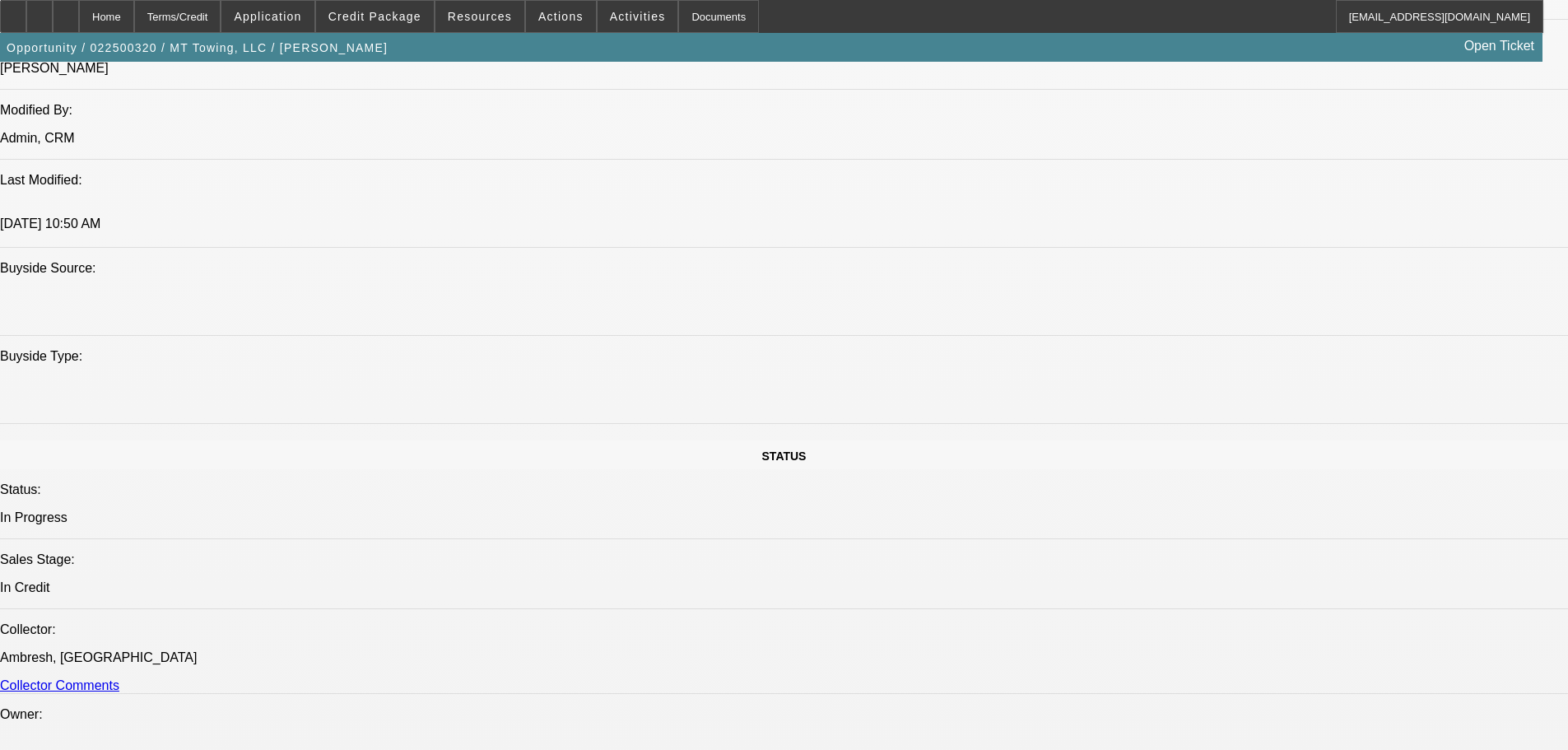
type textarea "IL DEAL; SOUTH SIDE OF CHICAGO DEAL; VENDOR WARNING; MARTIN = NON HOMEOWNER; LA…"
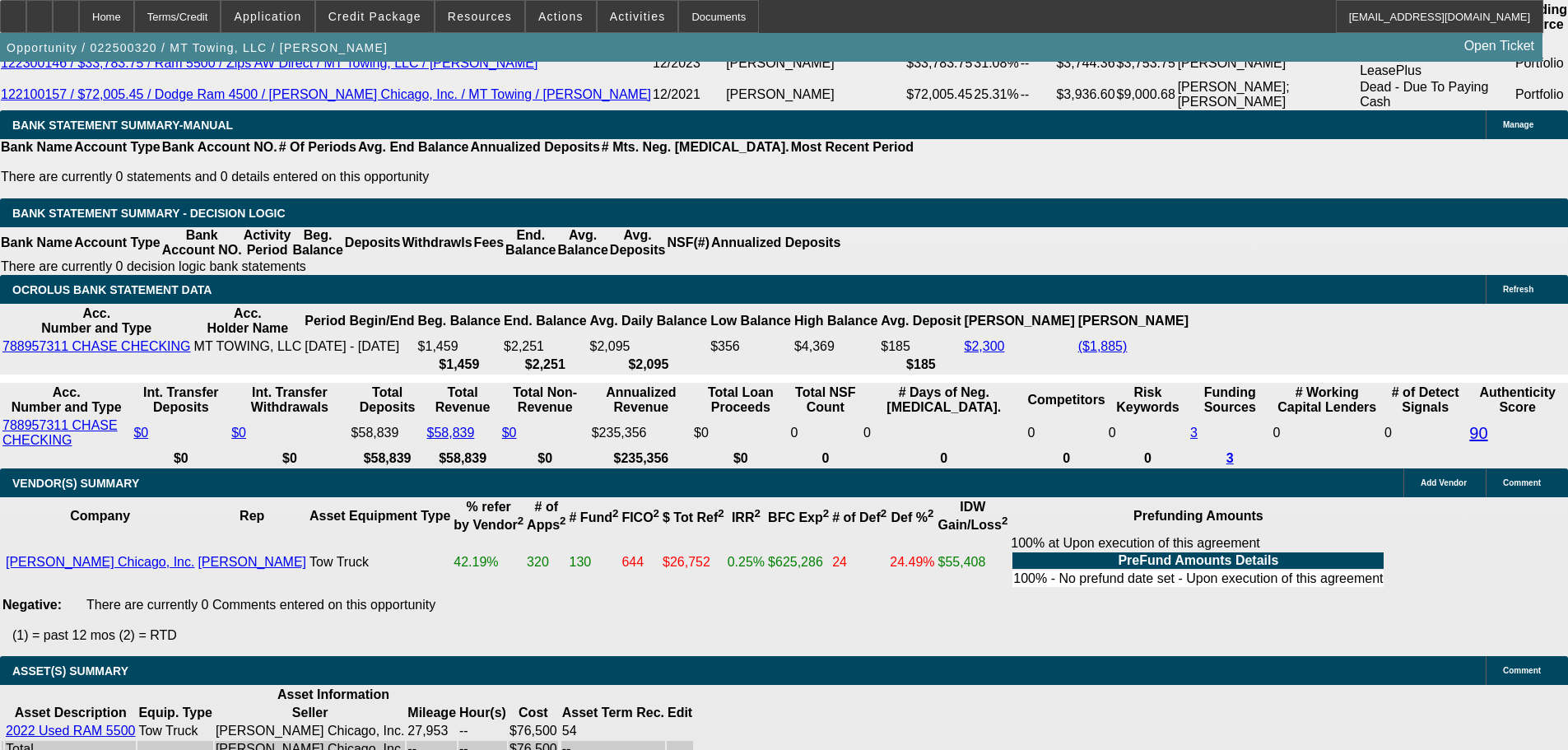
scroll to position [3291, 0]
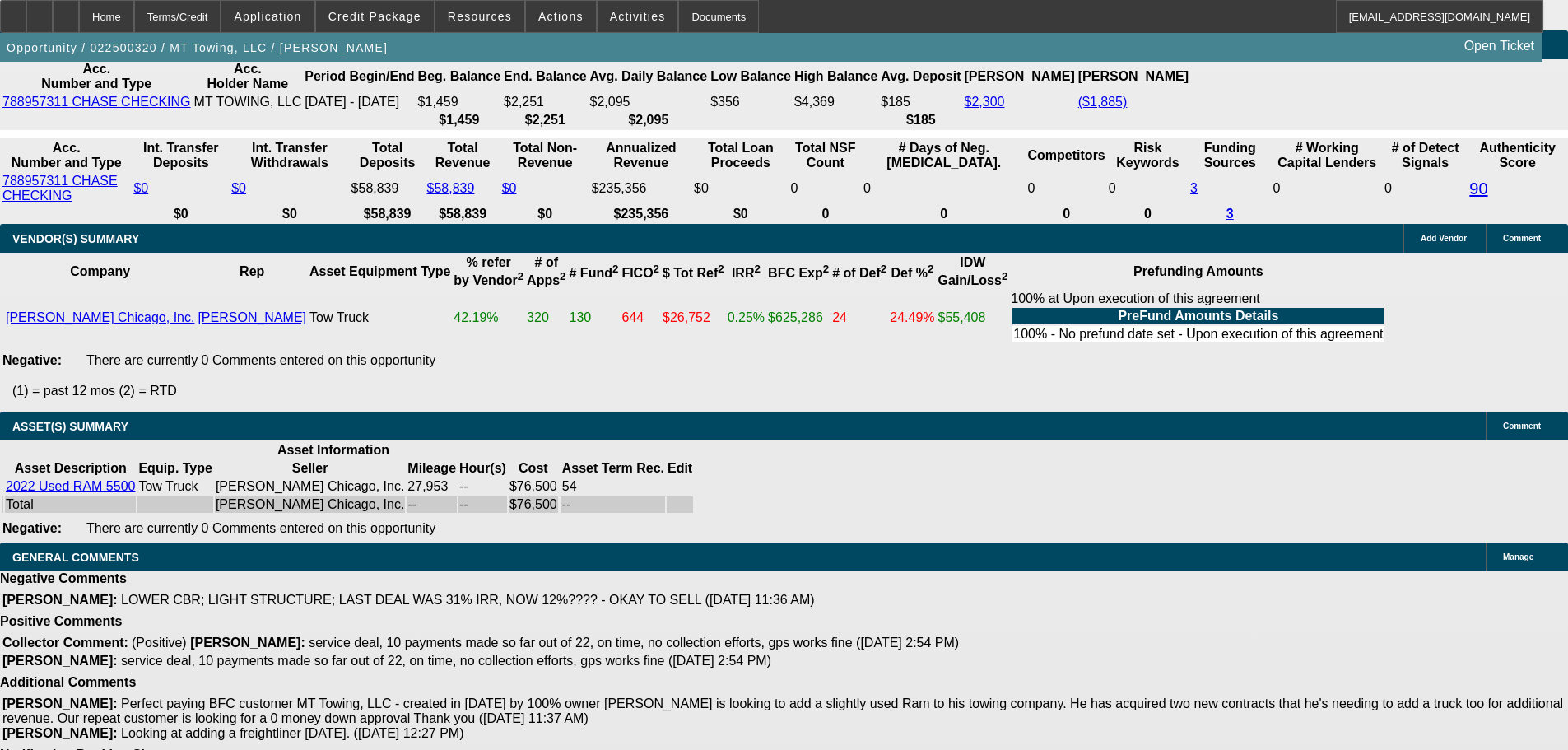
select select "5"
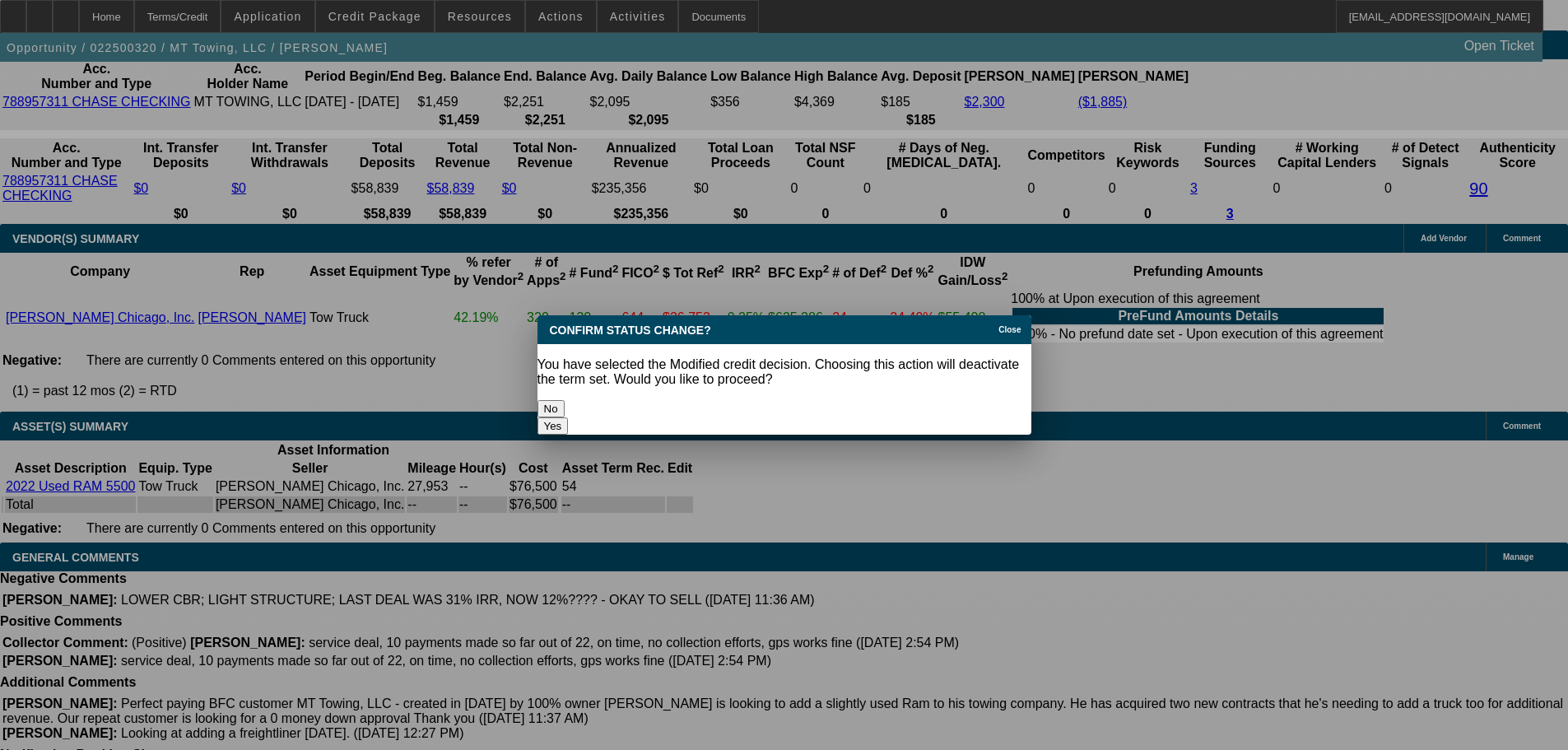
click at [568, 417] on button "Yes" at bounding box center [552, 426] width 31 height 17
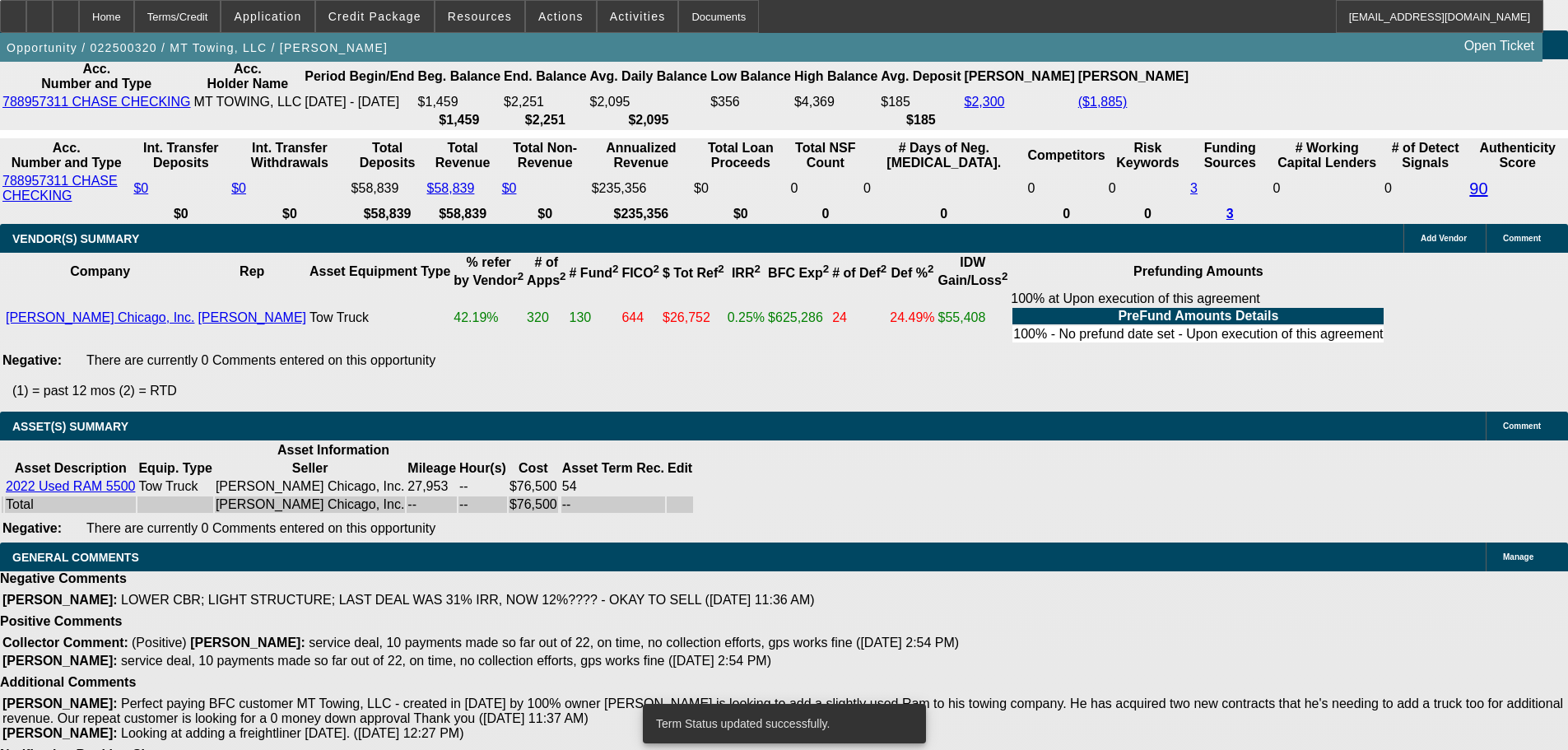
scroll to position [3263, 0]
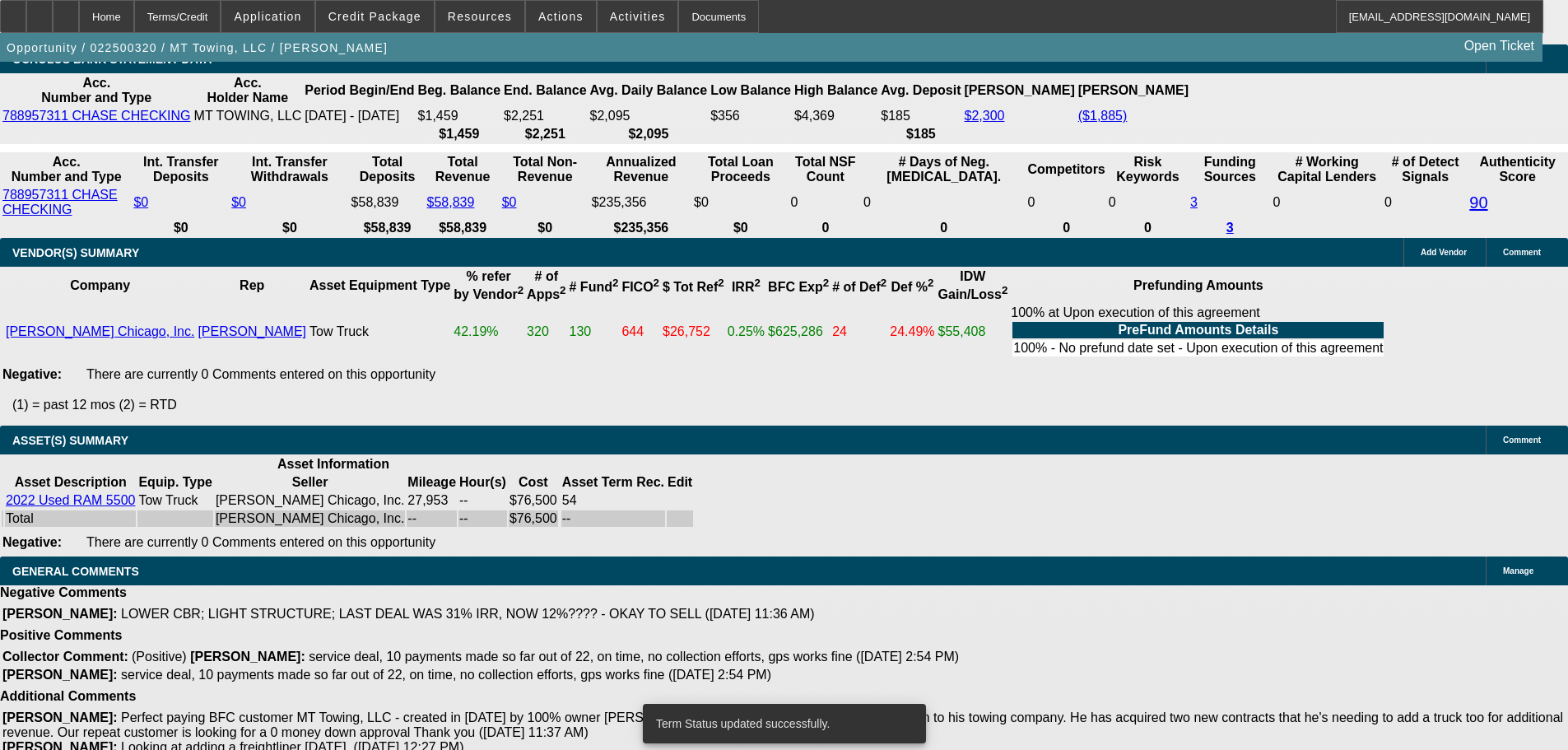
select select "0"
select select "2"
select select "0"
select select "6"
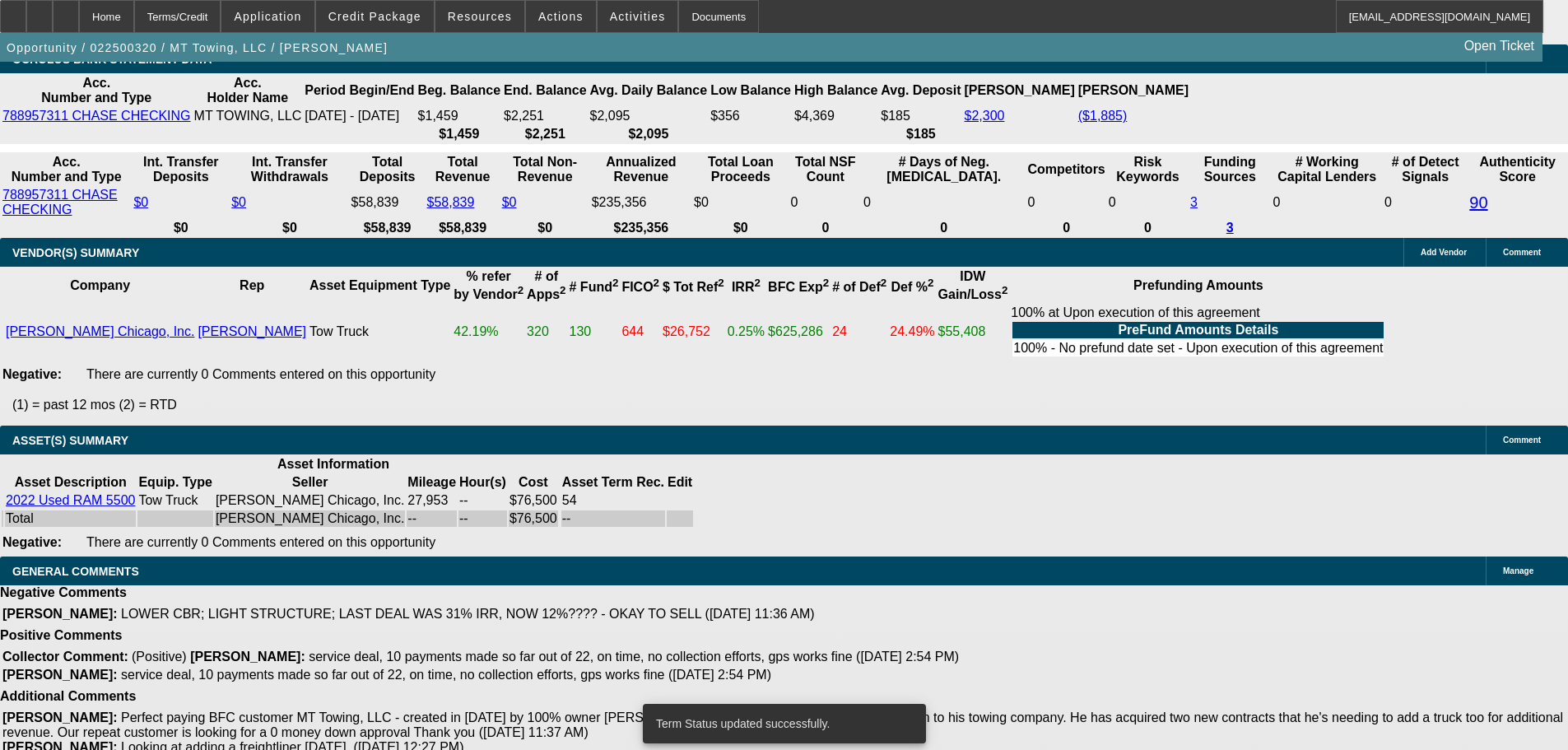
select select "0"
select select "2"
select select "0"
select select "6"
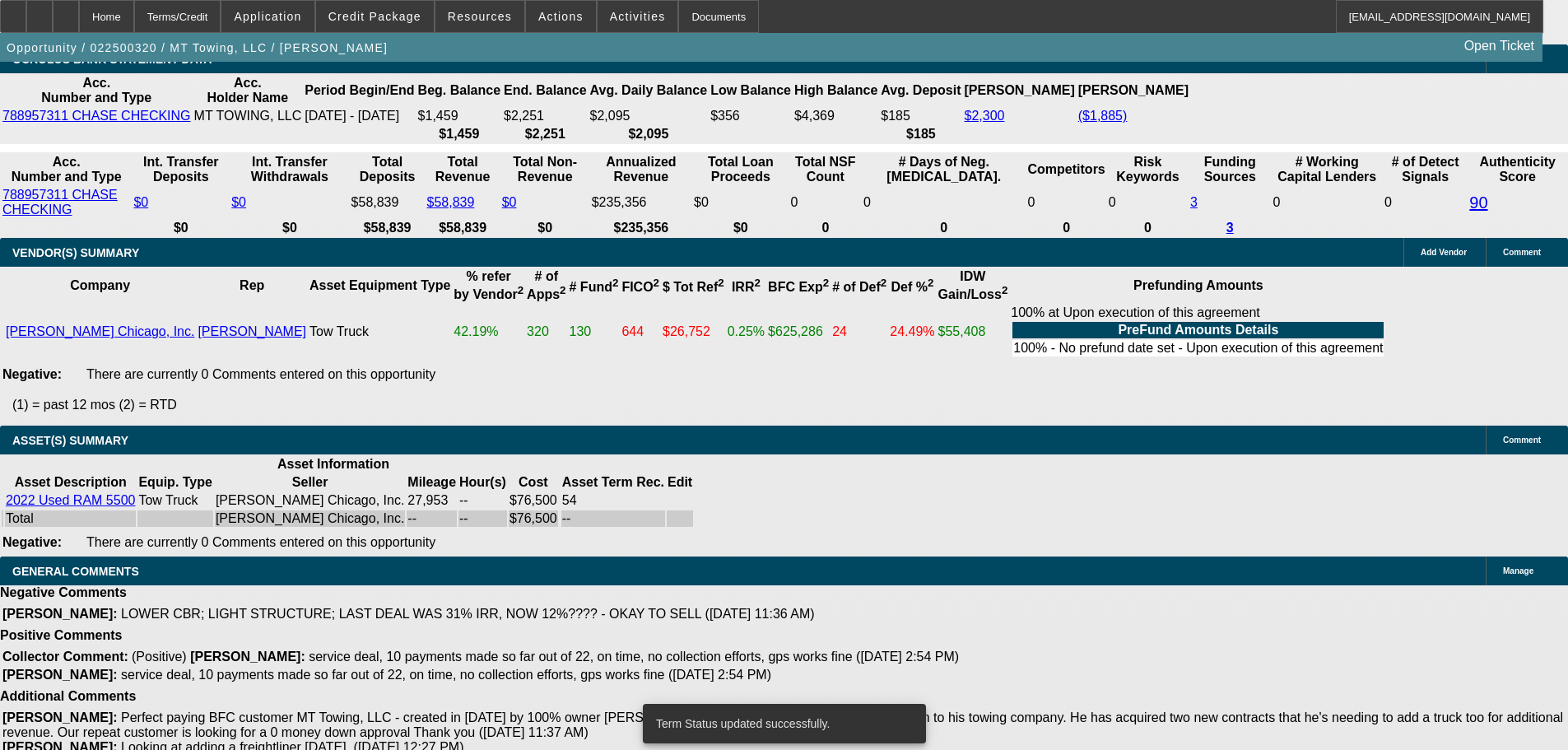
select select "0"
select select "3"
select select "0"
select select "6"
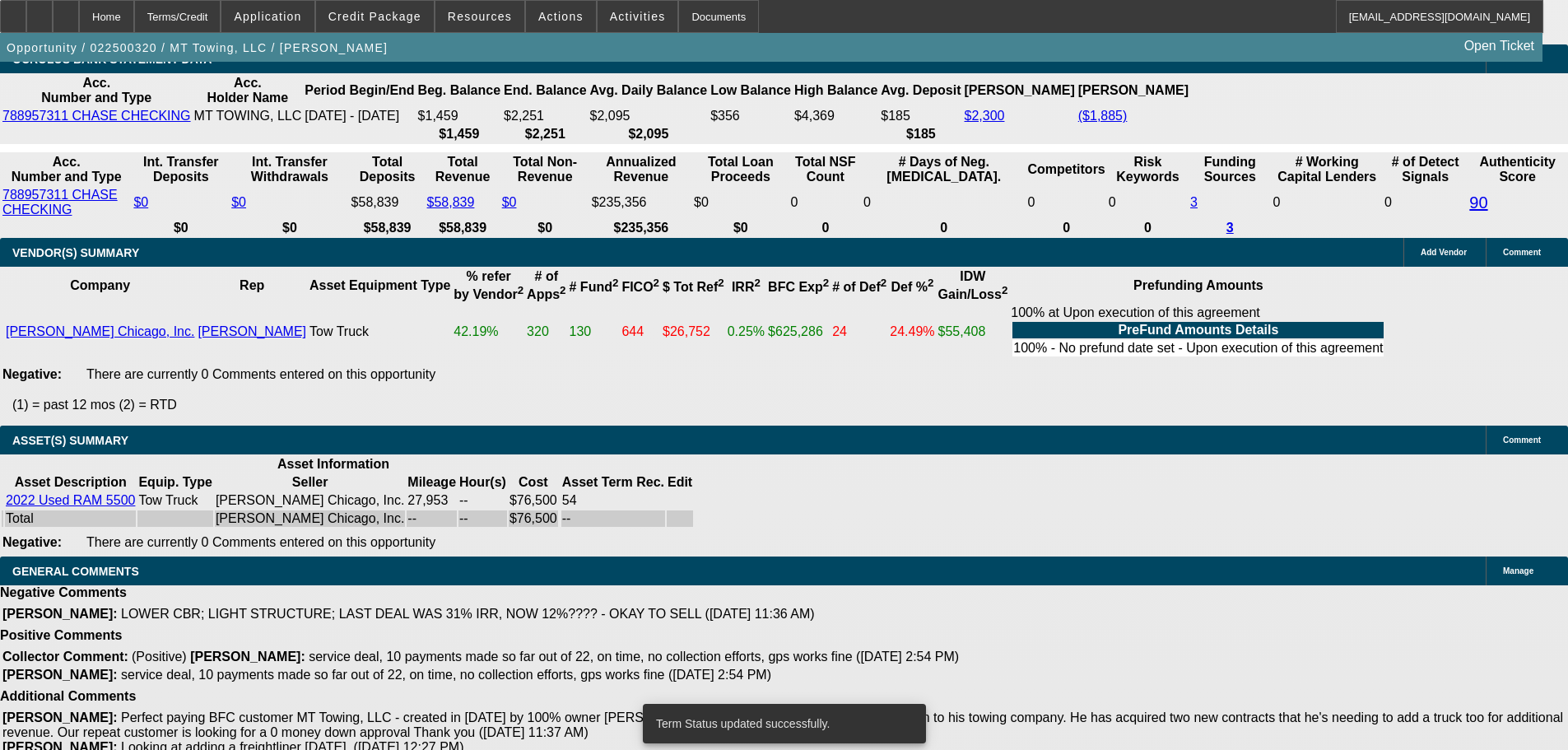
select select "0"
select select "3"
select select "0"
select select "6"
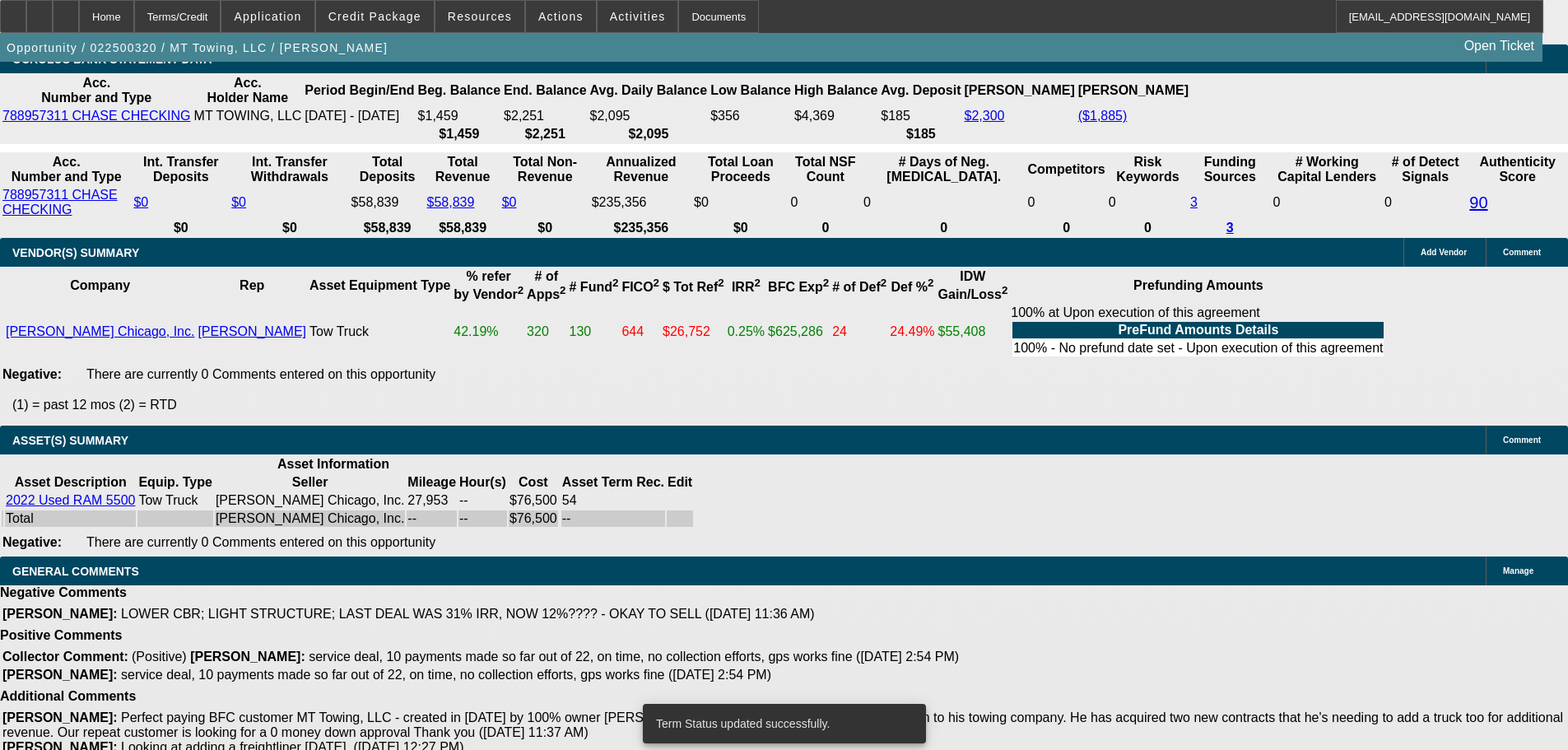
scroll to position [3298, 0]
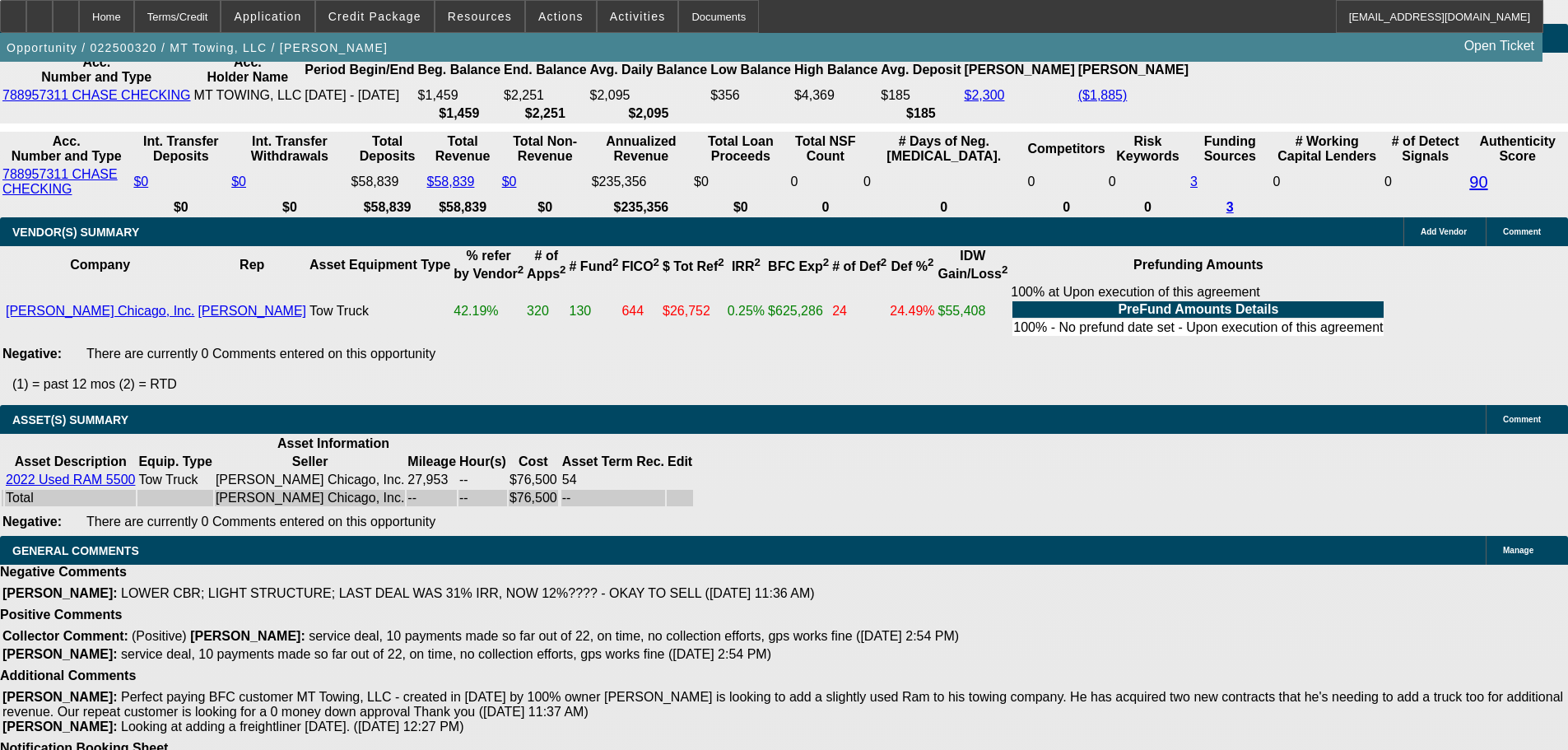
paste textarea "IL DEAL; SOUTH SIDE OF CHICAGO DEAL; VENDOR WARNING; MARTIN = NON HOMEOWNER; LA…"
type textarea "IL DEAL; SOUTH SIDE OF CHICAGO DEAL; VENDOR WARNING; MARTIN = NON HOMEOWNER; LA…"
drag, startPoint x: 1194, startPoint y: 340, endPoint x: 906, endPoint y: 97, distance: 376.8
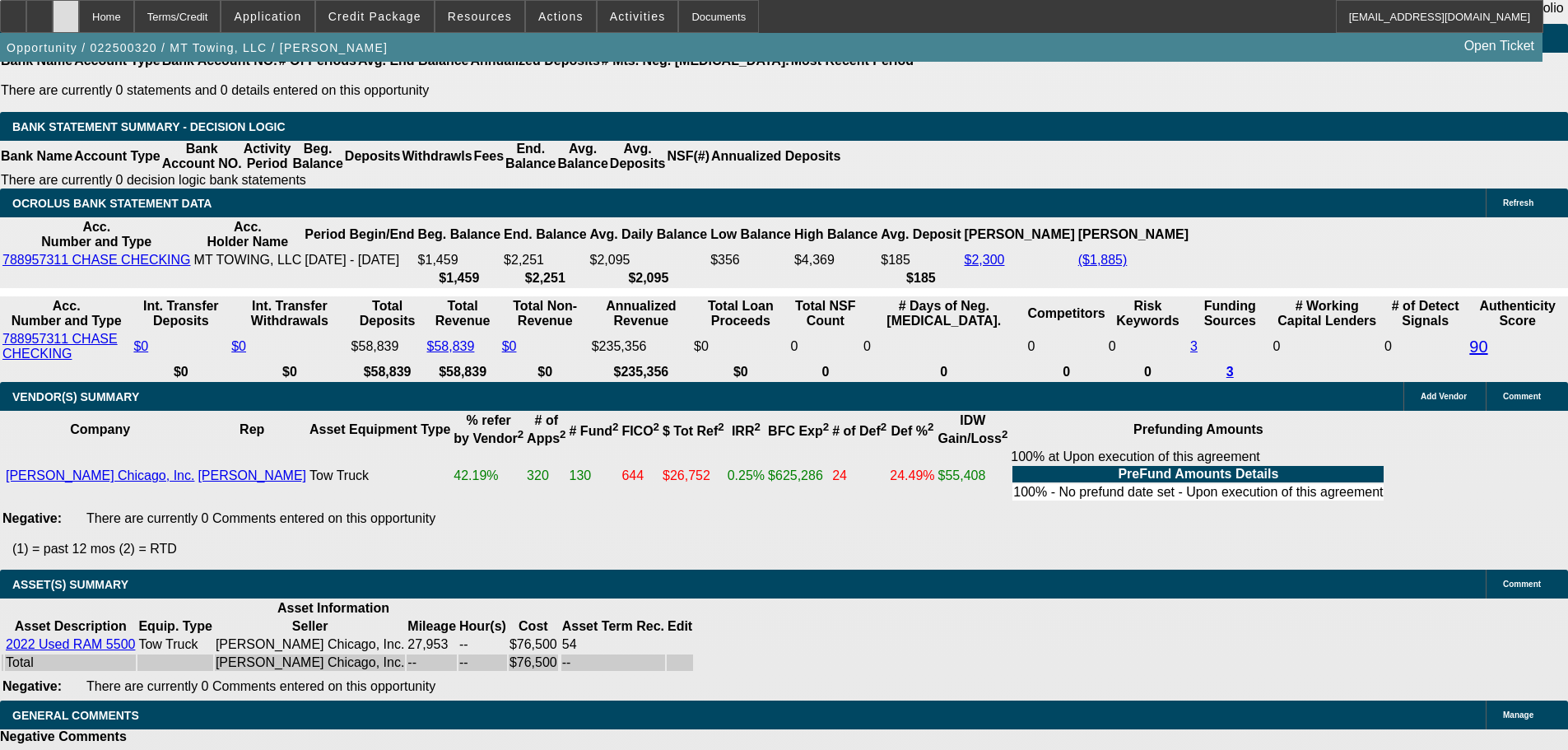
click at [79, 9] on div at bounding box center [66, 16] width 26 height 33
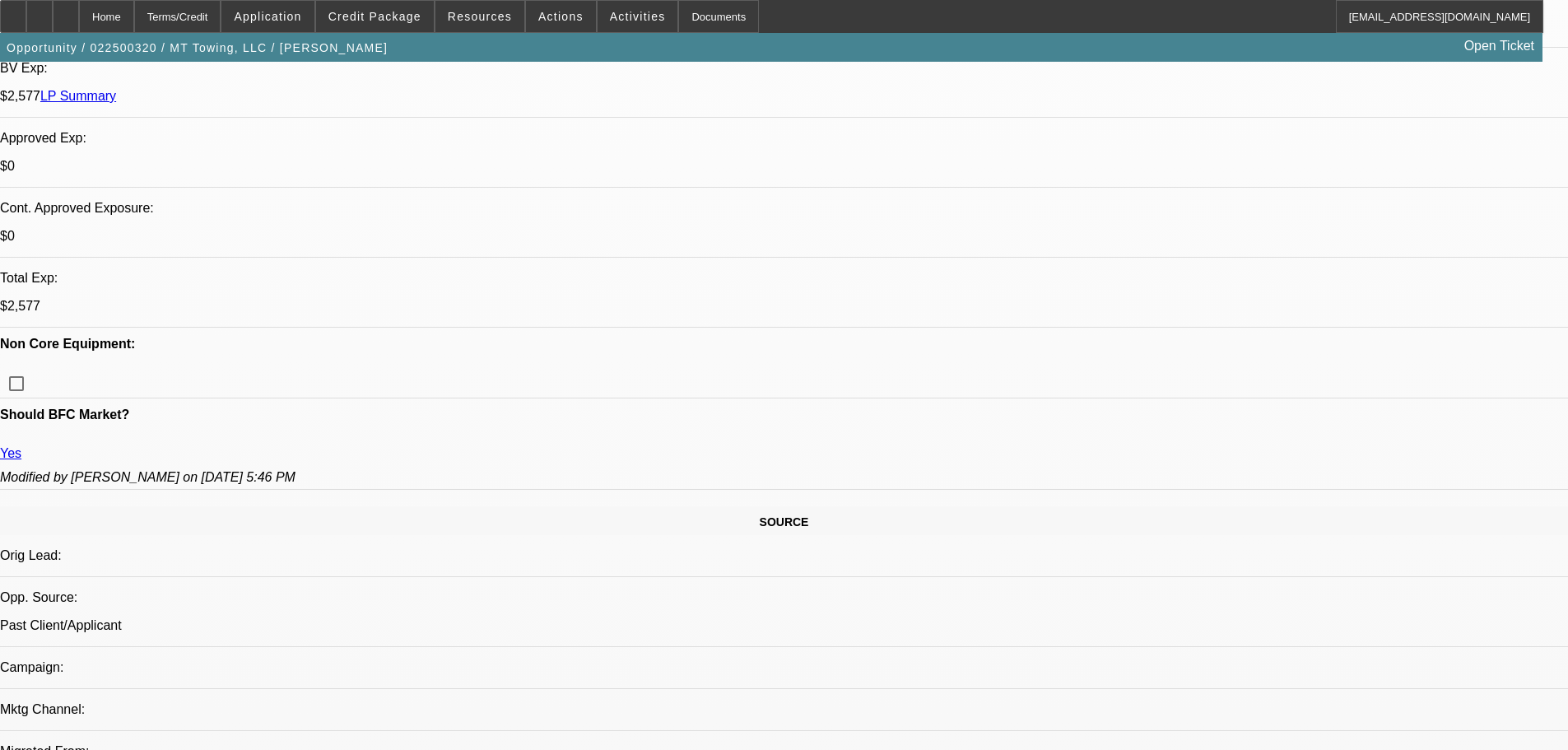
select select "0"
select select "2"
select select "0"
select select "2"
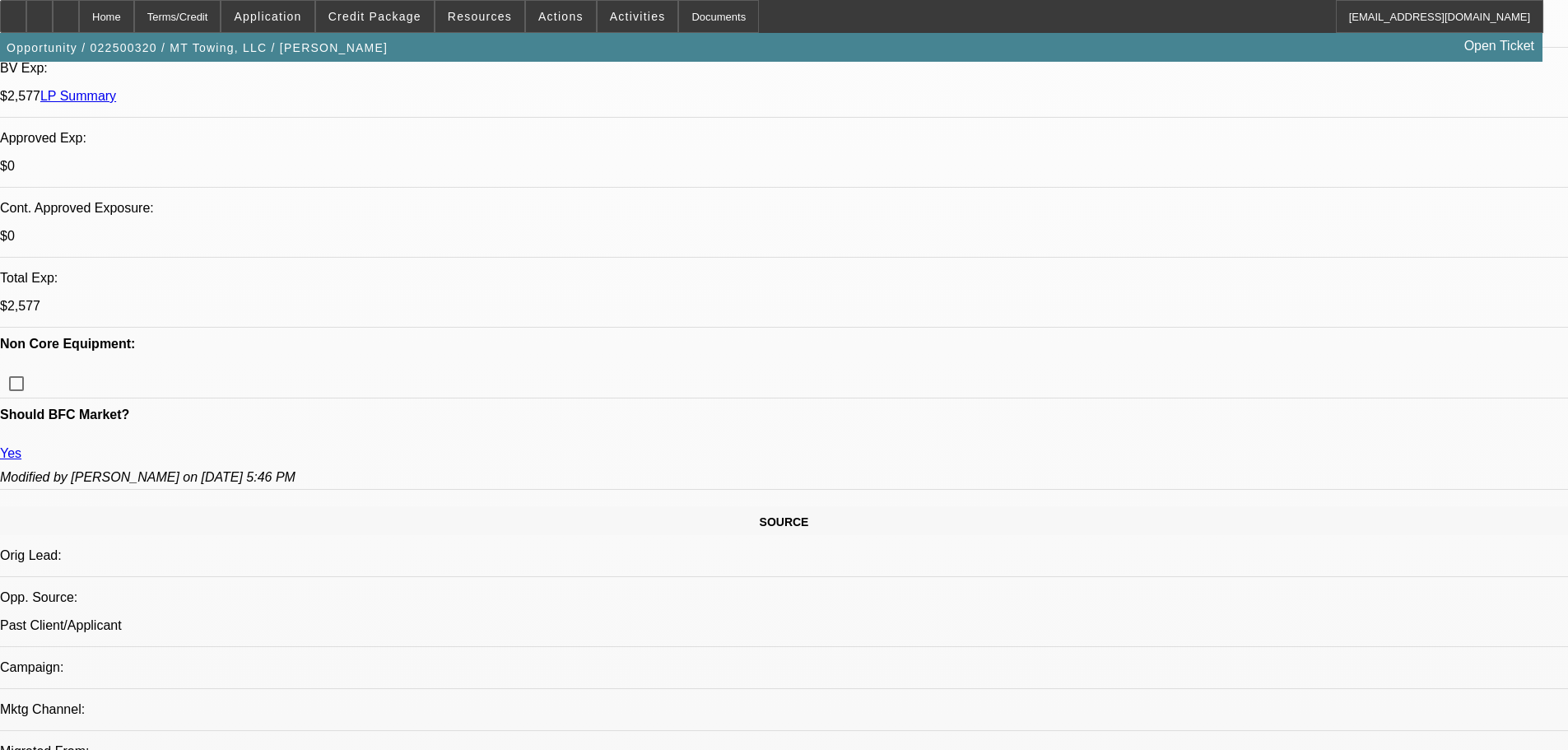
select select "0"
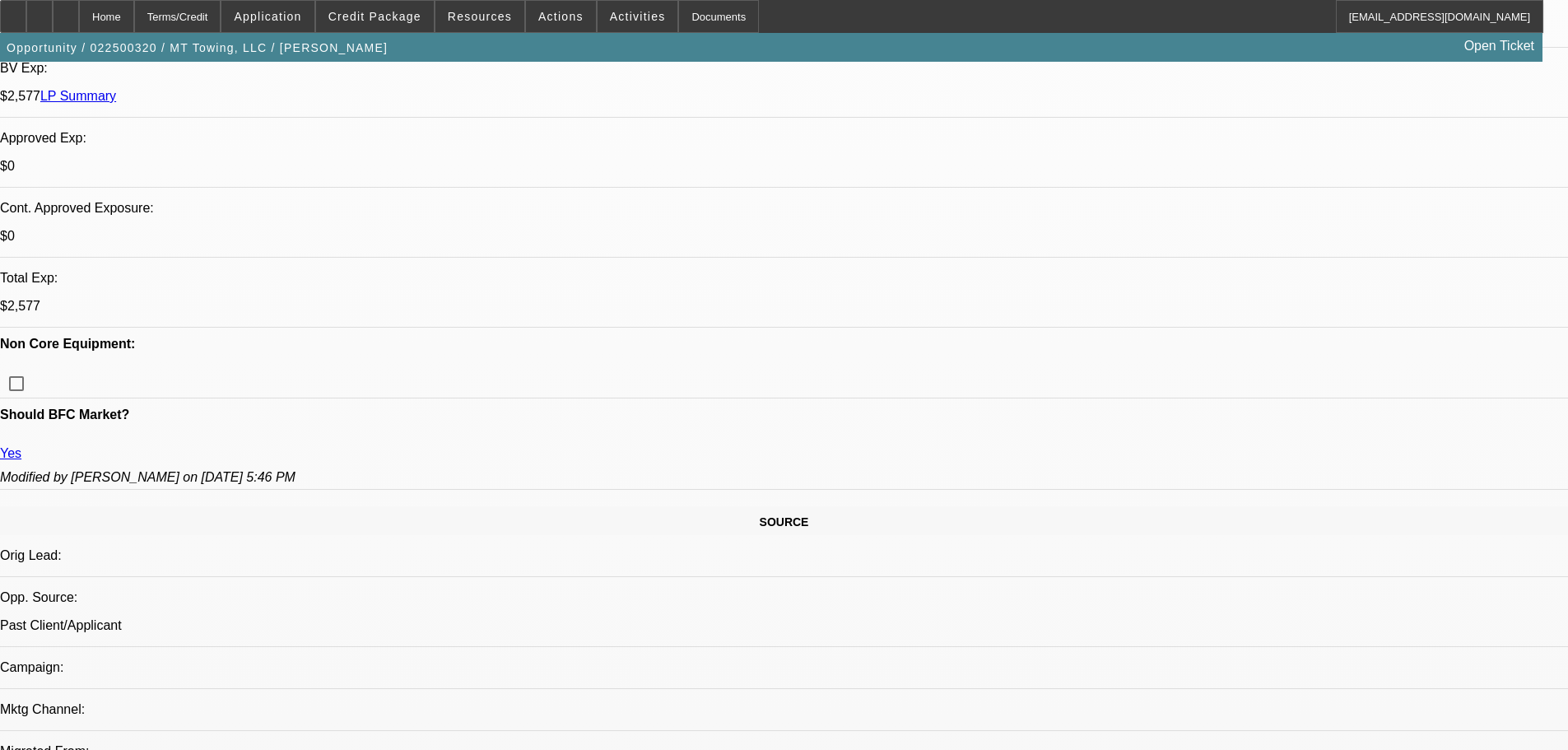
select select "0"
select select "2"
select select "6"
select select "2"
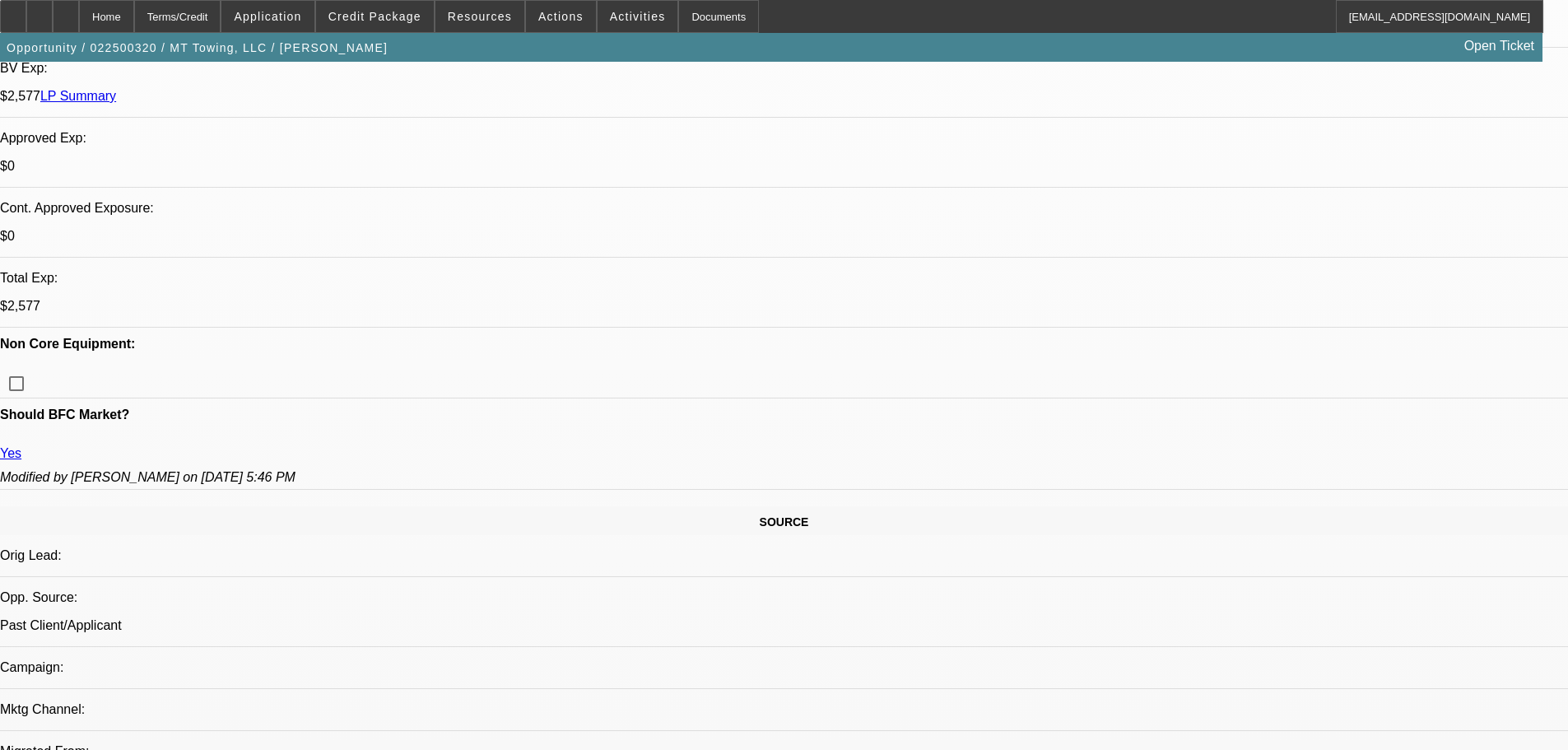
select select "6"
select select "3"
select select "6"
select select "3"
select select "6"
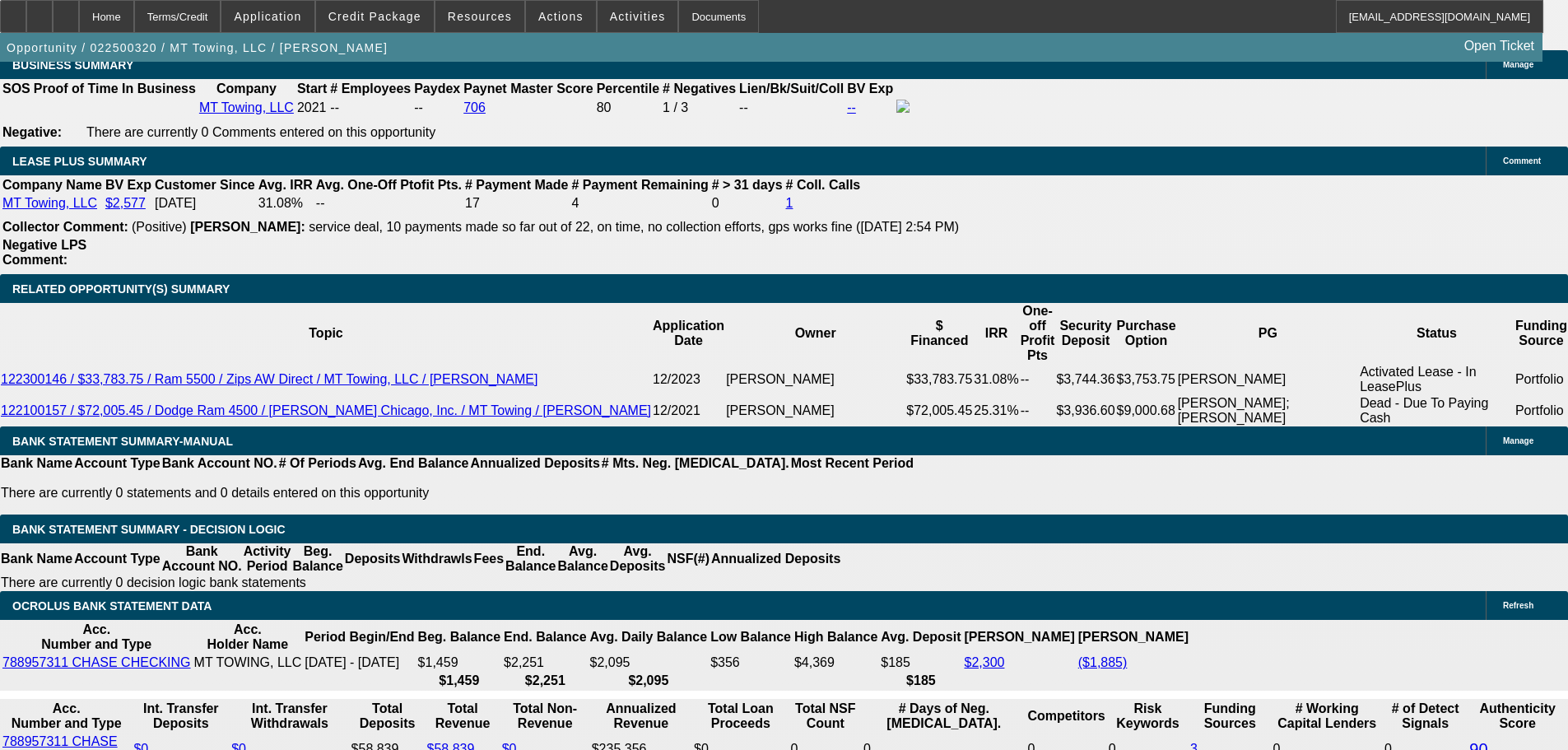
scroll to position [2715, 0]
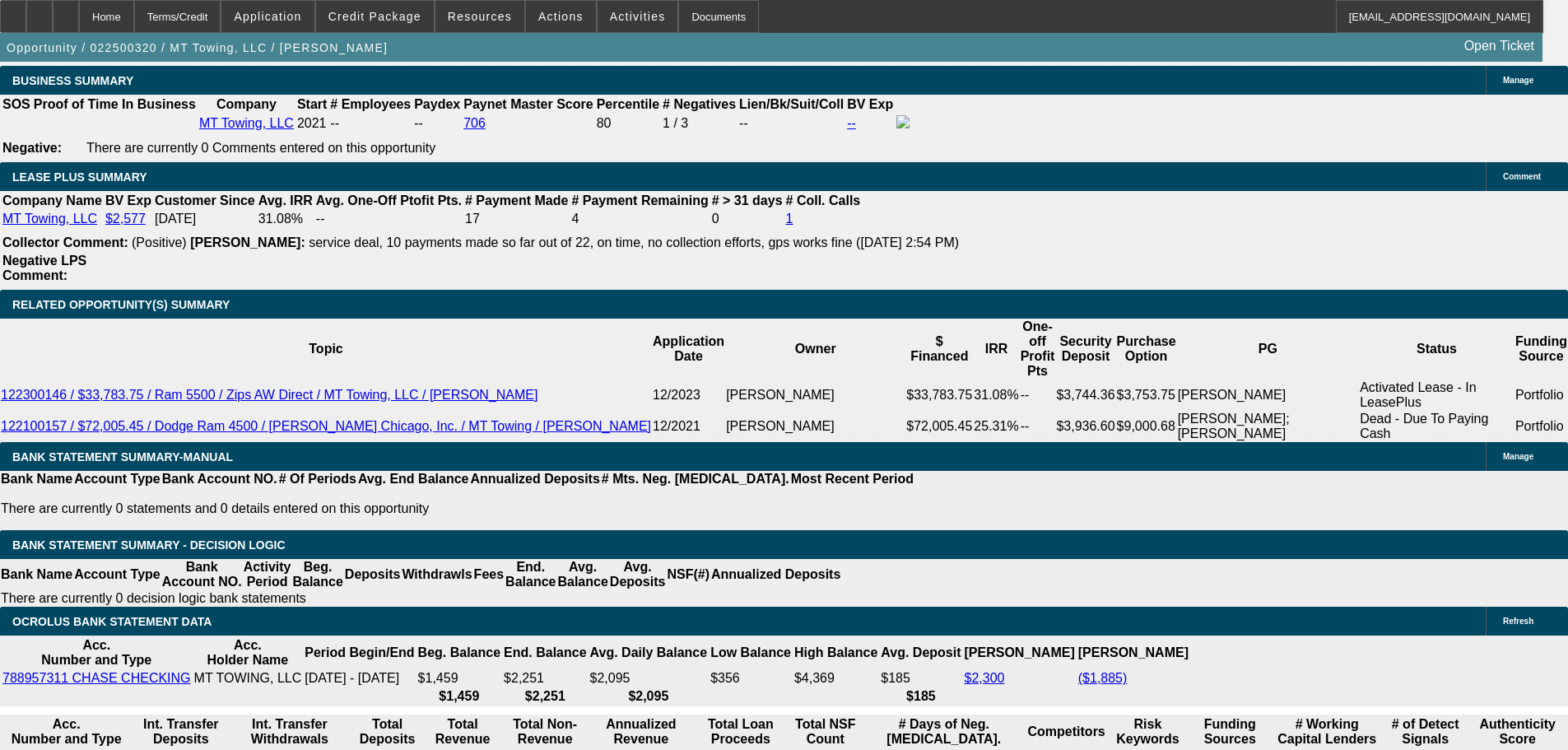
select select "0.1"
type input "$7,650.00"
type input "UNKNOWN"
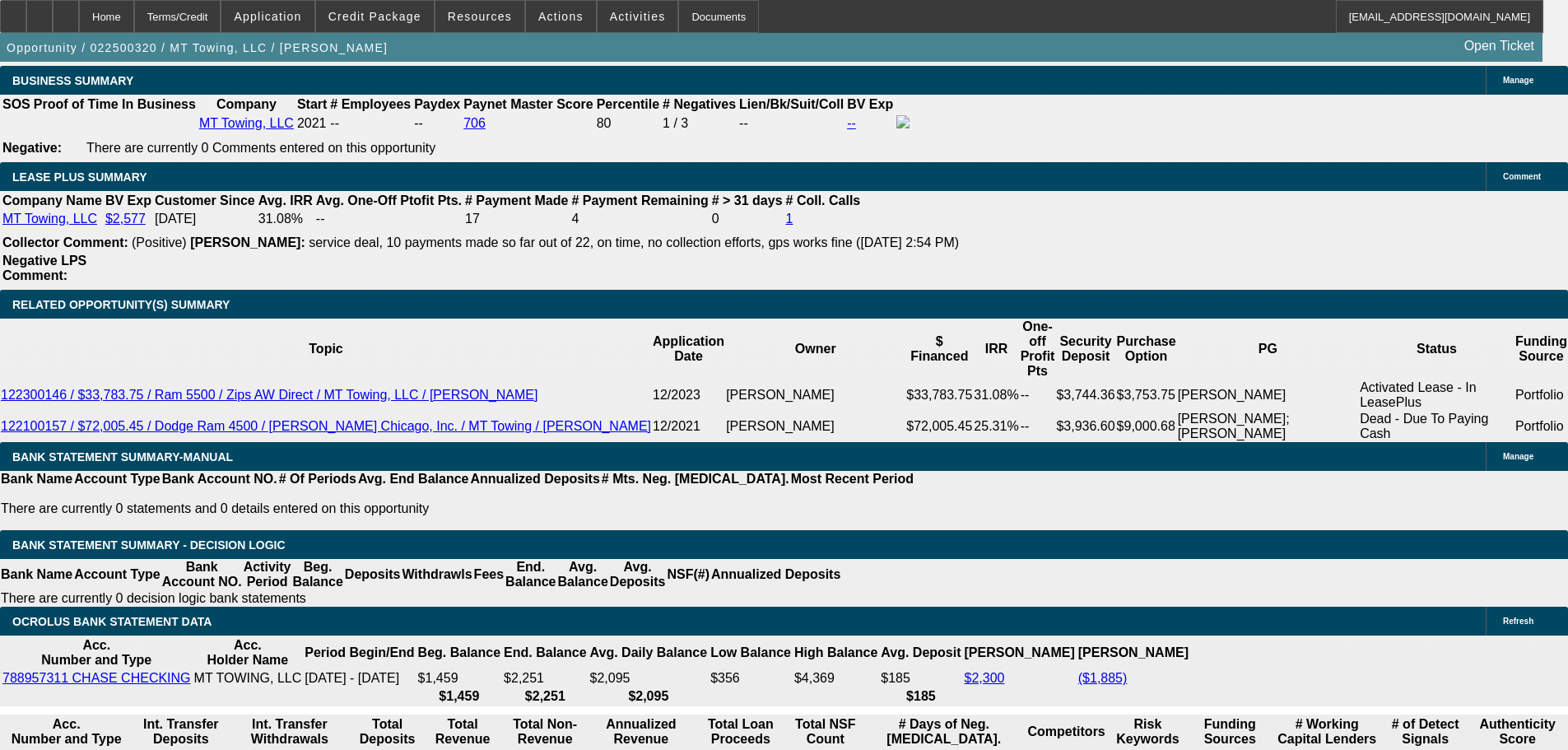
type input "$3,341.28"
type input "$1,670.64"
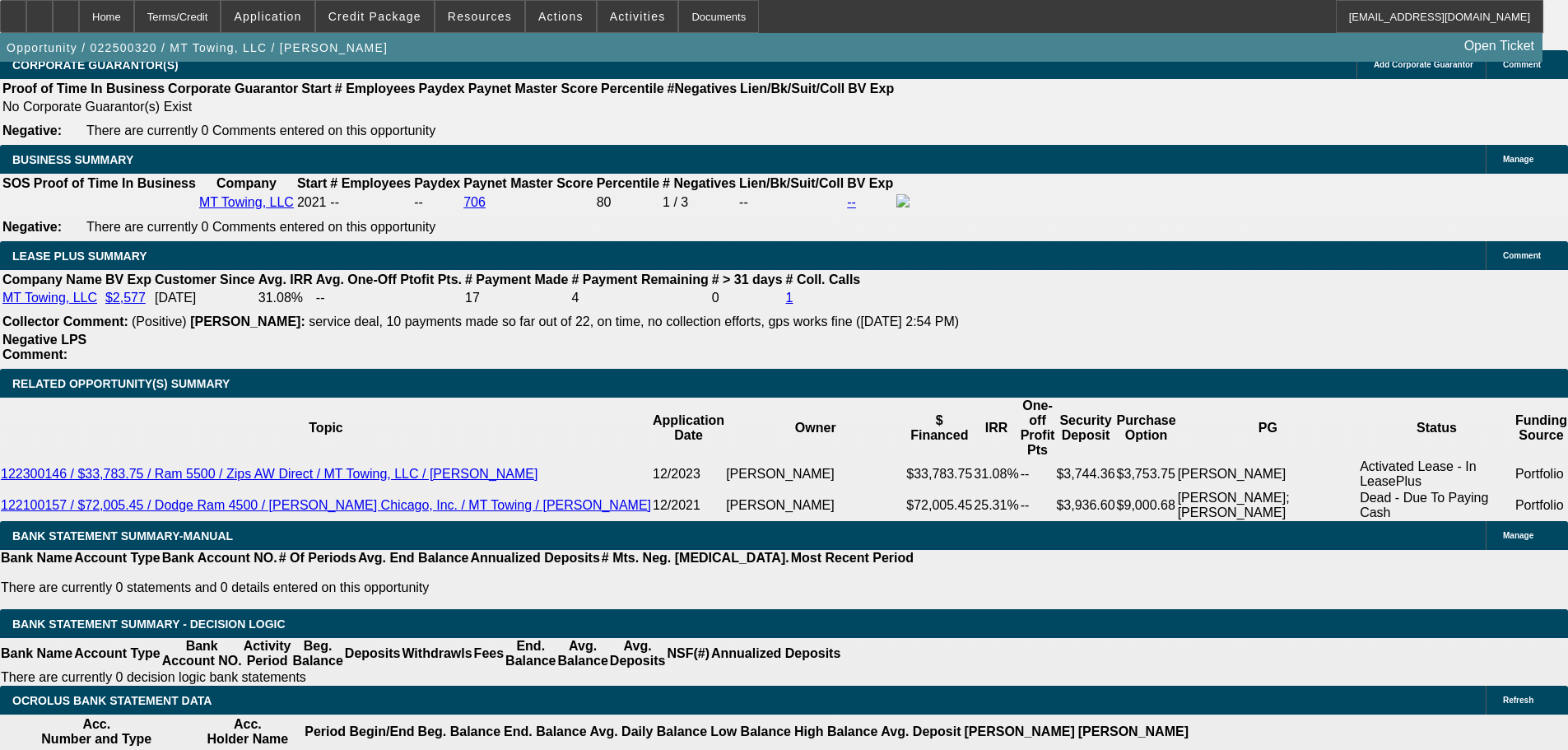
scroll to position [2798, 0]
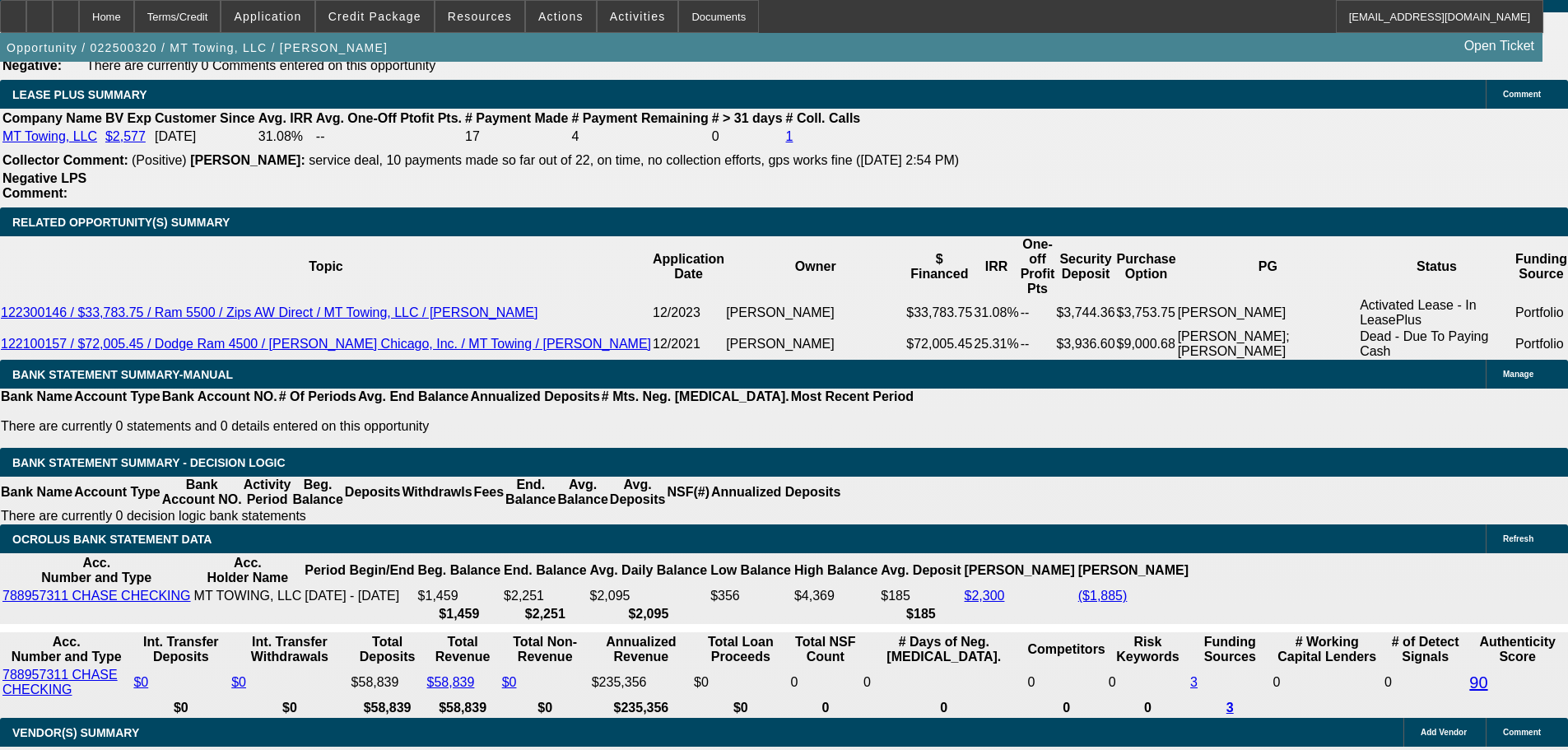
drag, startPoint x: 404, startPoint y: 375, endPoint x: 465, endPoint y: 372, distance: 61.1
type input "20"
type input "$3,648.20"
type input "$1,824.10"
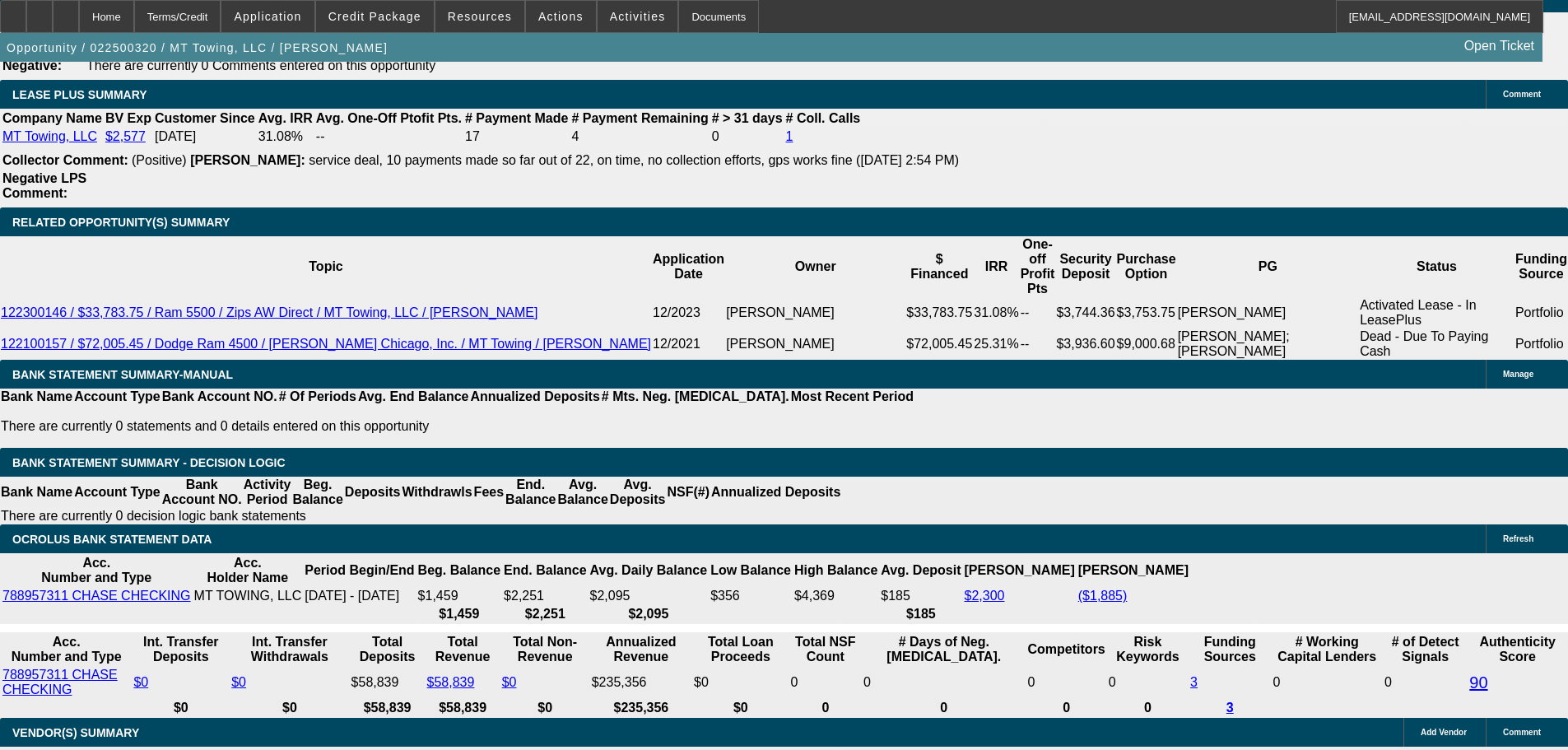
type input "20"
drag, startPoint x: 412, startPoint y: 366, endPoint x: 472, endPoint y: 352, distance: 61.6
type input "1"
type input "$36.00"
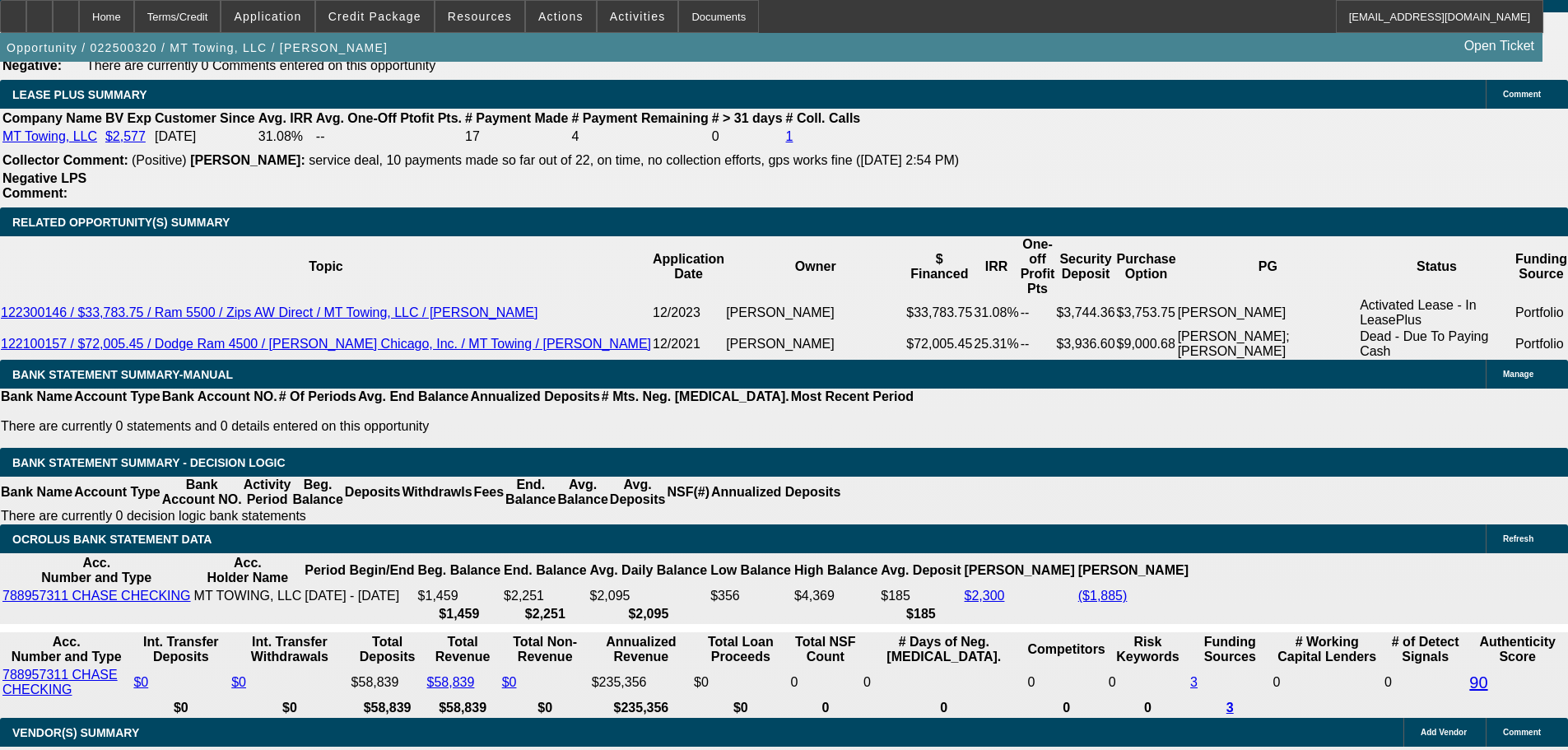
type input "18"
type input "1825"
type input "$3,650.00"
type input "20"
type input "$2,413.58"
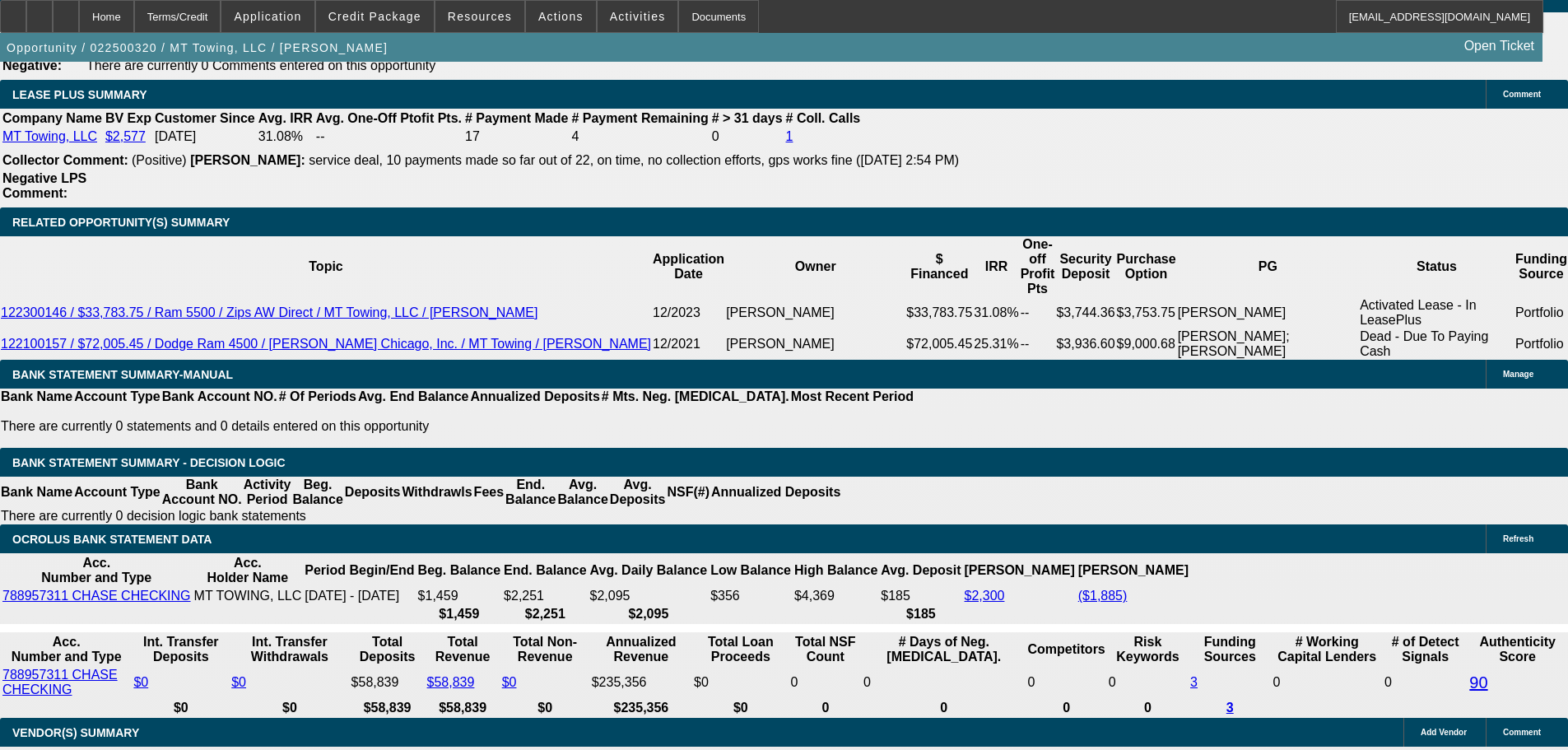
type input "$1,206.79"
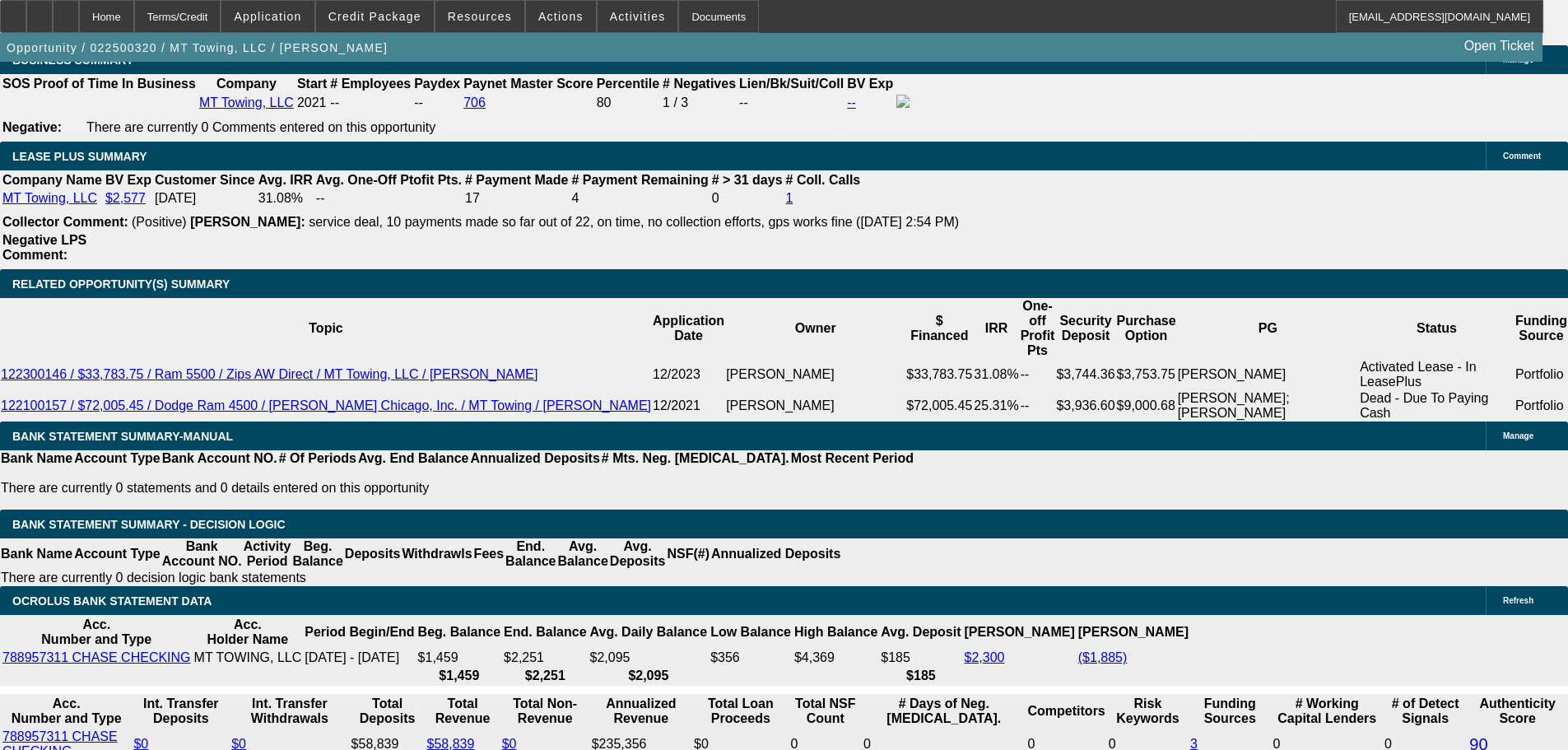
scroll to position [2633, 0]
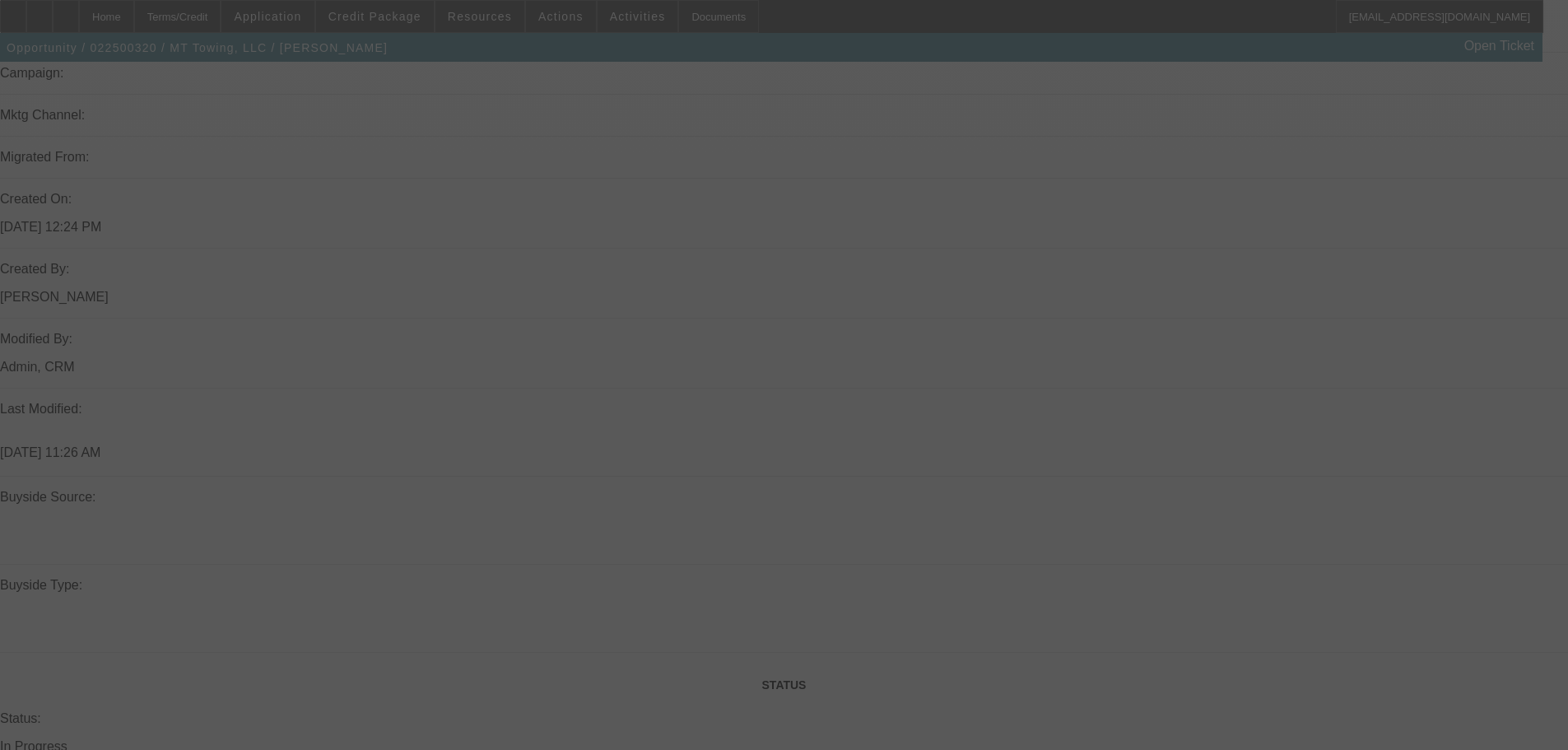
scroll to position [1152, 0]
select select "0.1"
select select "2"
select select "0"
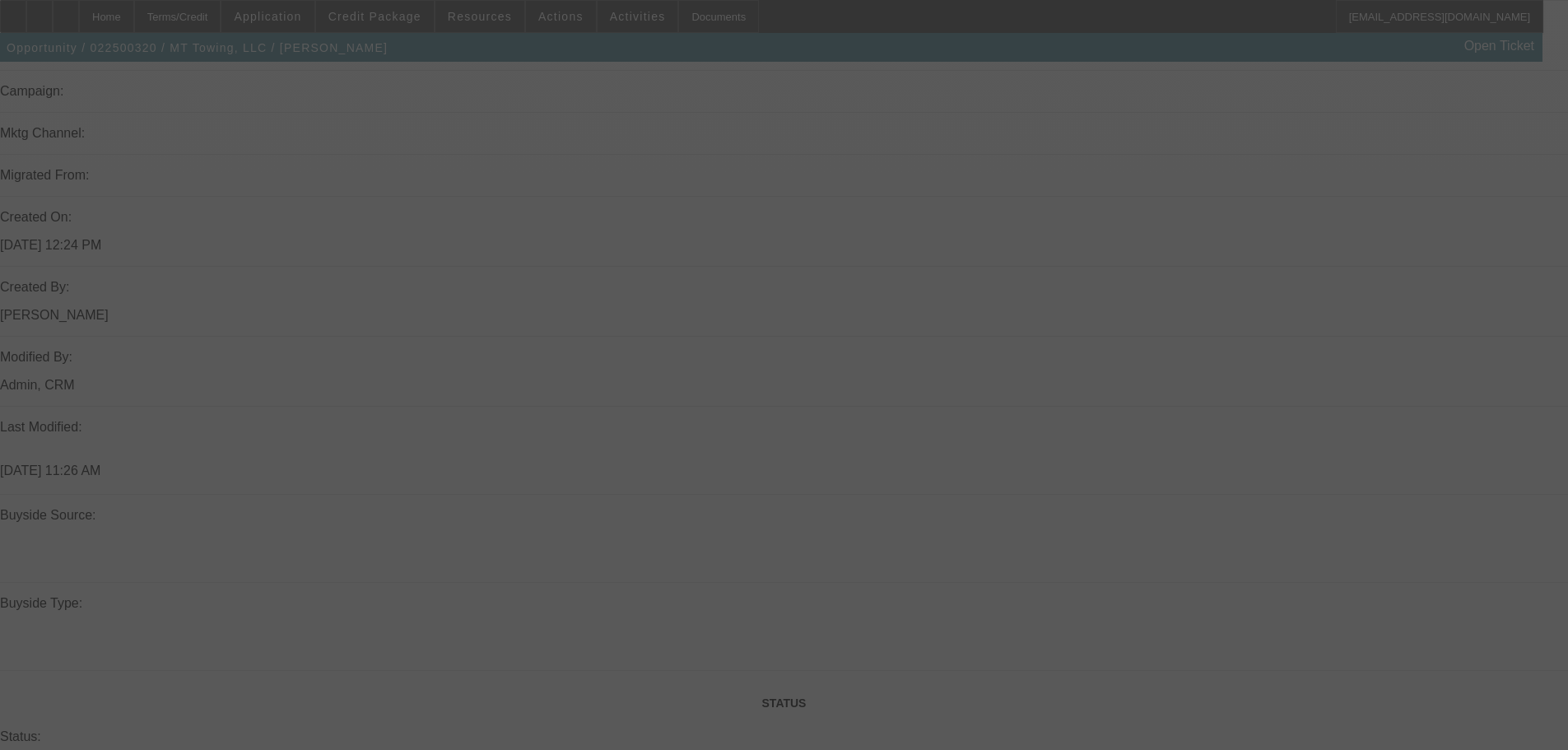
select select "6"
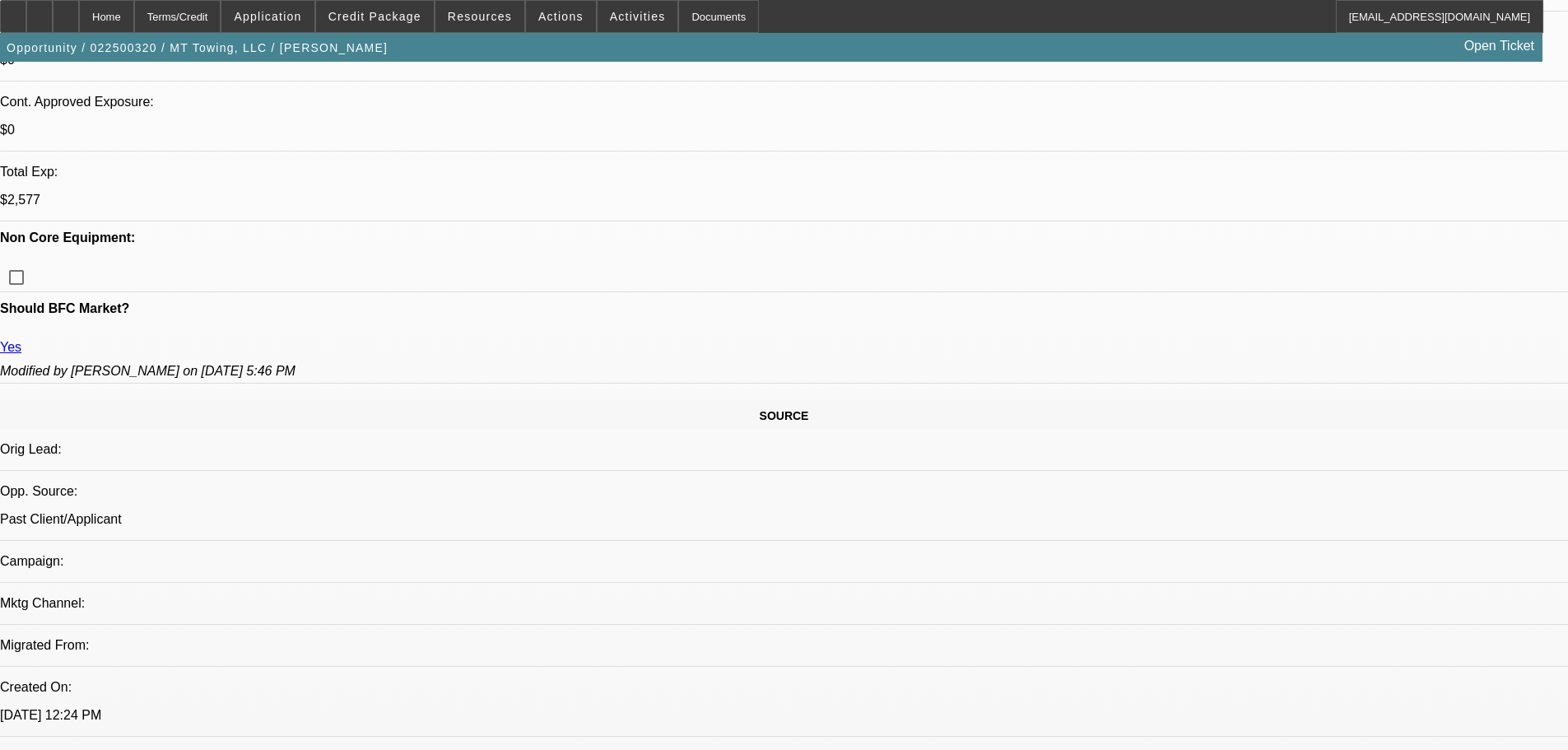
scroll to position [494, 0]
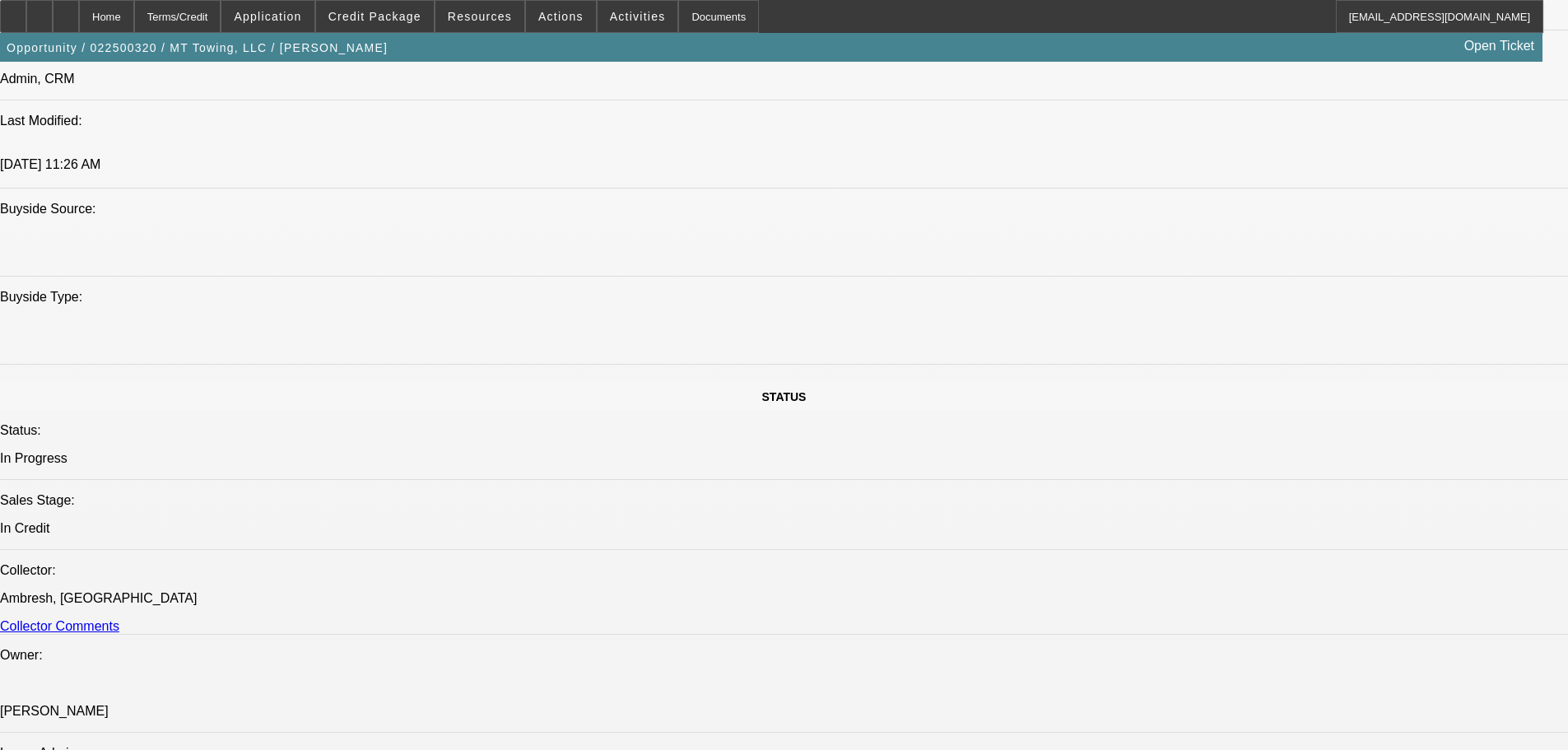
scroll to position [1317, 0]
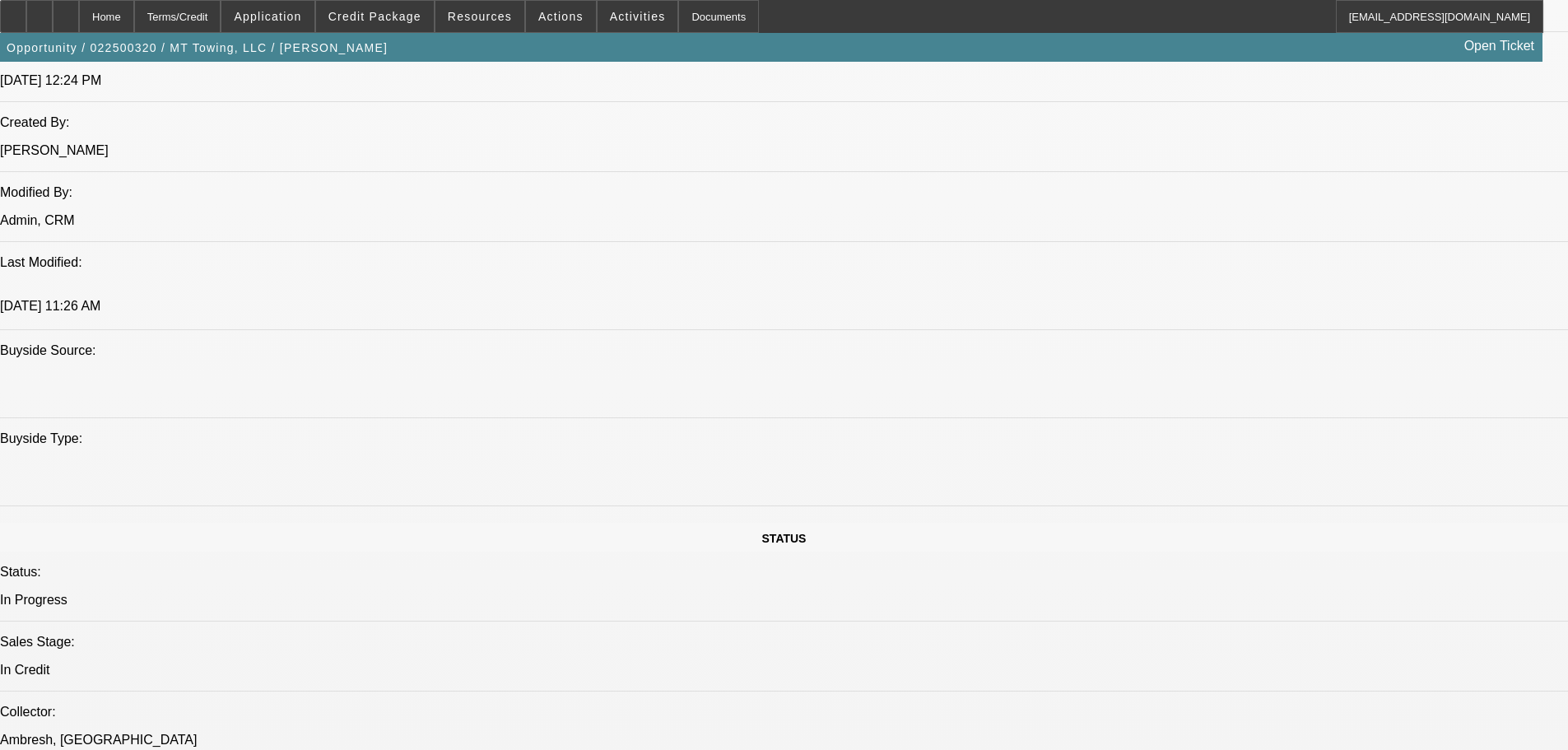
drag, startPoint x: 1345, startPoint y: 577, endPoint x: 1373, endPoint y: 576, distance: 28.0
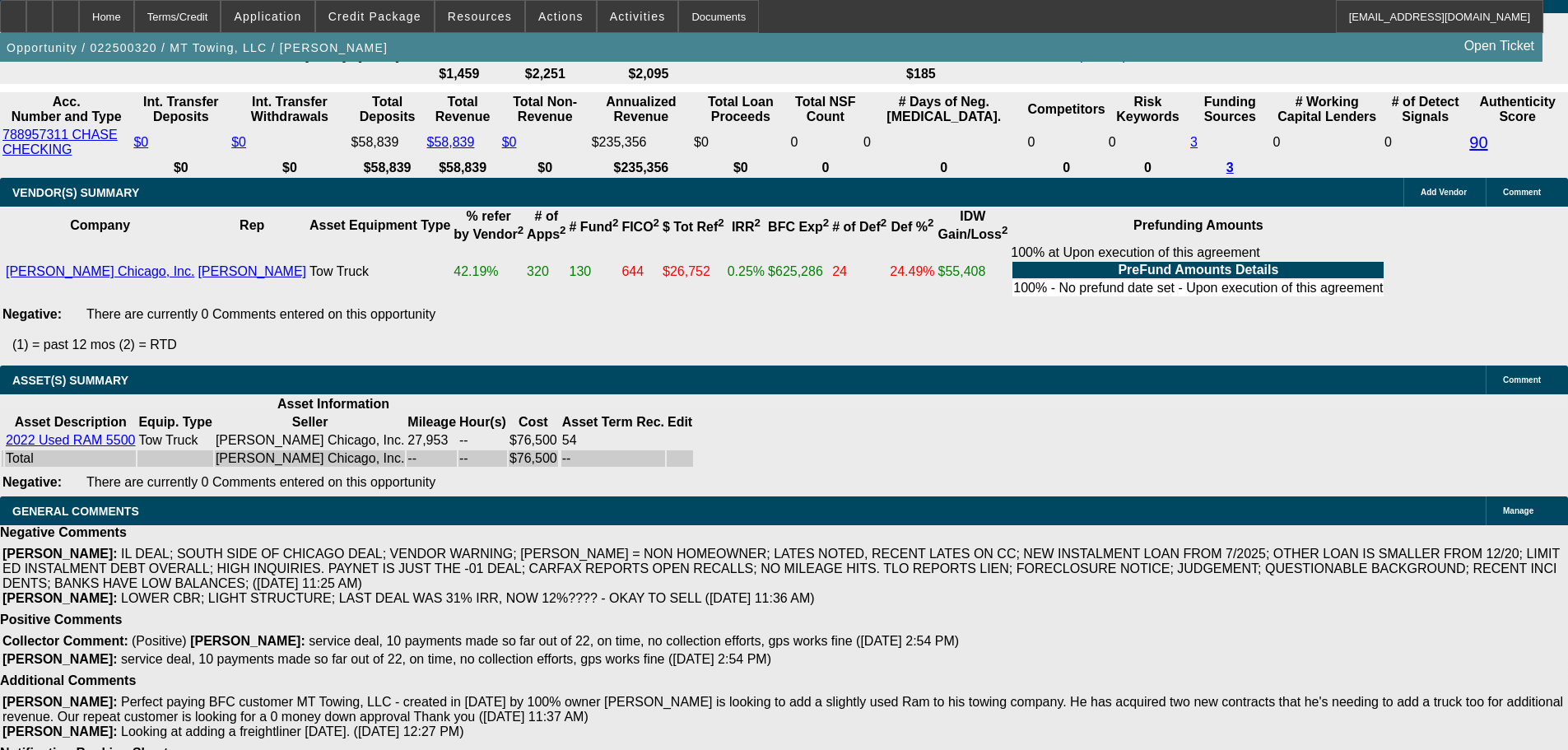
scroll to position [3358, 0]
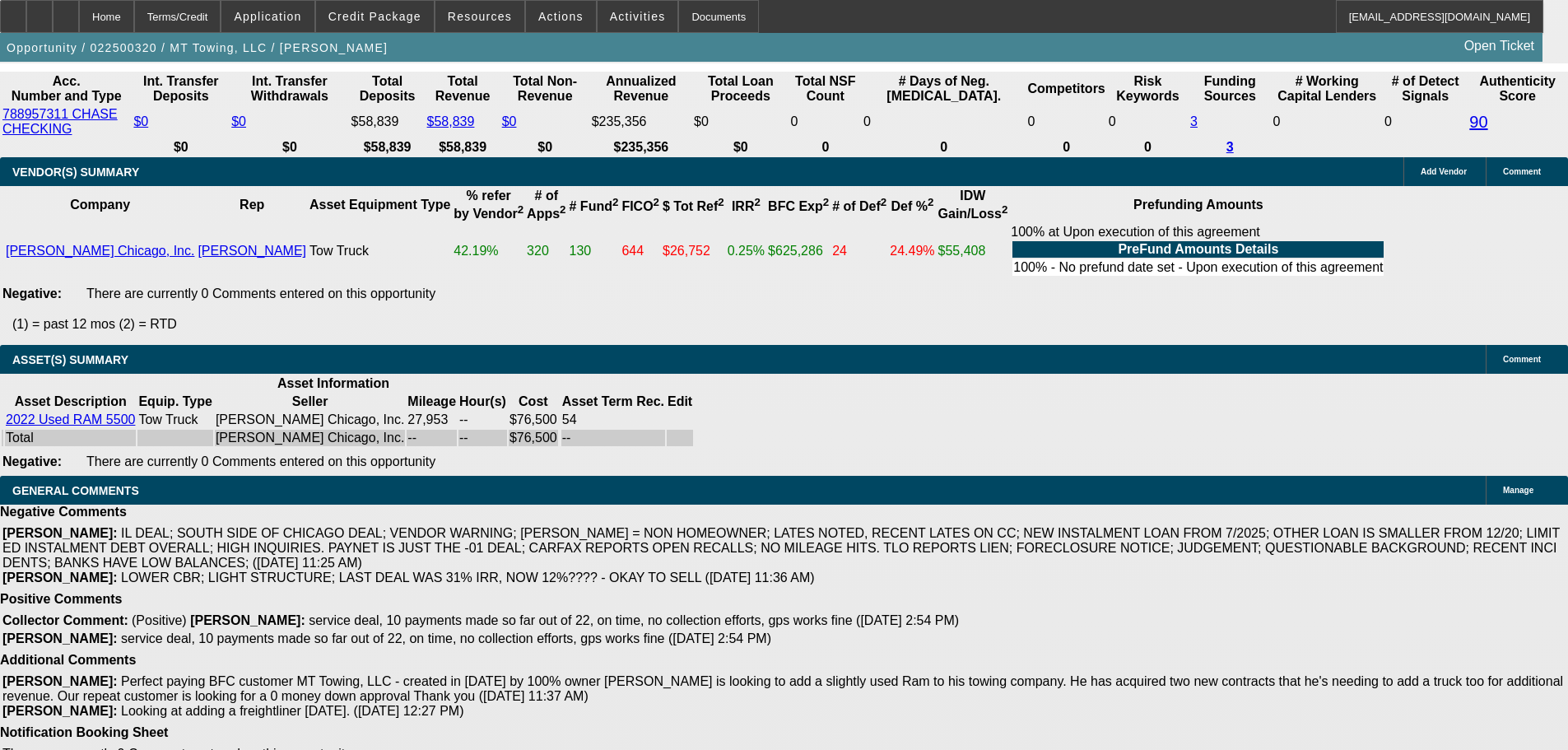
select select "3"
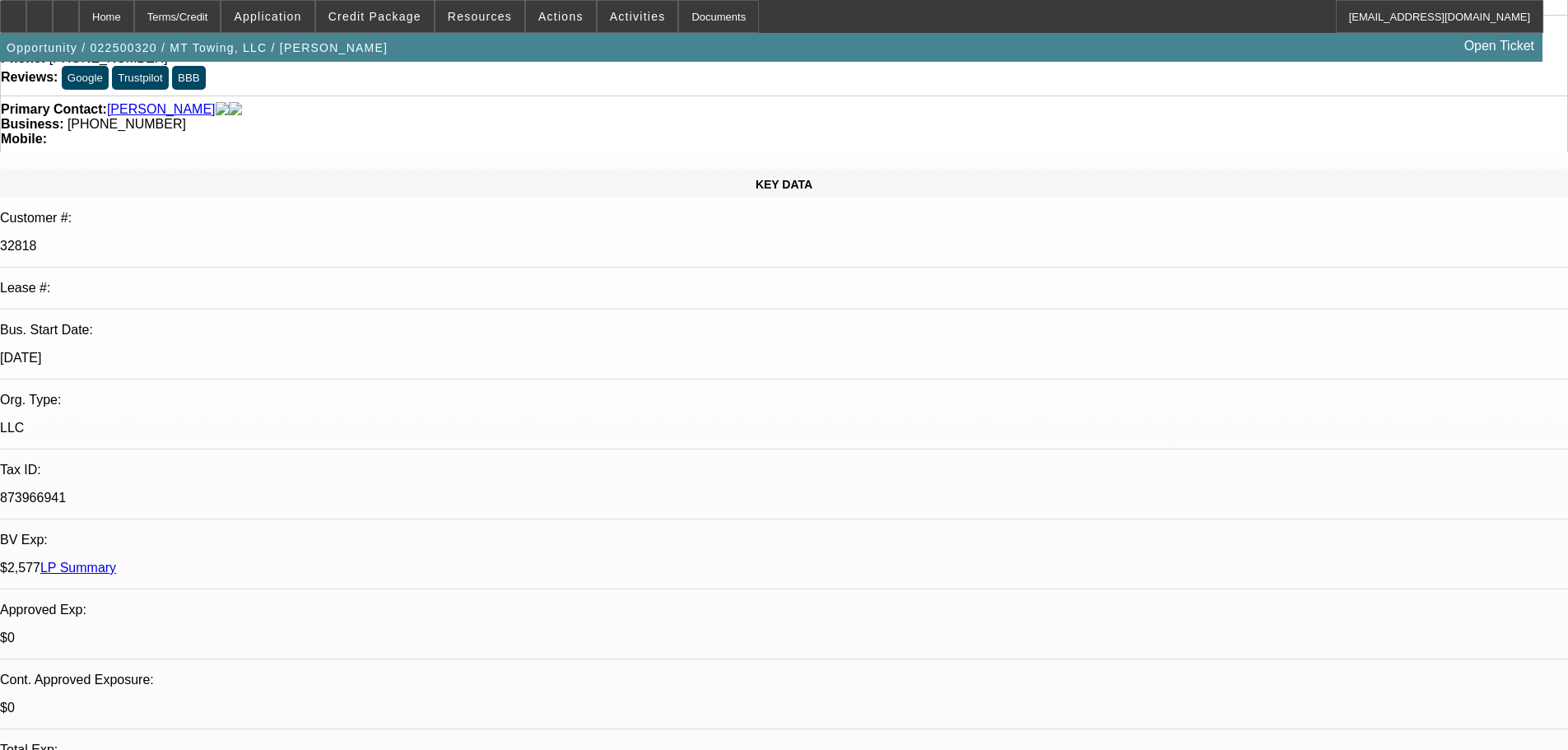
scroll to position [247, 0]
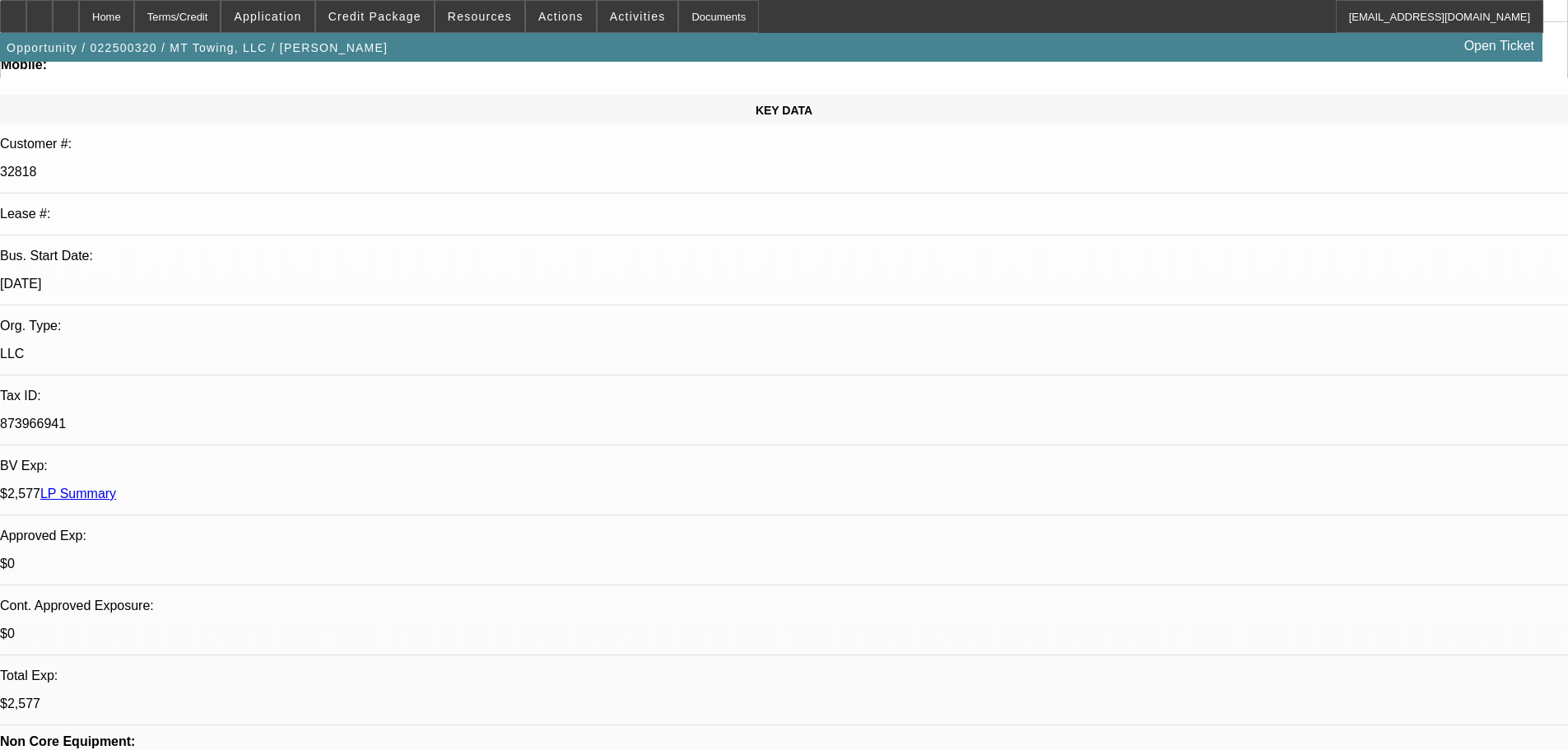
scroll to position [411, 0]
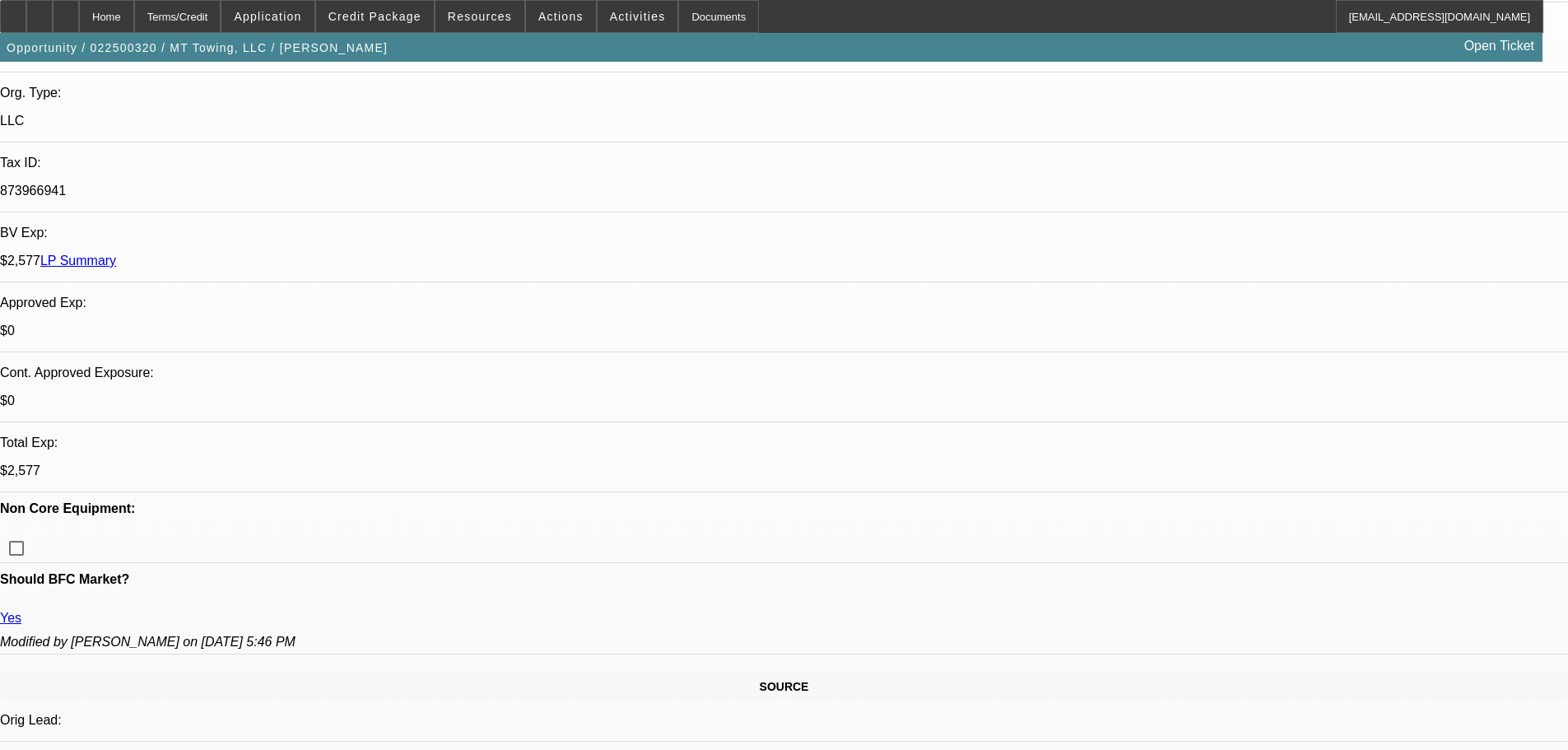
type textarea "APPROVED, GPS REQUIRED."
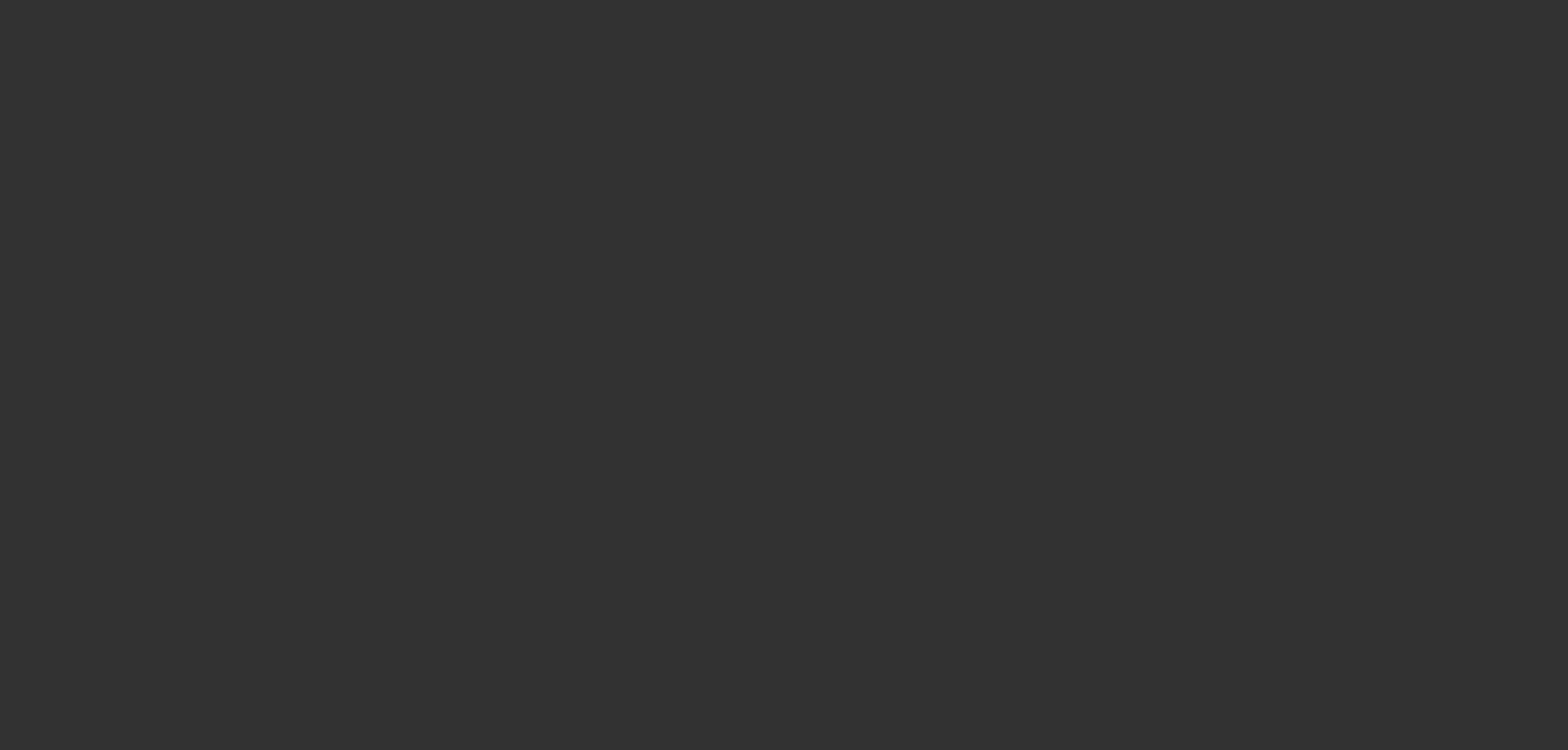
scroll to position [0, 0]
select select "0.1"
select select "2"
select select "0"
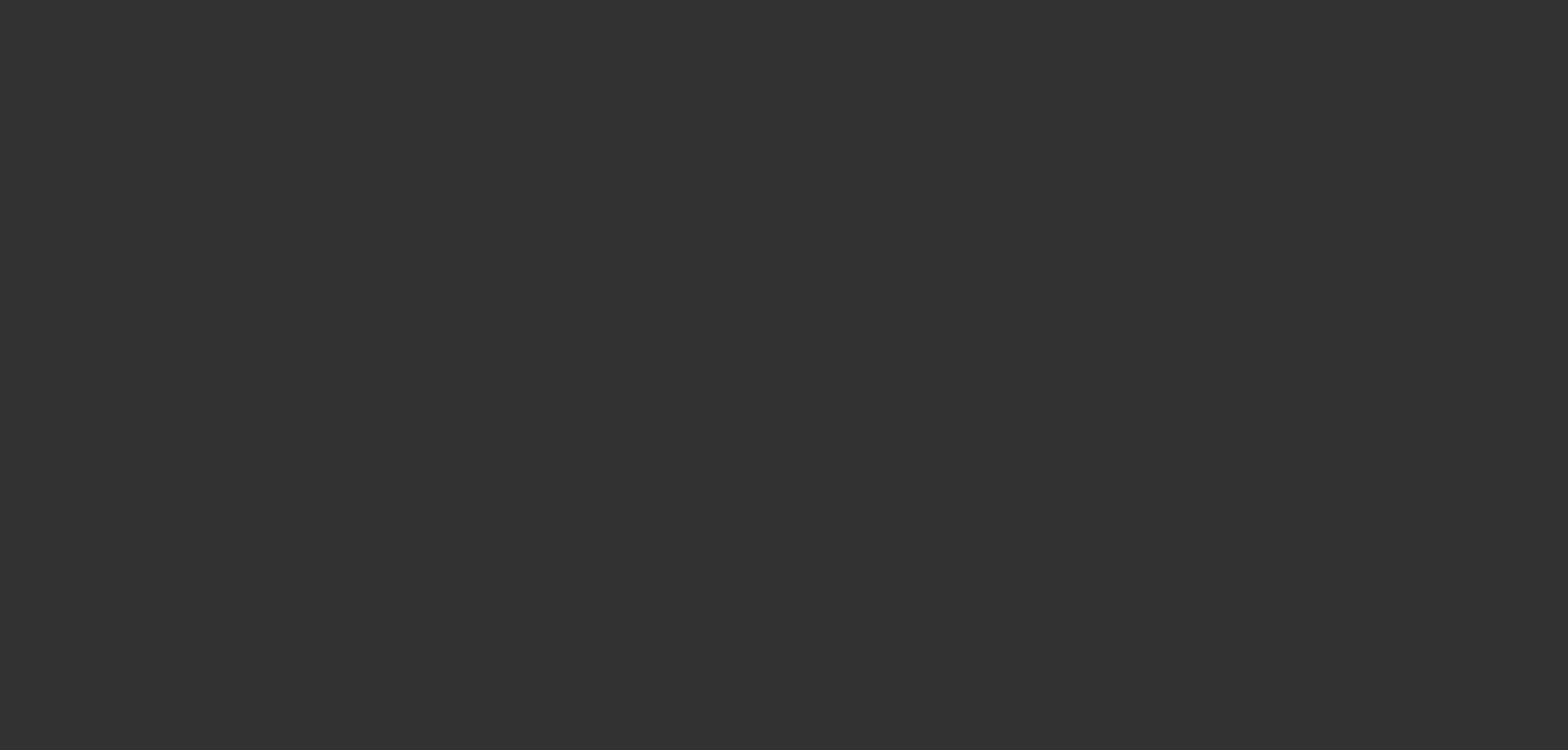
select select "6"
select select "0"
select select "2"
select select "0"
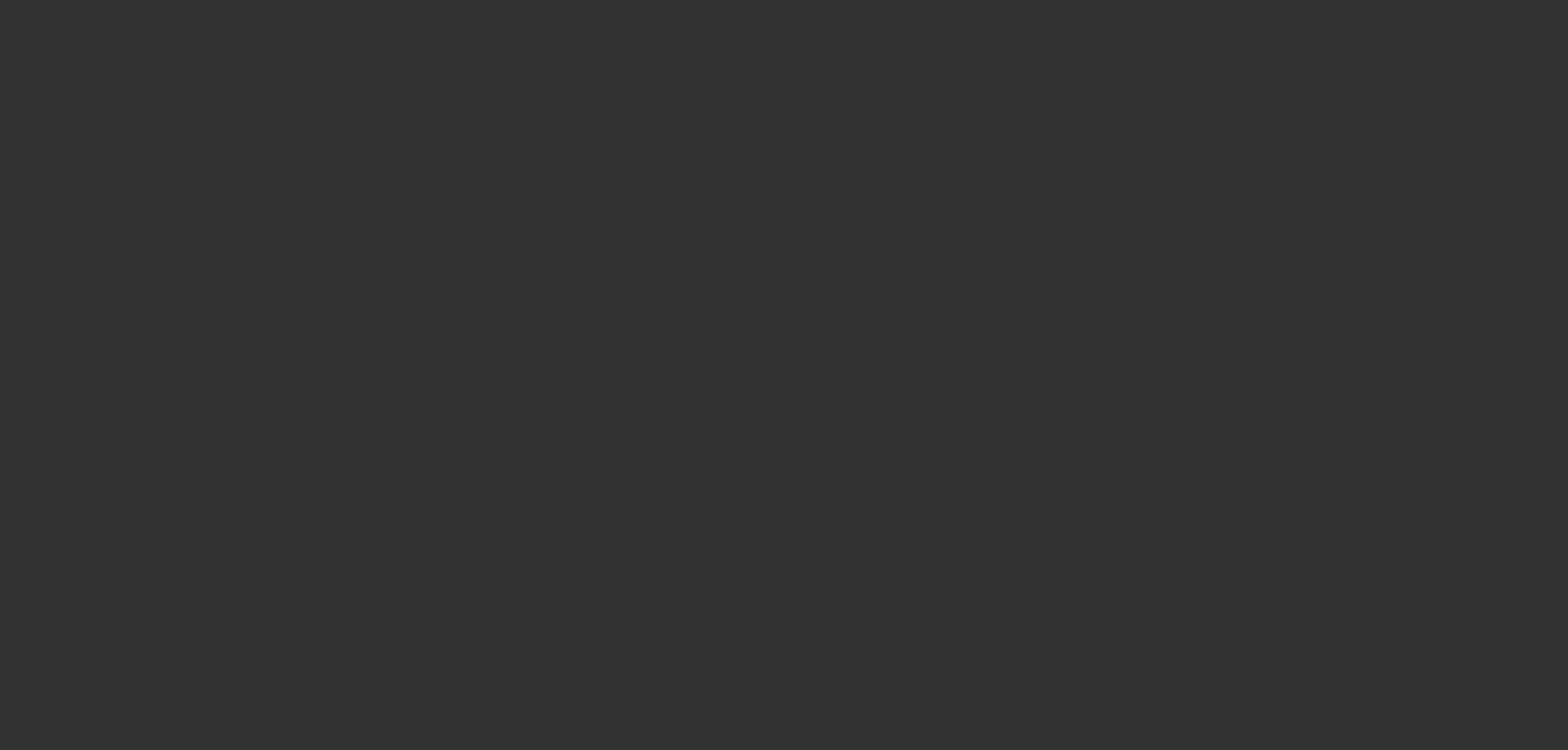
select select "6"
select select "0"
select select "3"
select select "0"
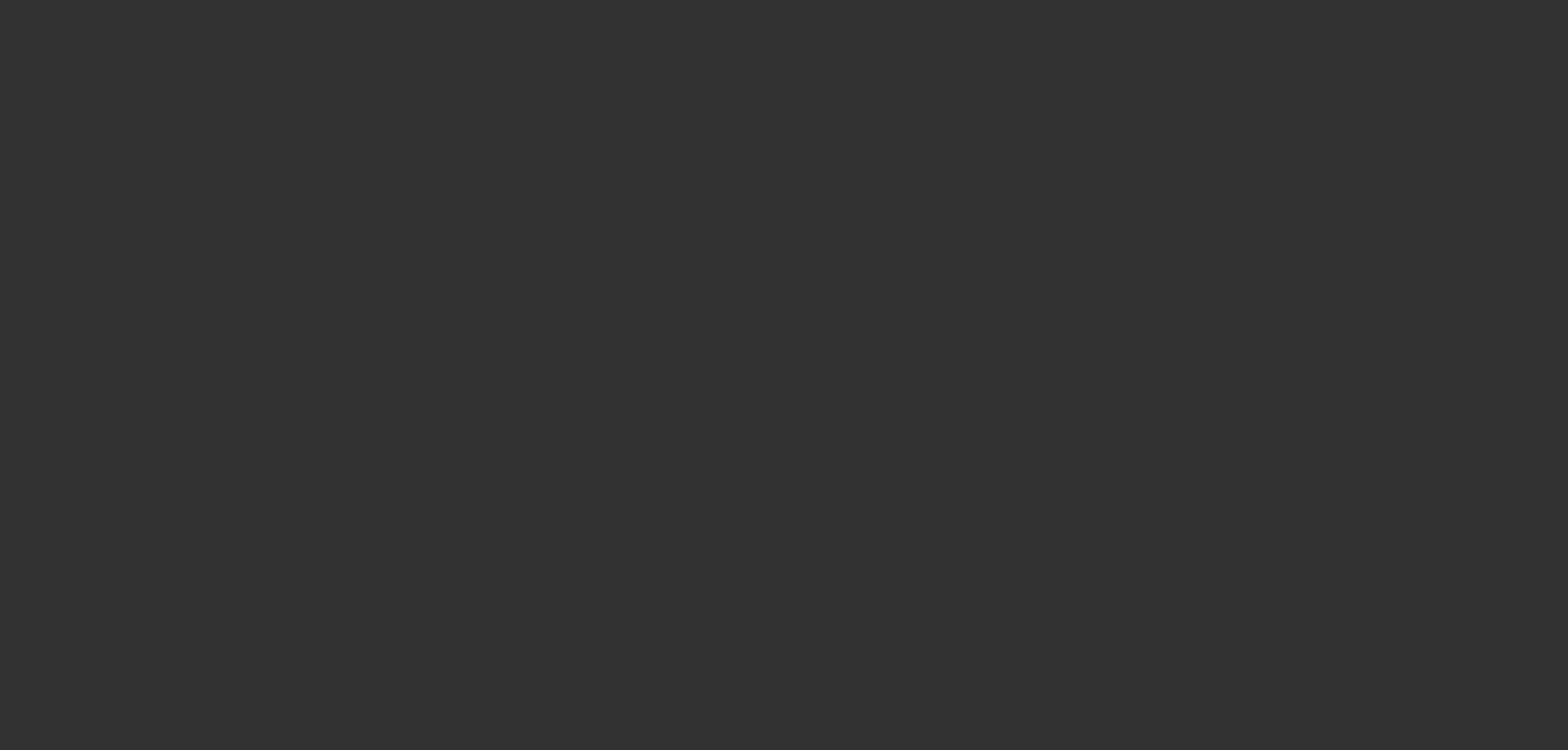
select select "6"
select select "0"
select select "3"
select select "0"
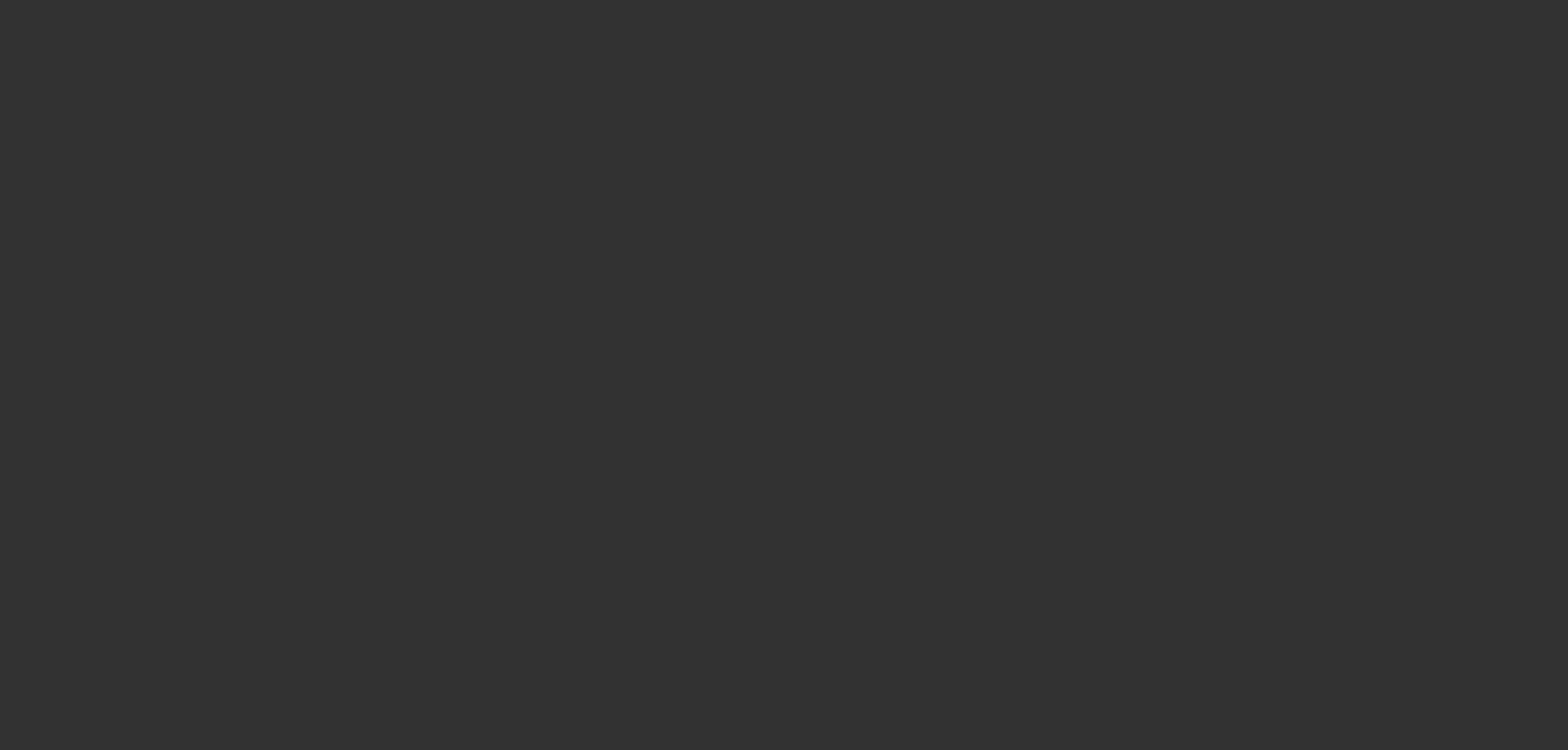
select select "6"
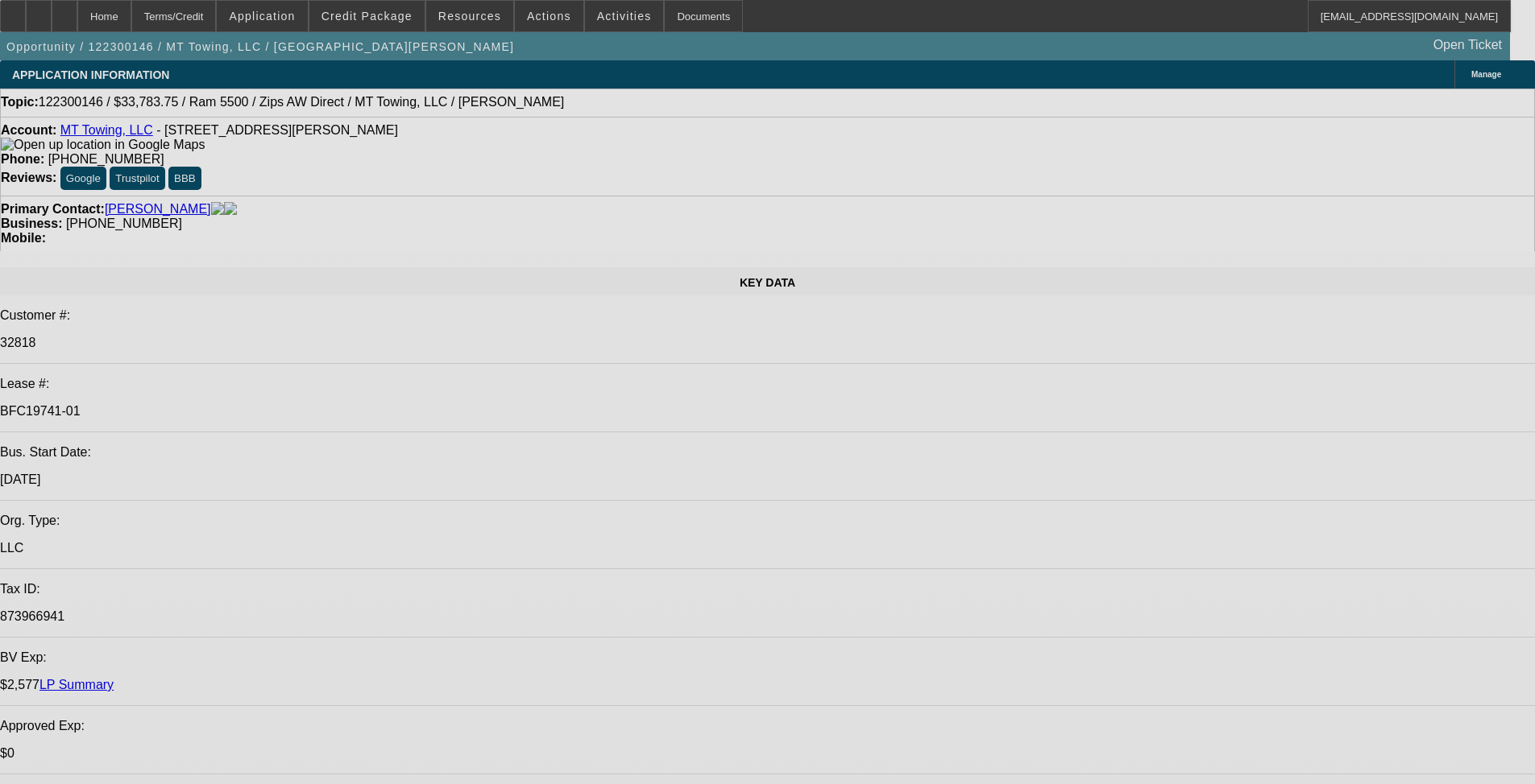
select select "0.1"
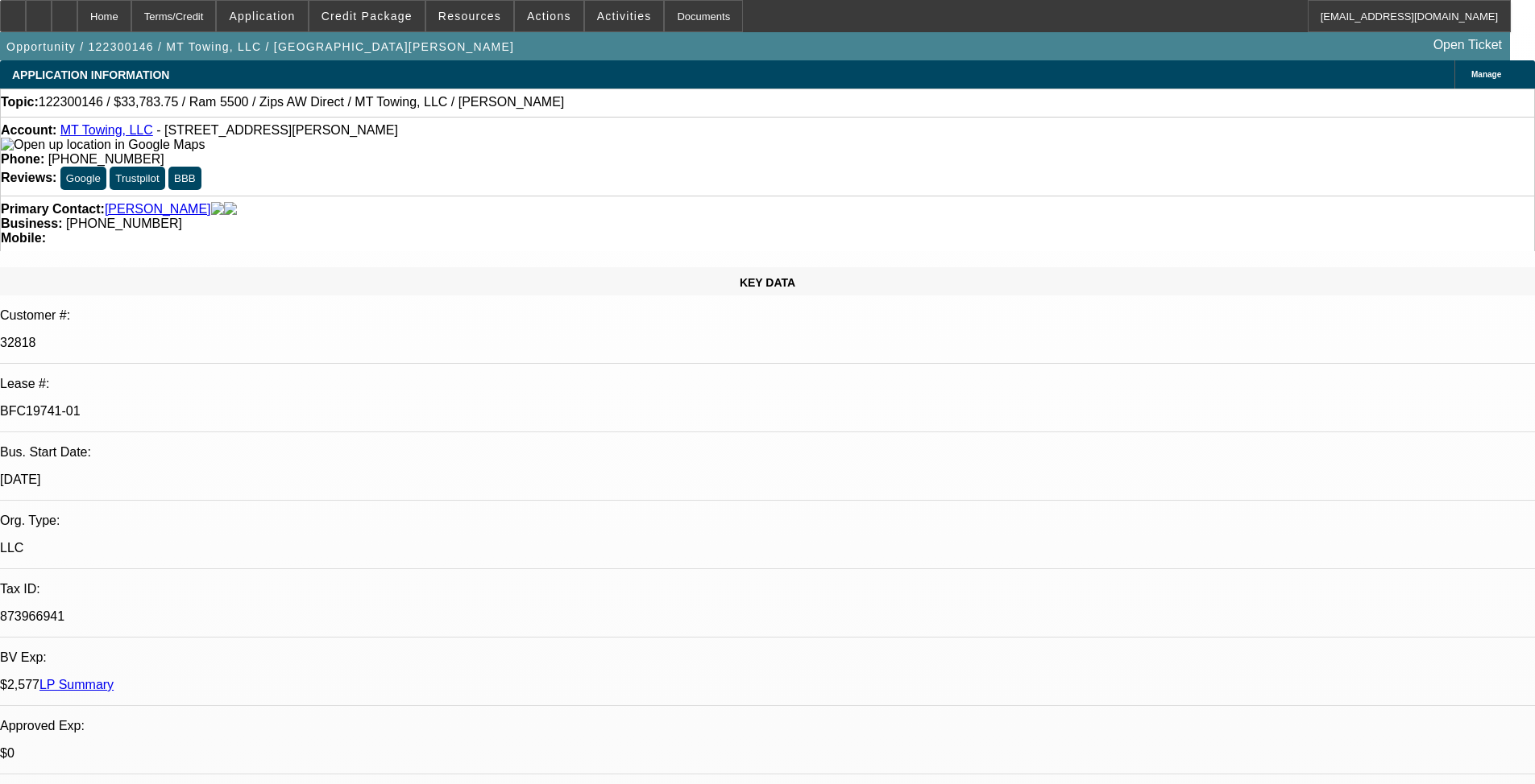
select select "2"
select select "0.1"
select select "4"
select select "0"
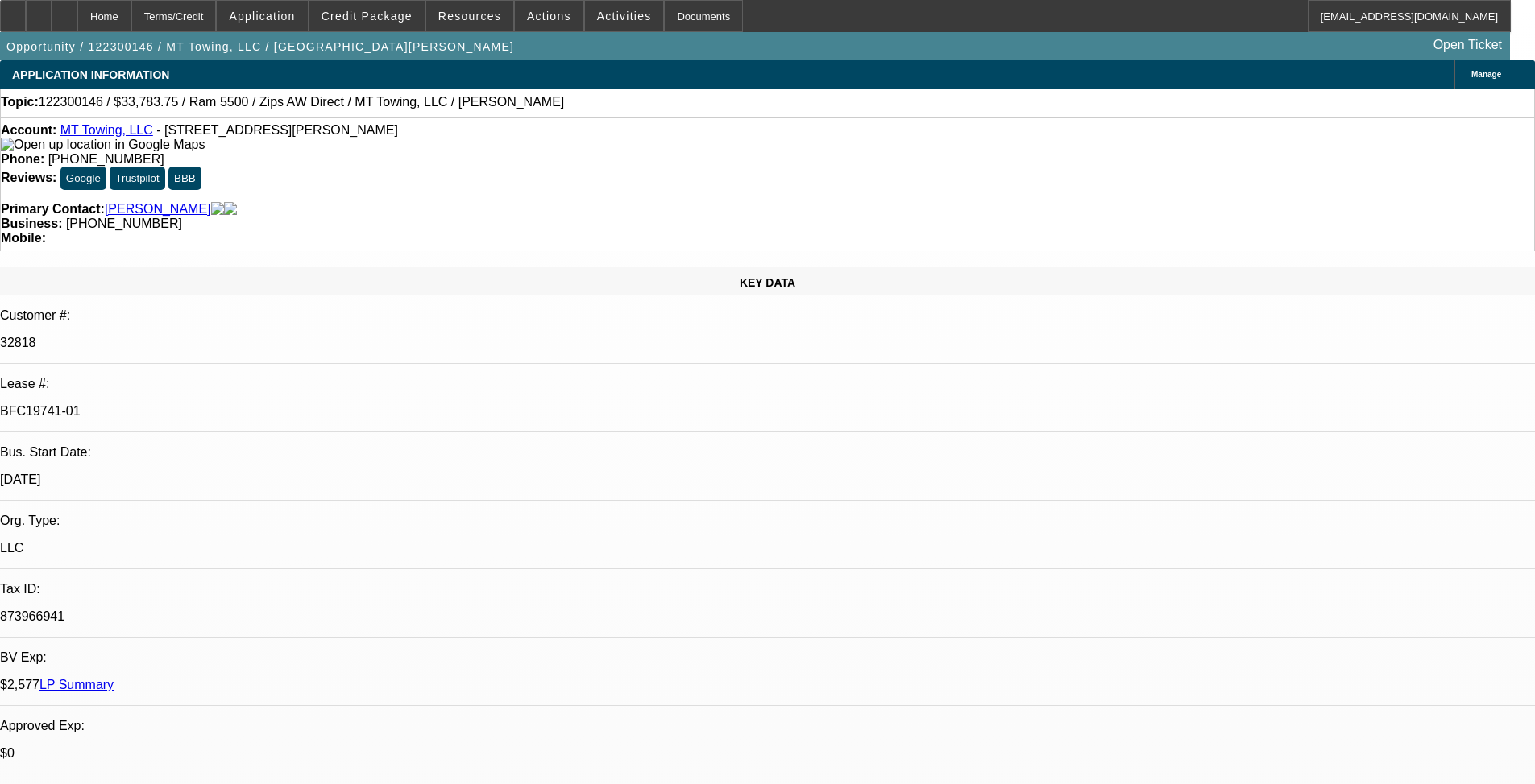
select select "2"
select select "0.1"
select select "4"
select select "0"
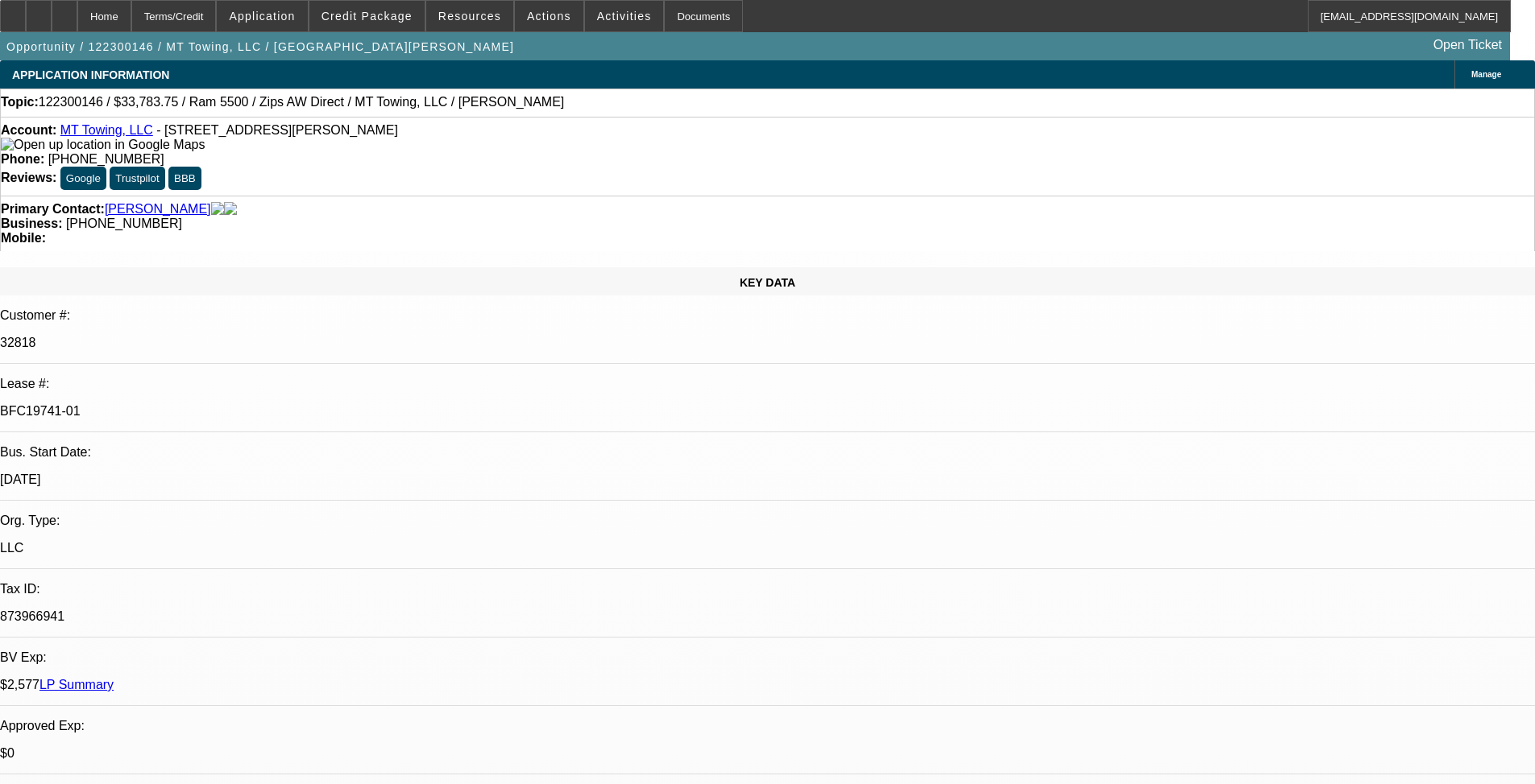
select select "2"
select select "0.1"
select select "4"
select select "0.1"
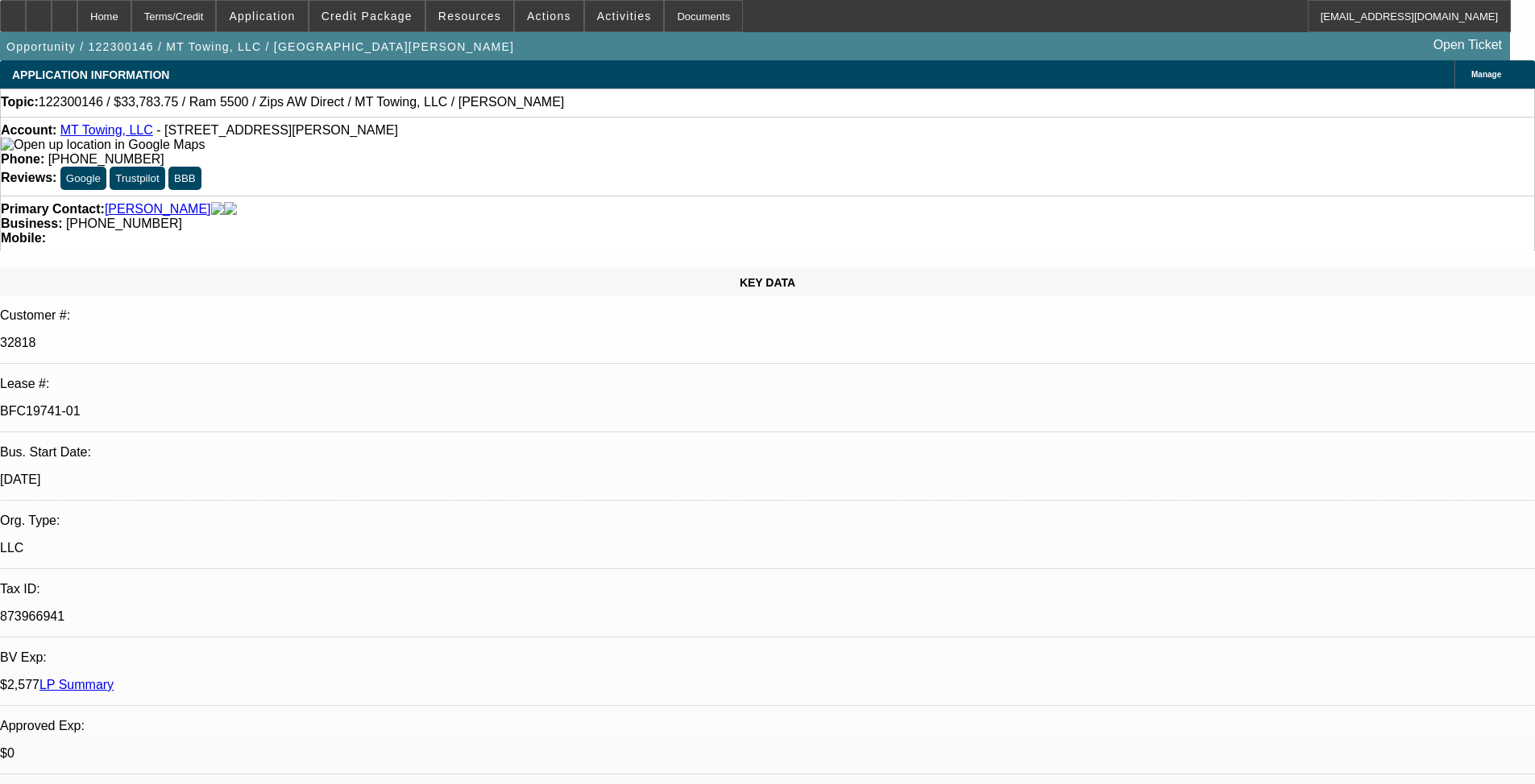
select select "2"
select select "0.1"
select select "4"
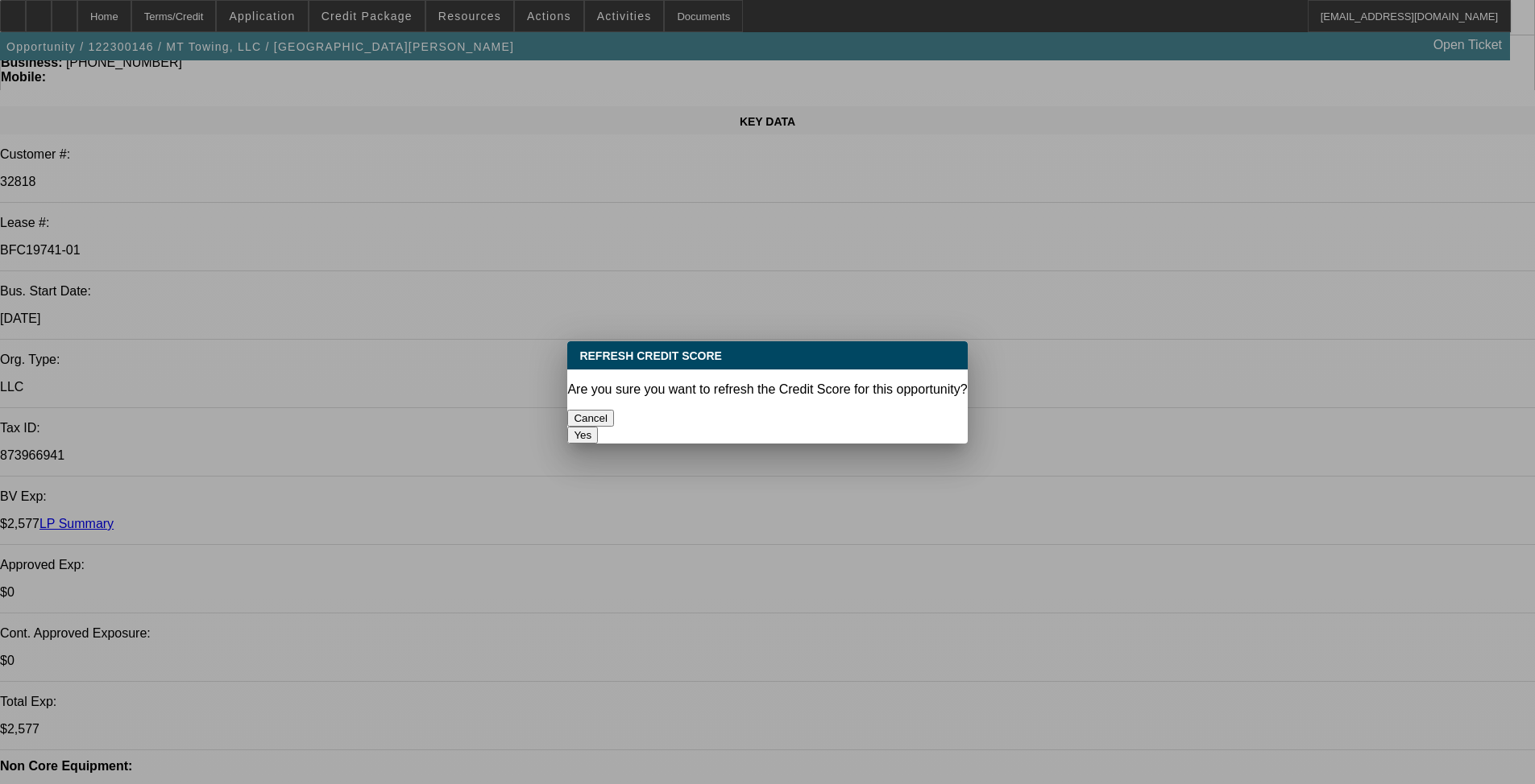
scroll to position [0, 0]
click at [598, 427] on button "Yes" at bounding box center [582, 435] width 31 height 17
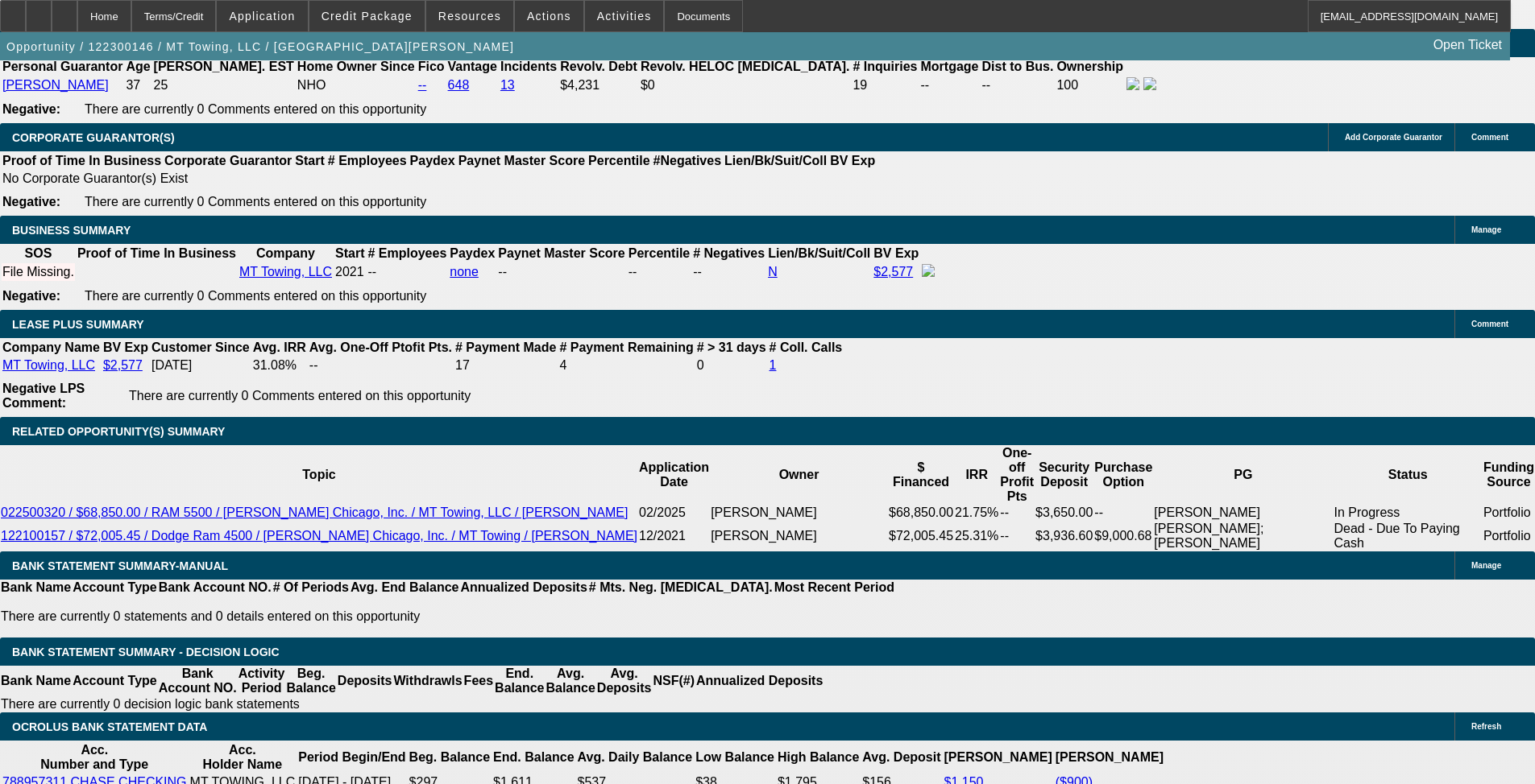
scroll to position [3213, 0]
